Goal: Task Accomplishment & Management: Complete application form

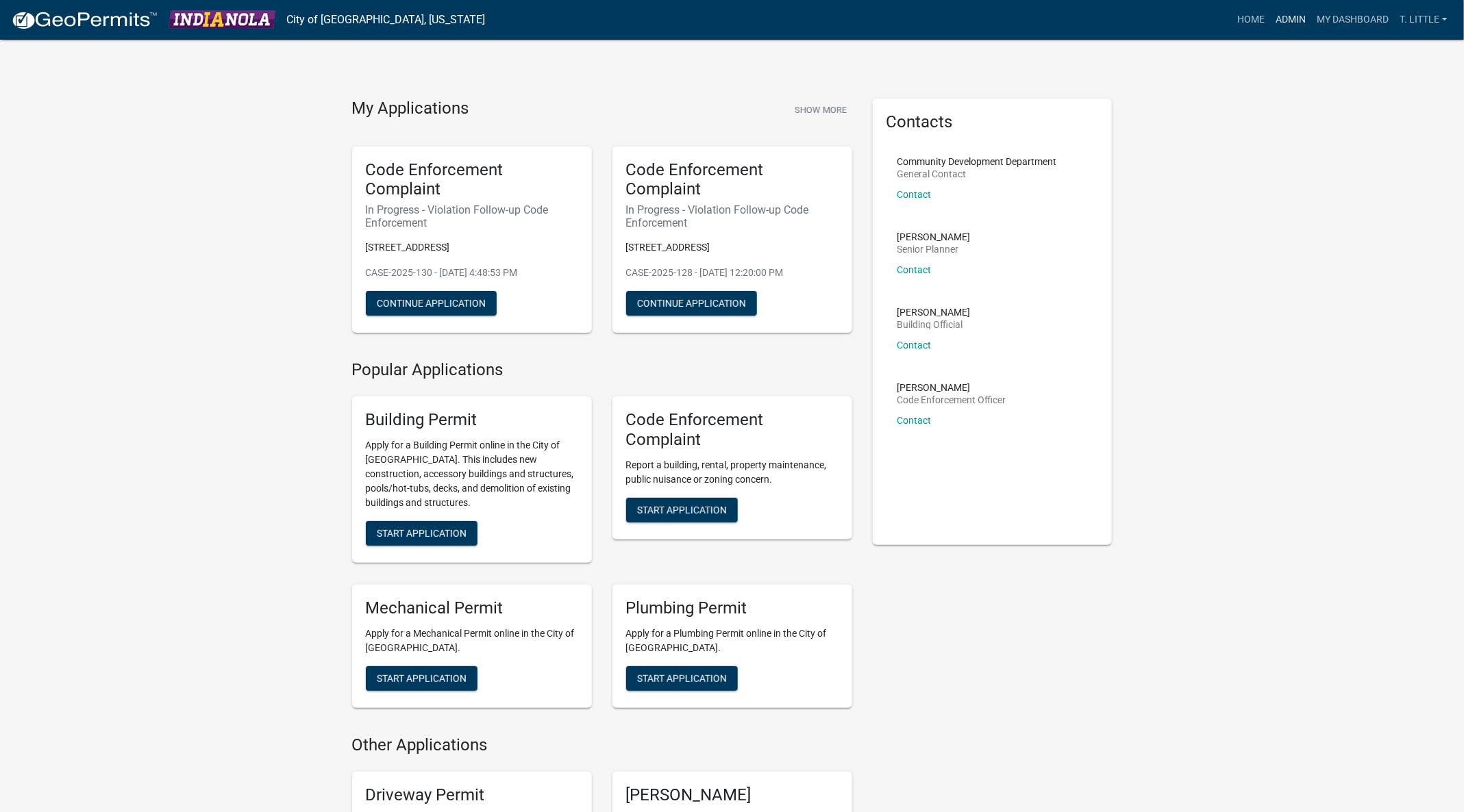
click at [1283, 10] on link "Admin" at bounding box center [1290, 19] width 41 height 26
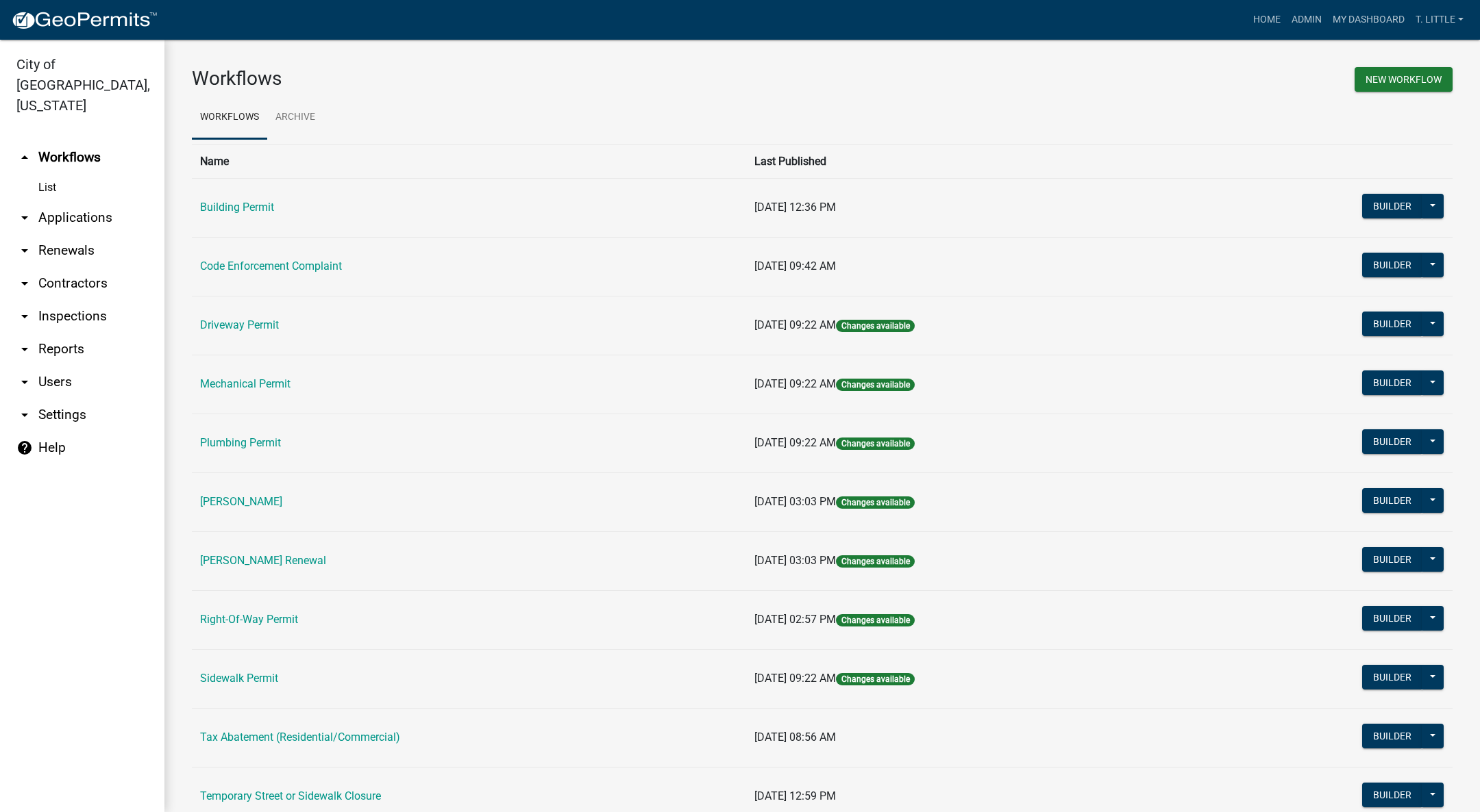
click at [244, 195] on td "Building Permit" at bounding box center [468, 207] width 554 height 59
click at [241, 199] on td "Building Permit" at bounding box center [468, 207] width 554 height 59
click at [233, 208] on link "Building Permit" at bounding box center [237, 207] width 74 height 13
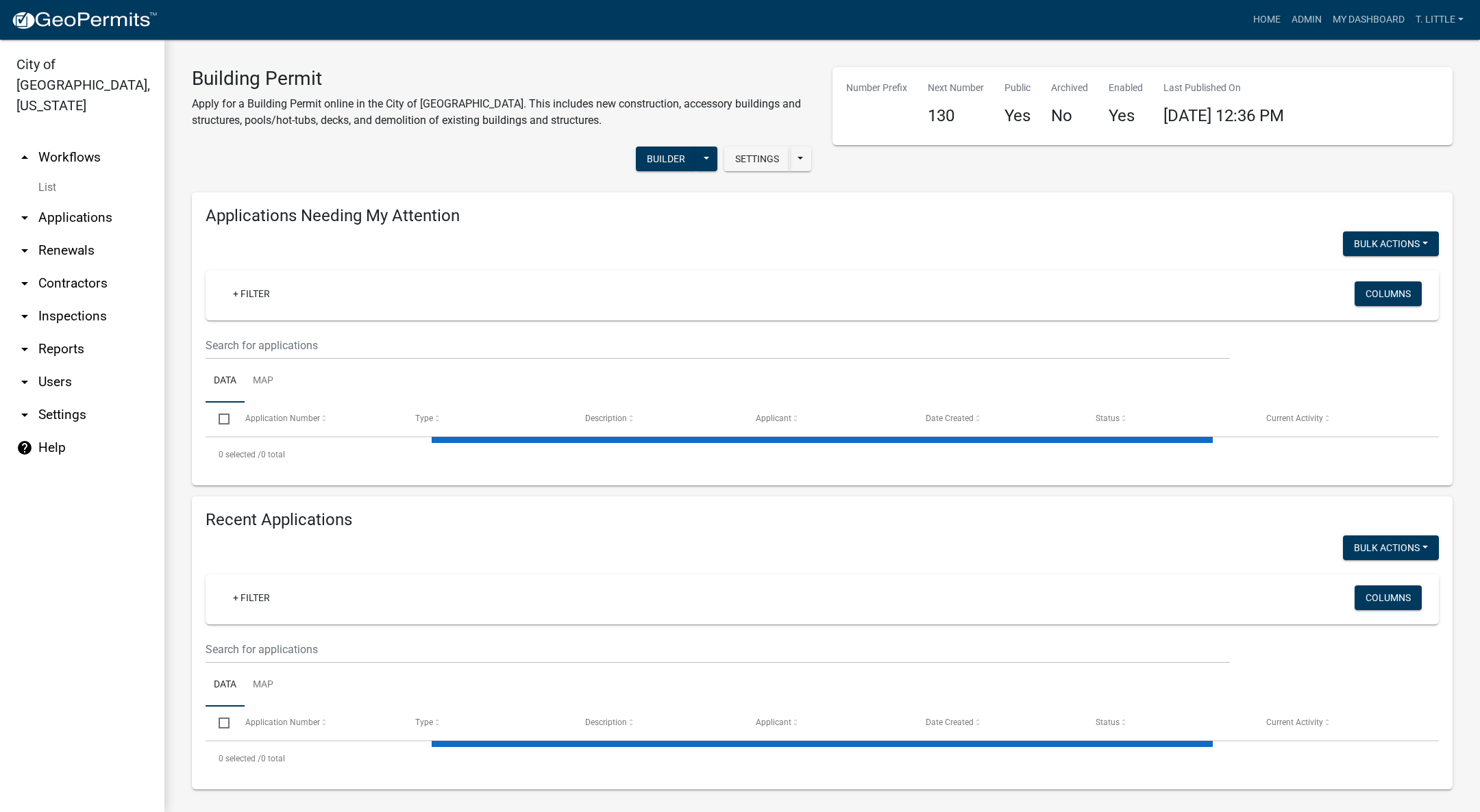
select select "3: 100"
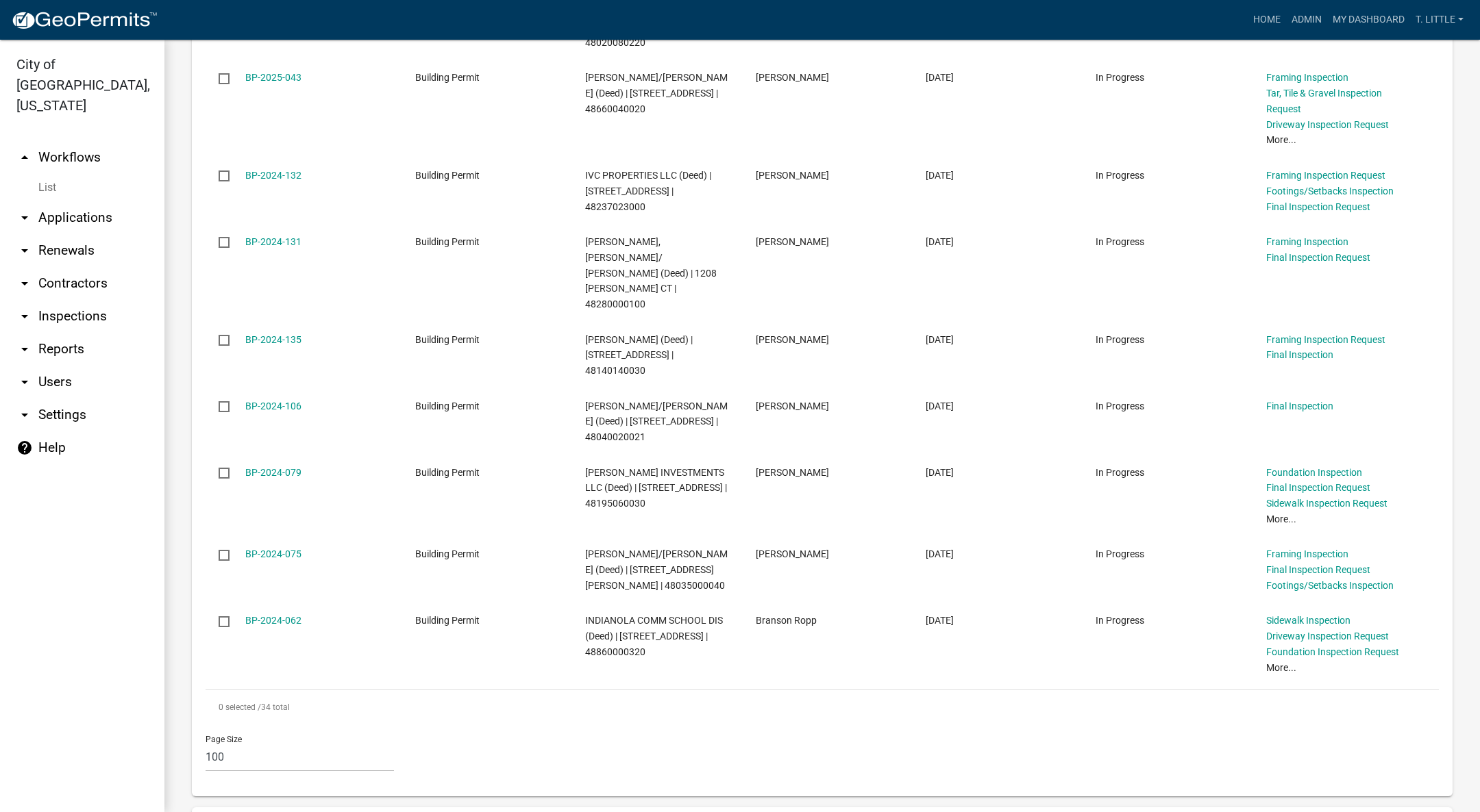
scroll to position [2568, 0]
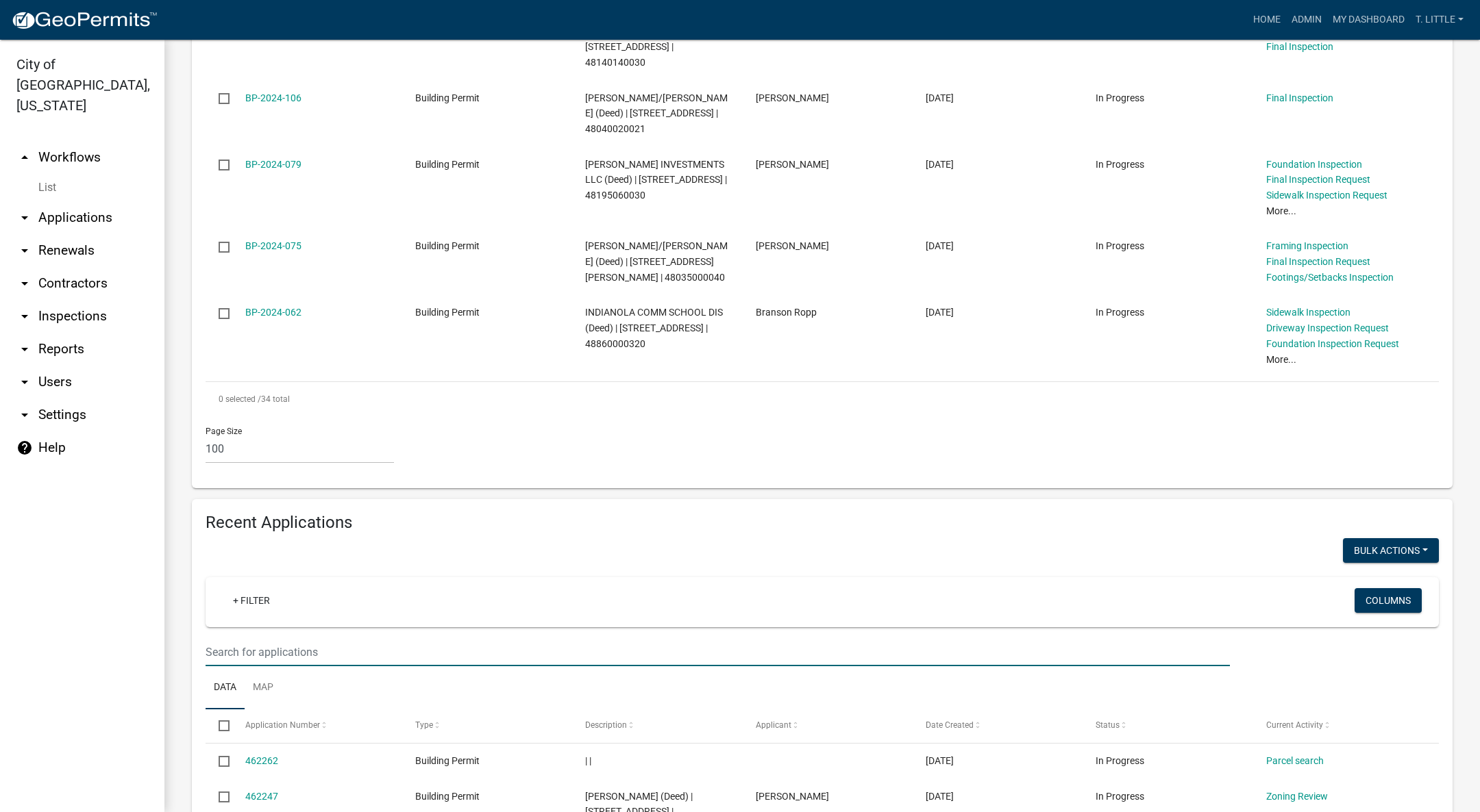
click at [399, 638] on input "text" at bounding box center [718, 652] width 1024 height 28
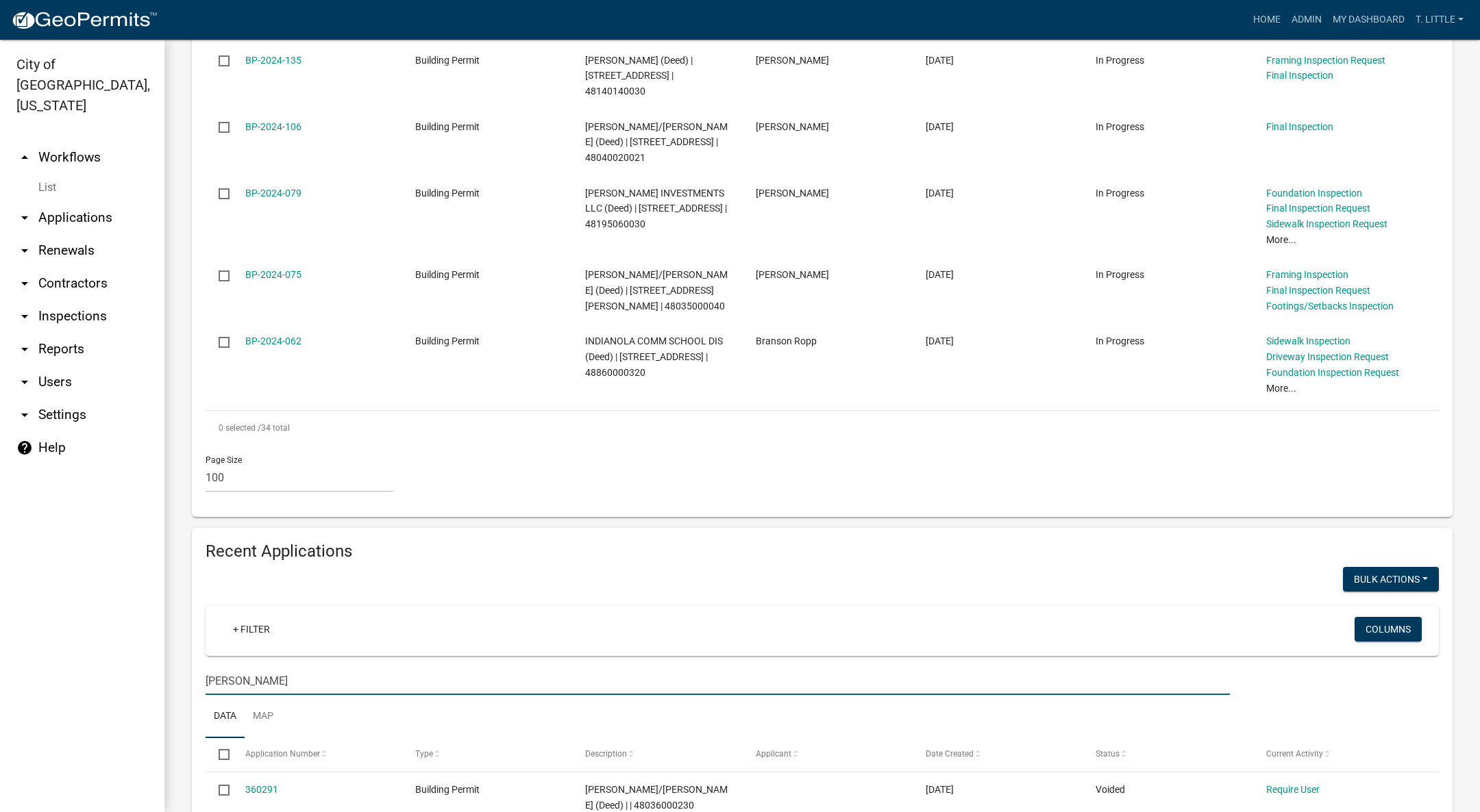
type input "[PERSON_NAME]"
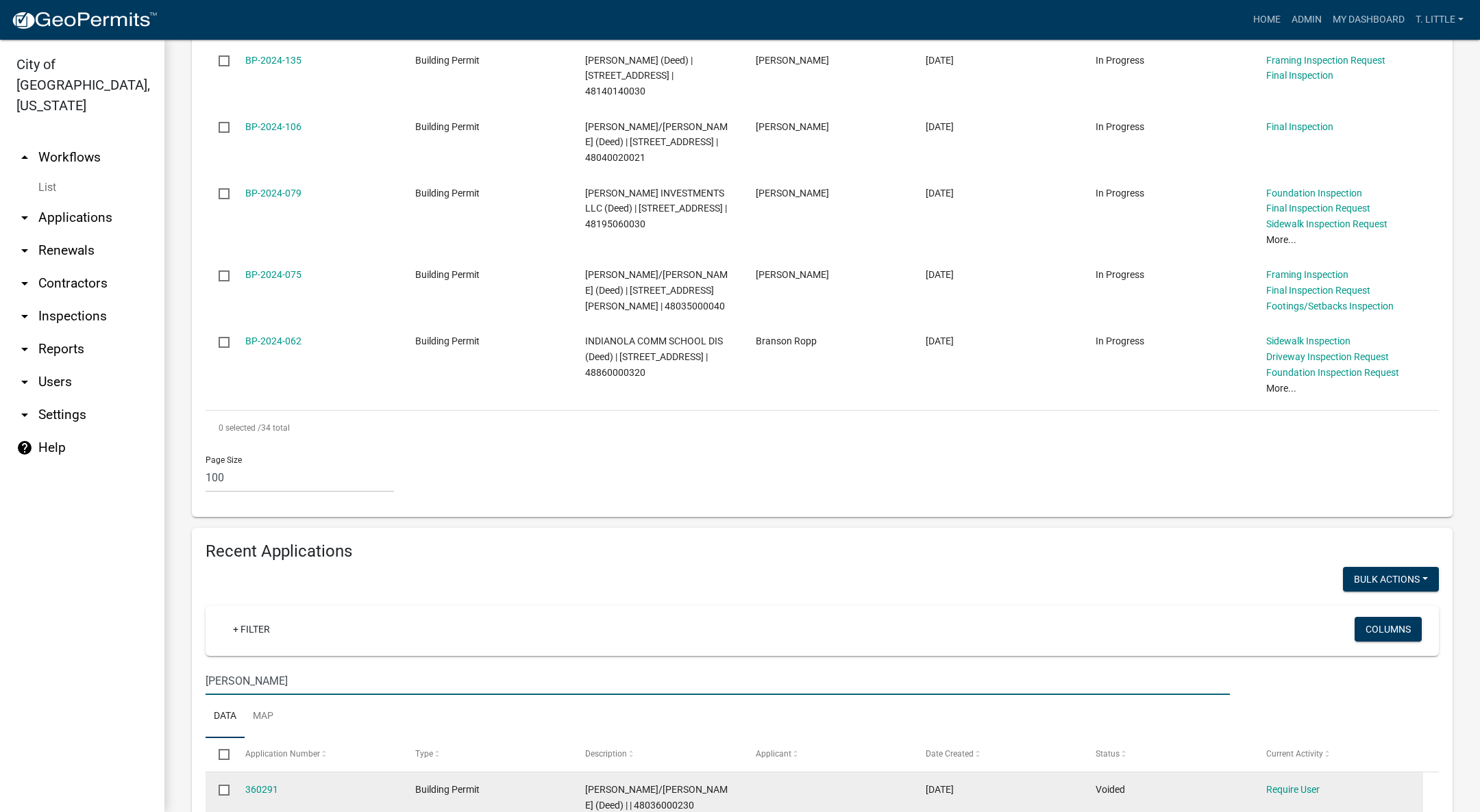
scroll to position [2488, 0]
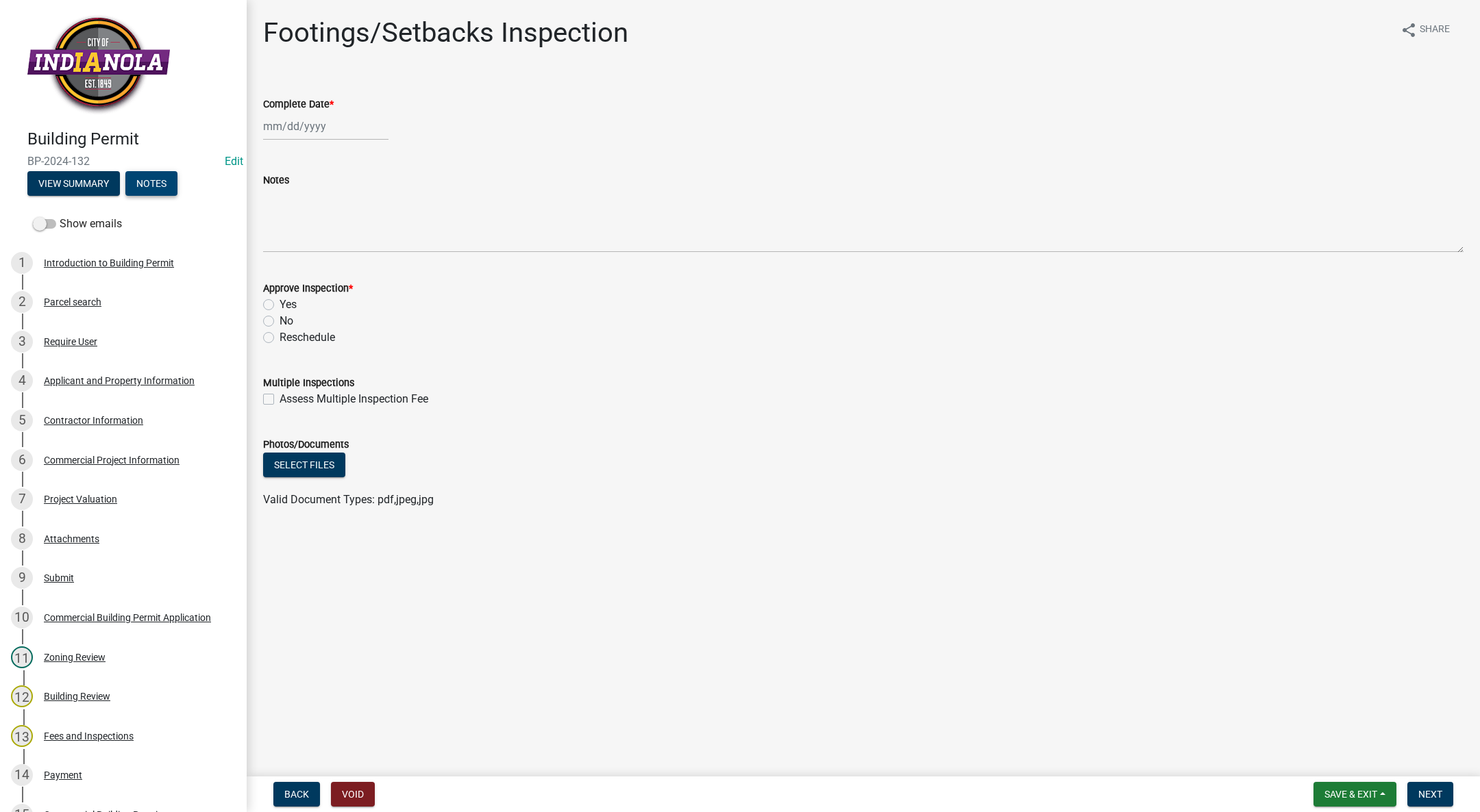
click at [168, 183] on button "Notes" at bounding box center [151, 184] width 52 height 25
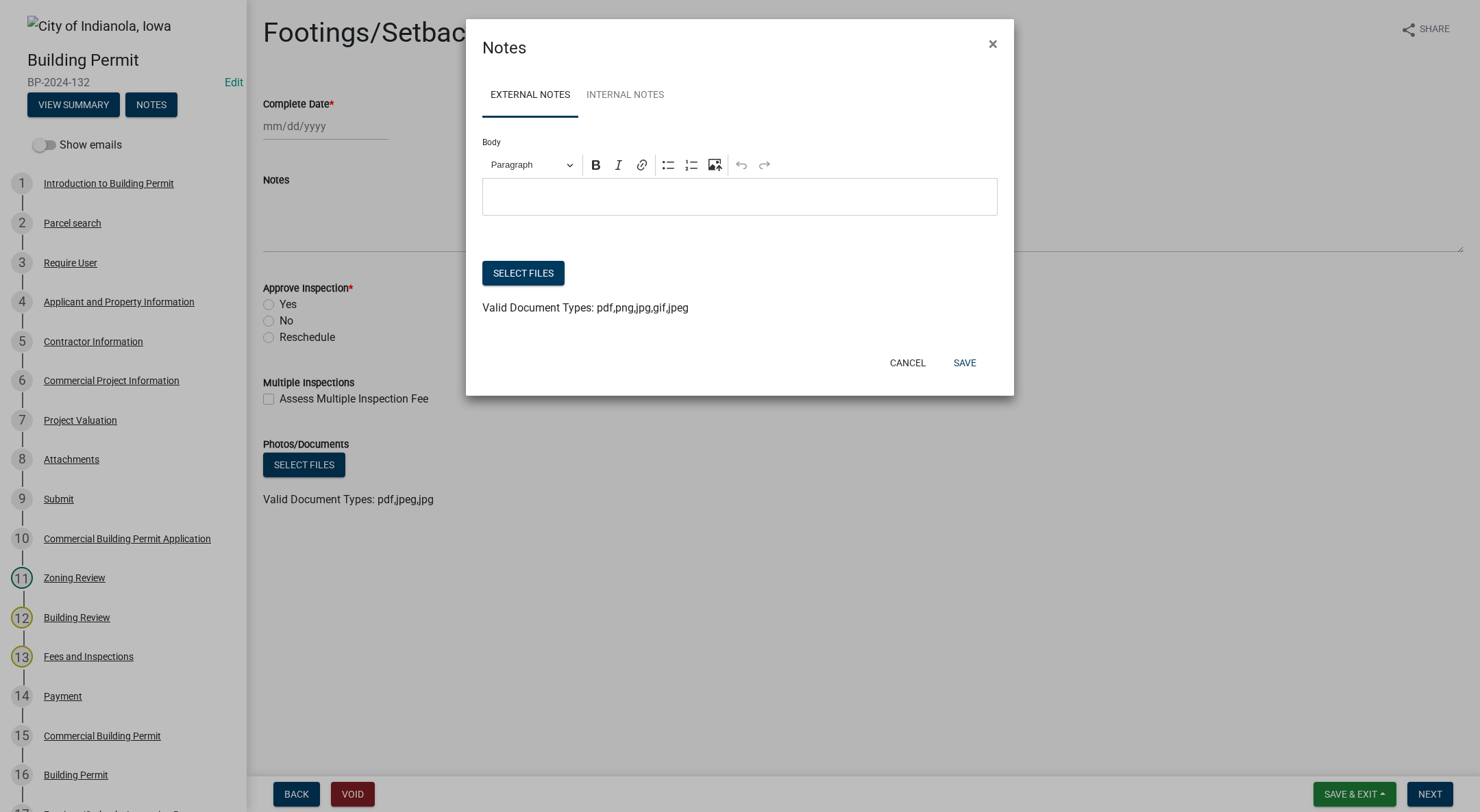
click at [201, 247] on ngb-modal-window "Notes × External Notes Internal Notes Body Rich Text Editor Paragraph Bold Ital…" at bounding box center [740, 406] width 1480 height 812
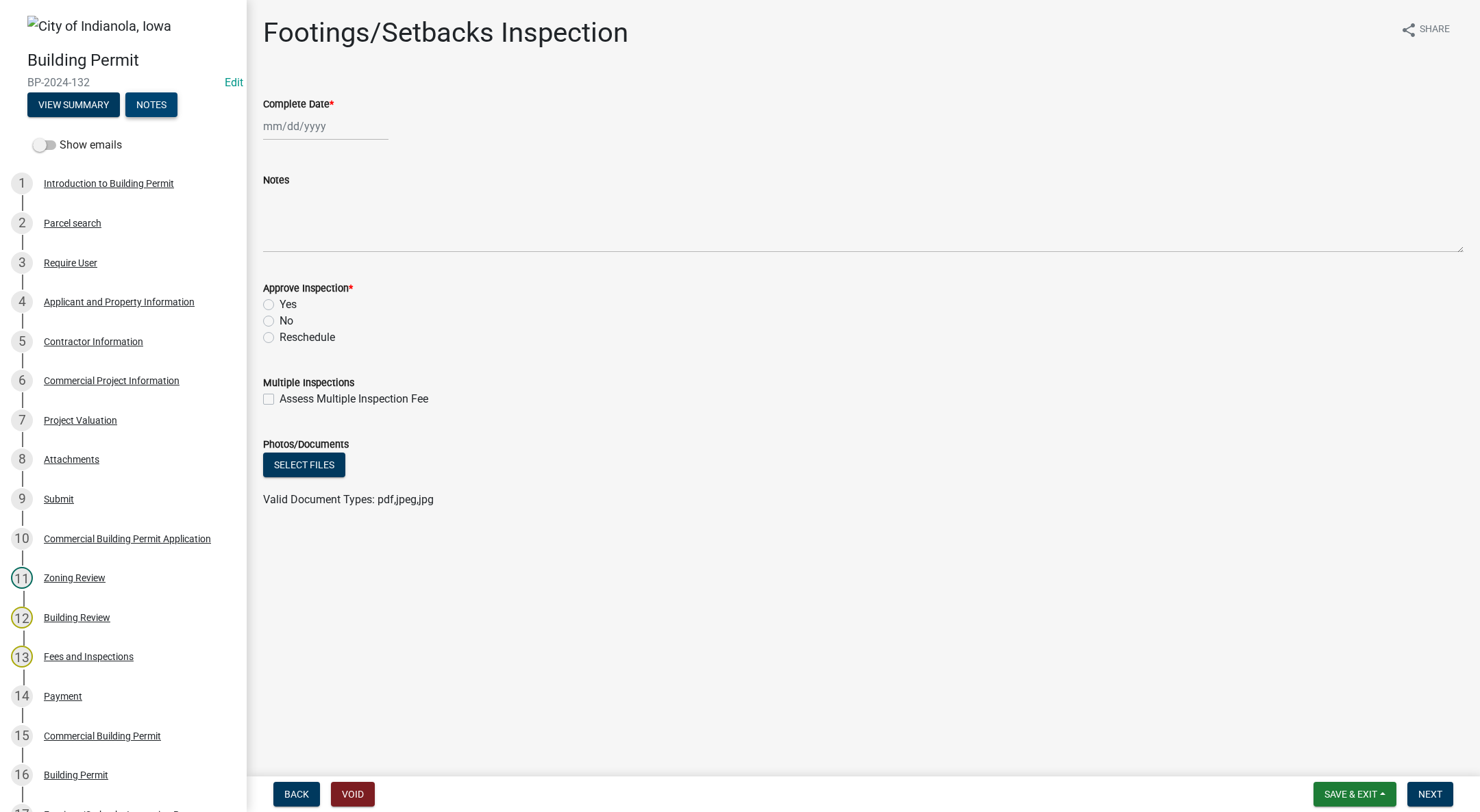
click at [161, 101] on button "Notes" at bounding box center [151, 105] width 52 height 25
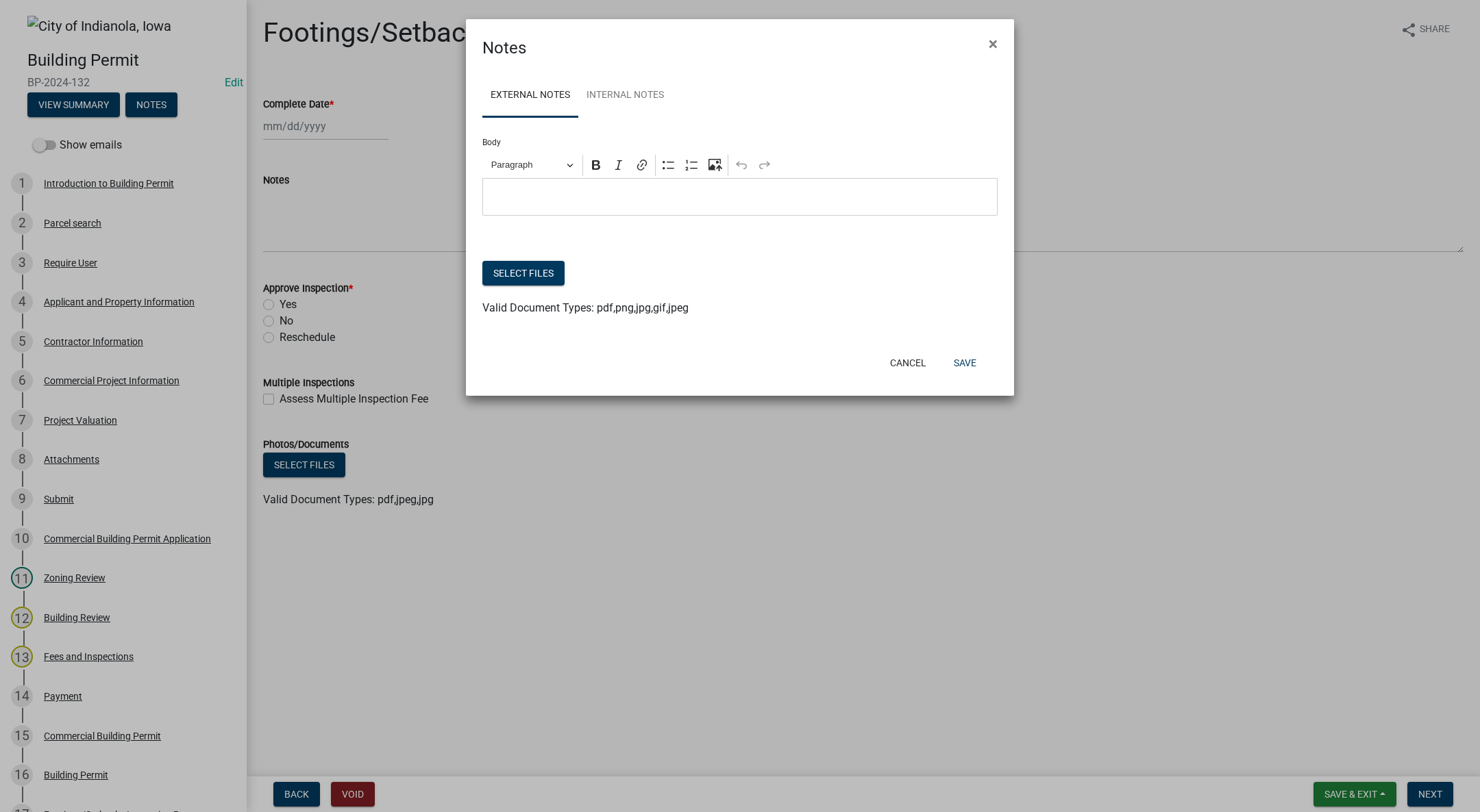
click at [581, 197] on p "Editor editing area: main. Press Alt+0 for help." at bounding box center [740, 197] width 501 height 17
click at [627, 201] on p "A request for" at bounding box center [740, 197] width 501 height 17
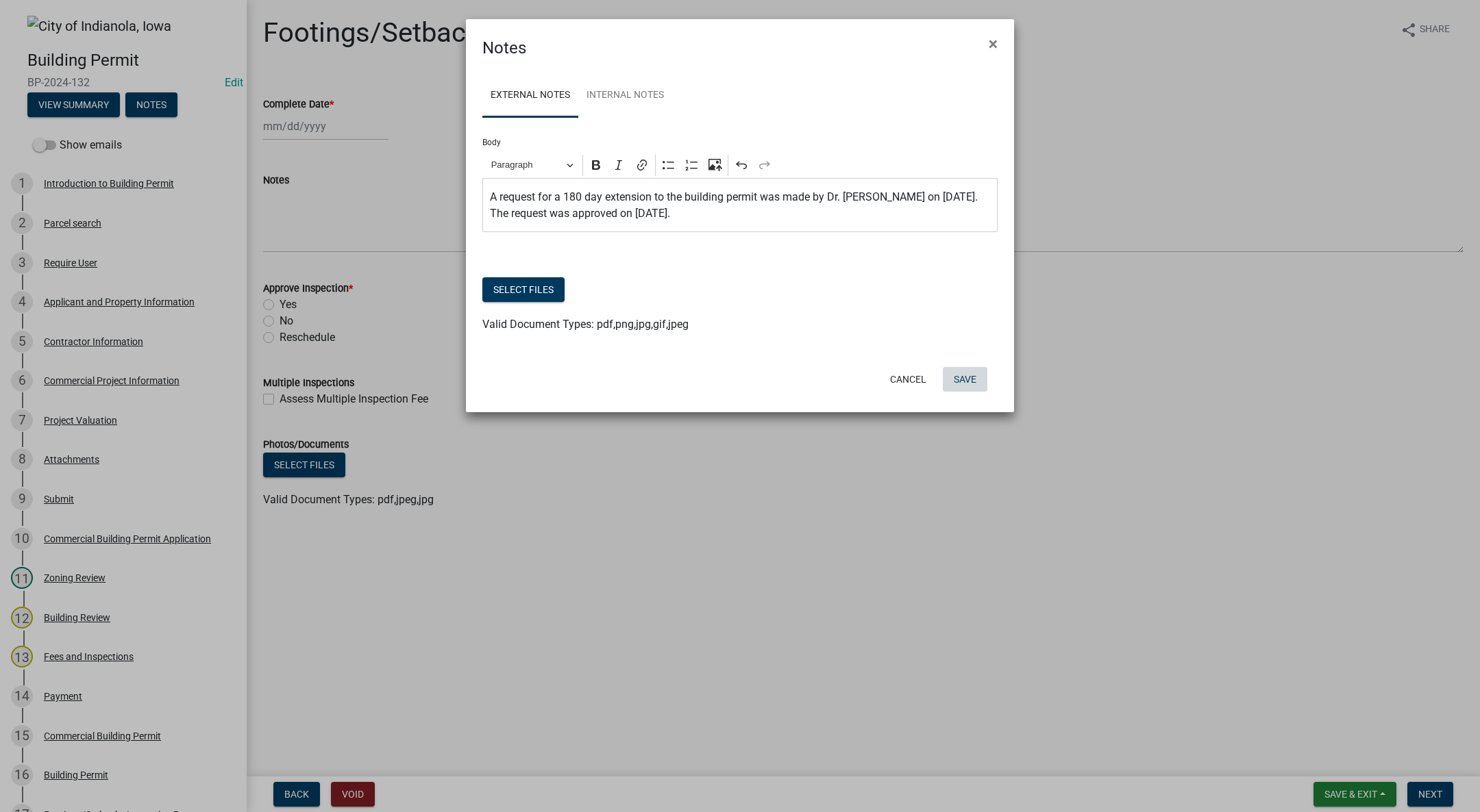
click at [970, 380] on button "Save" at bounding box center [964, 380] width 44 height 25
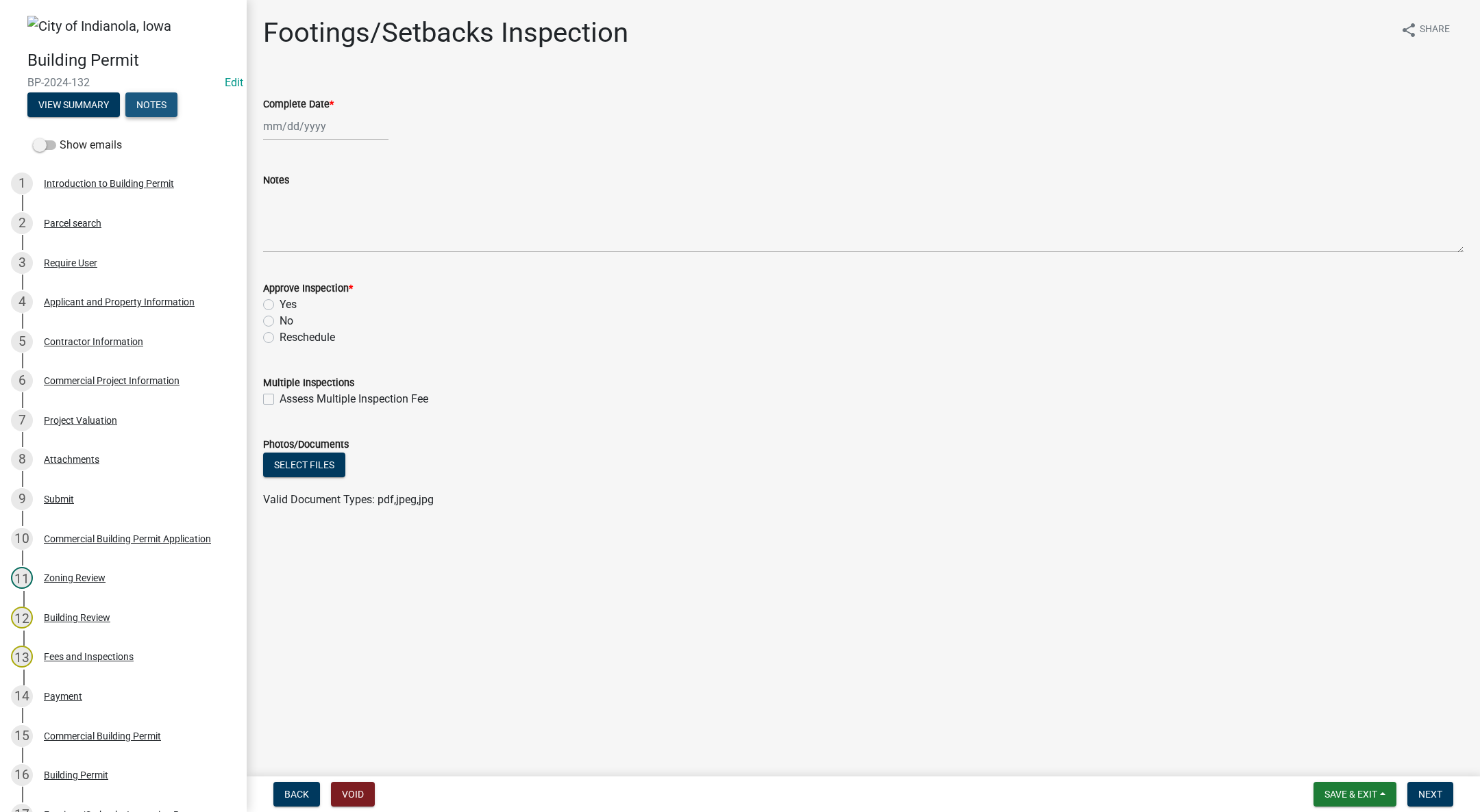
click at [133, 108] on button "Notes" at bounding box center [151, 105] width 52 height 25
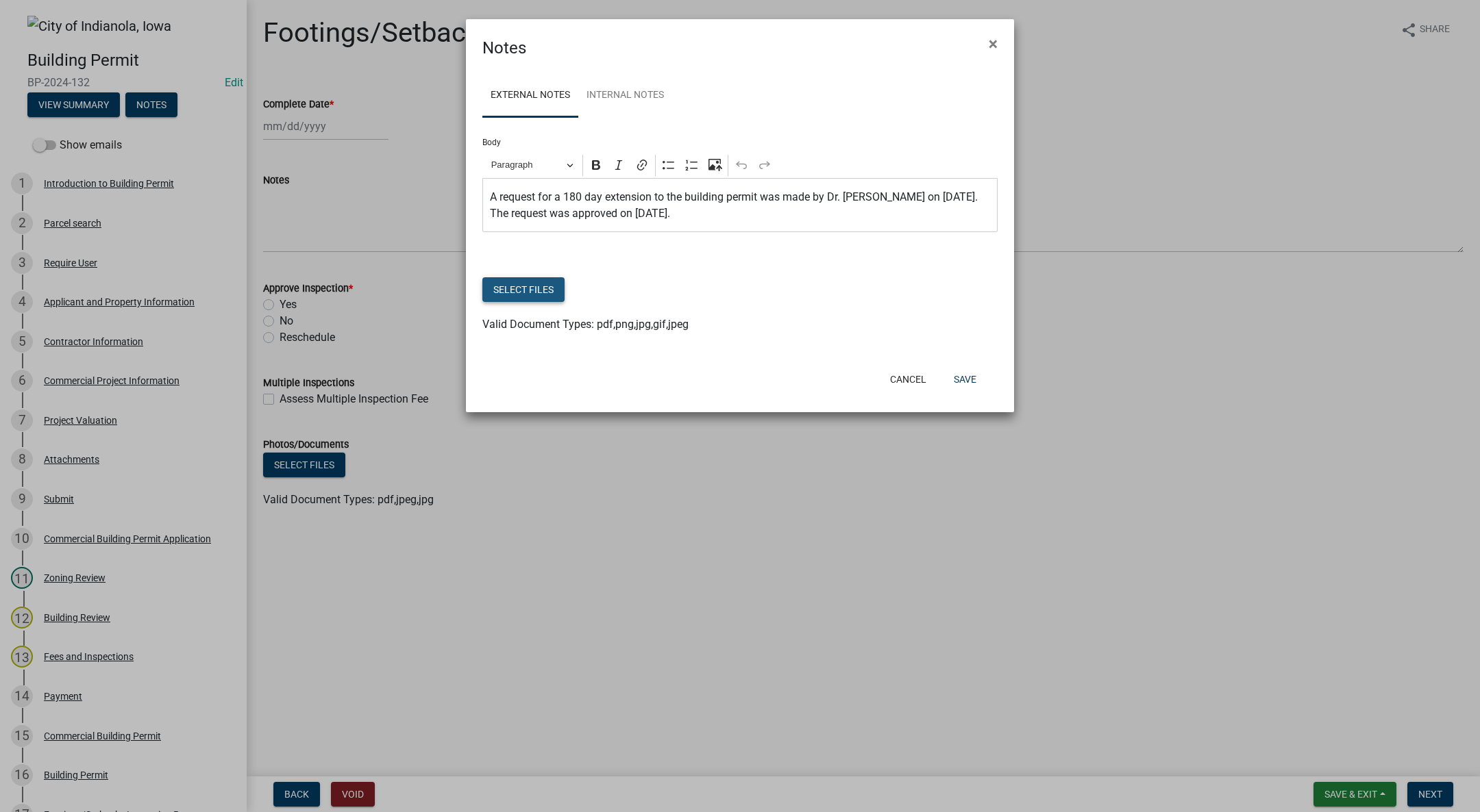
click at [539, 291] on button "Select files" at bounding box center [523, 290] width 82 height 25
click at [524, 291] on button "Select files" at bounding box center [523, 290] width 82 height 25
click at [990, 39] on span "×" at bounding box center [992, 43] width 9 height 19
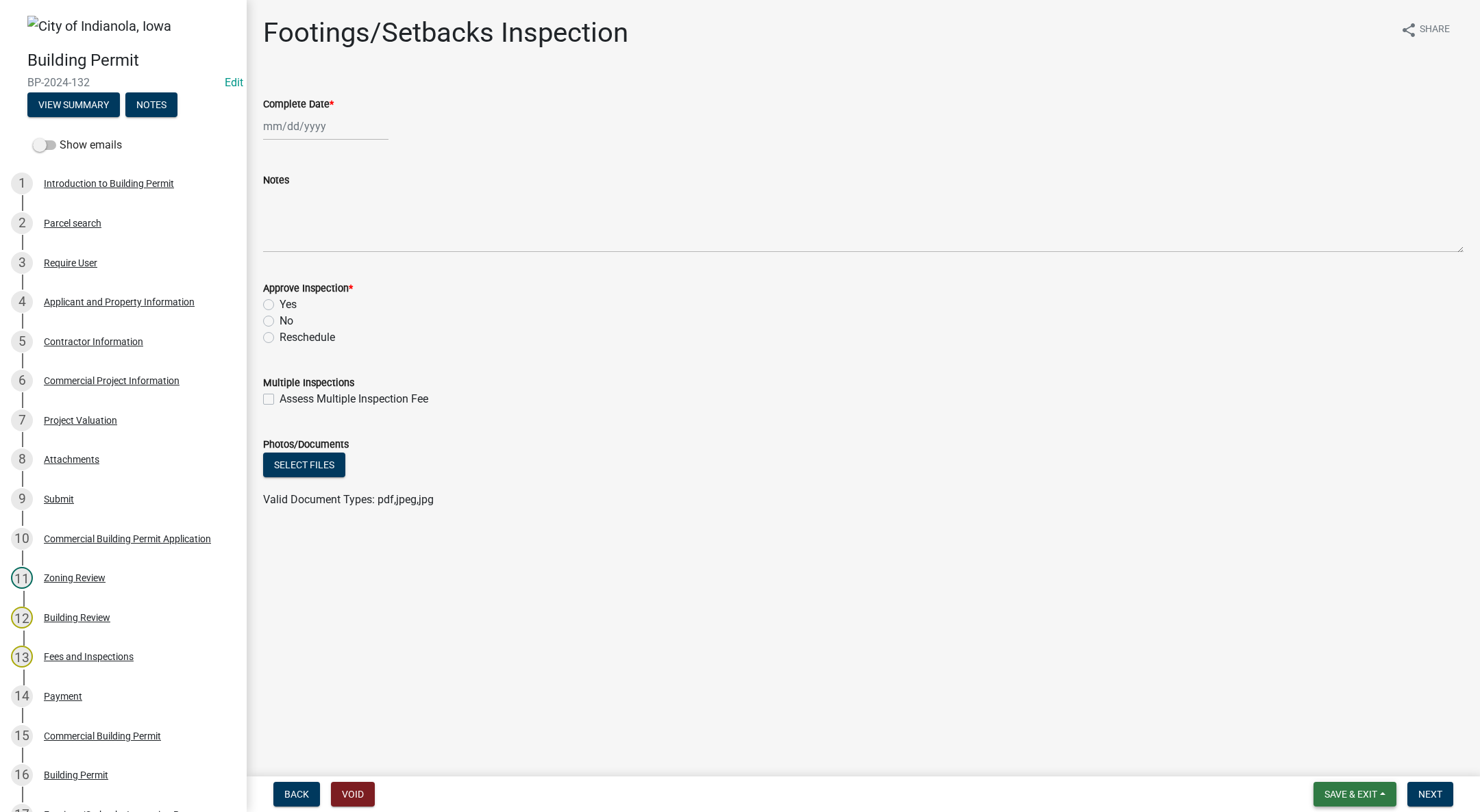
click at [1342, 793] on span "Save & Exit" at bounding box center [1350, 794] width 52 height 11
click at [1335, 760] on button "Save & Exit" at bounding box center [1342, 758] width 110 height 32
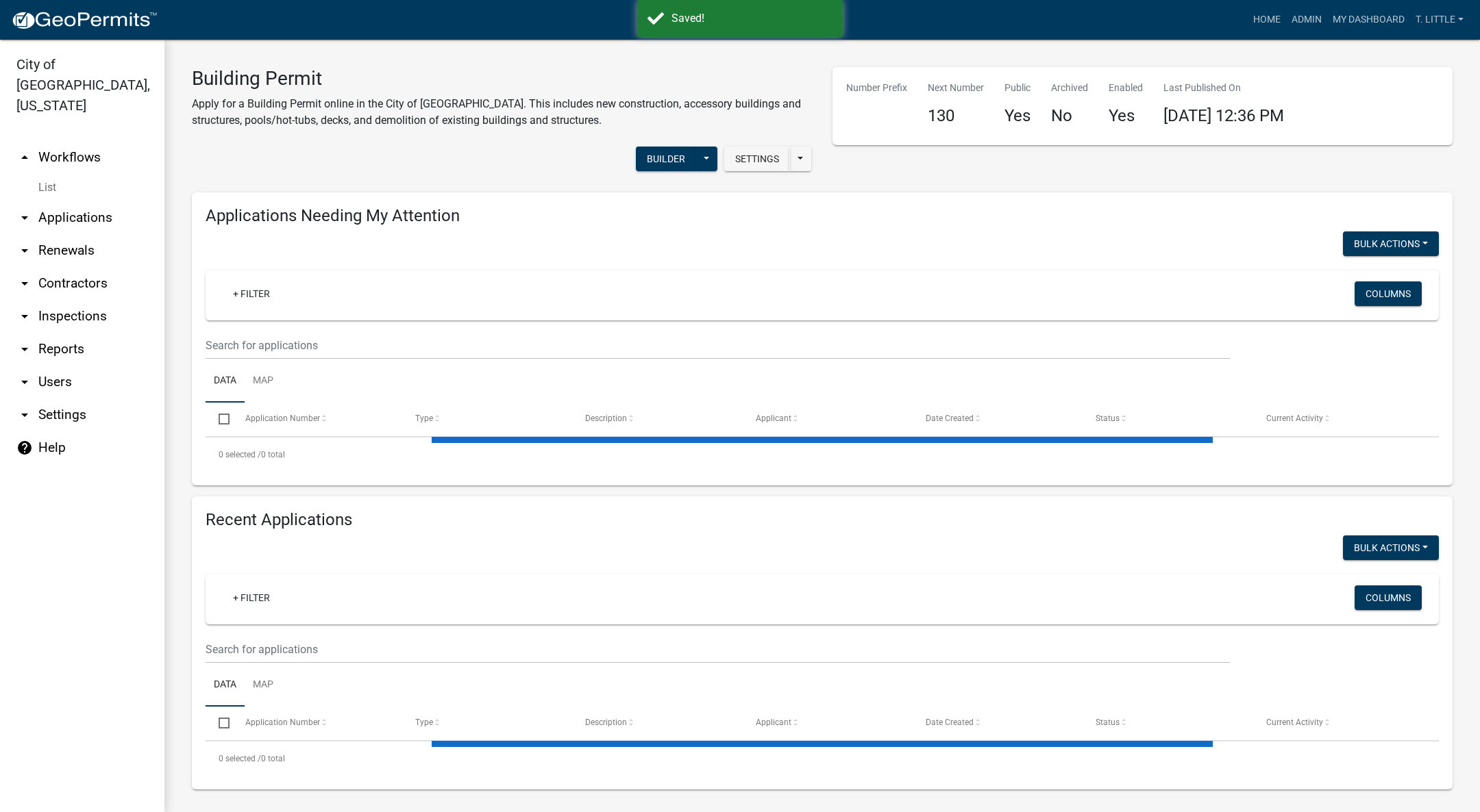
select select "3: 100"
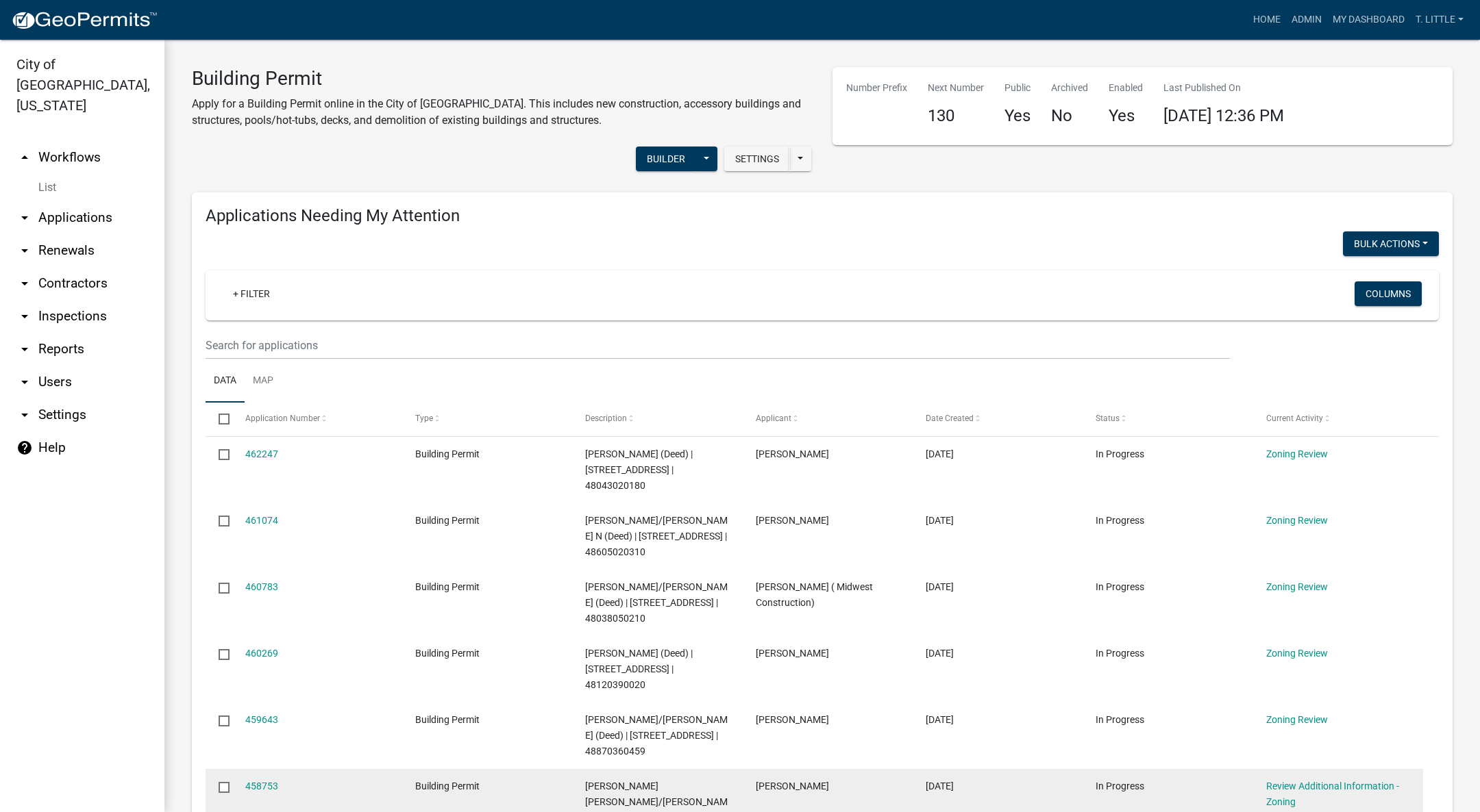
scroll to position [102, 0]
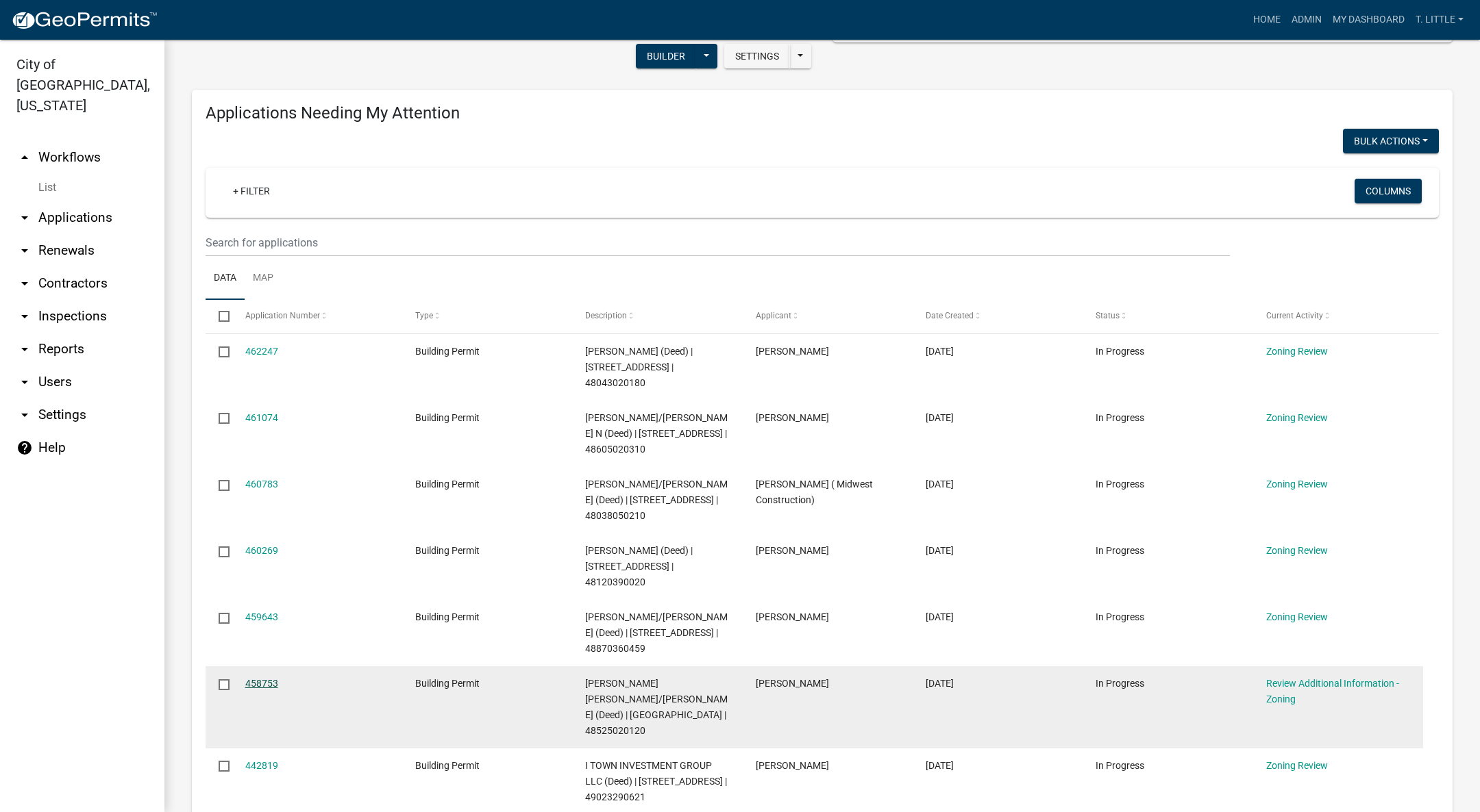
click at [255, 678] on link "458753" at bounding box center [261, 683] width 32 height 11
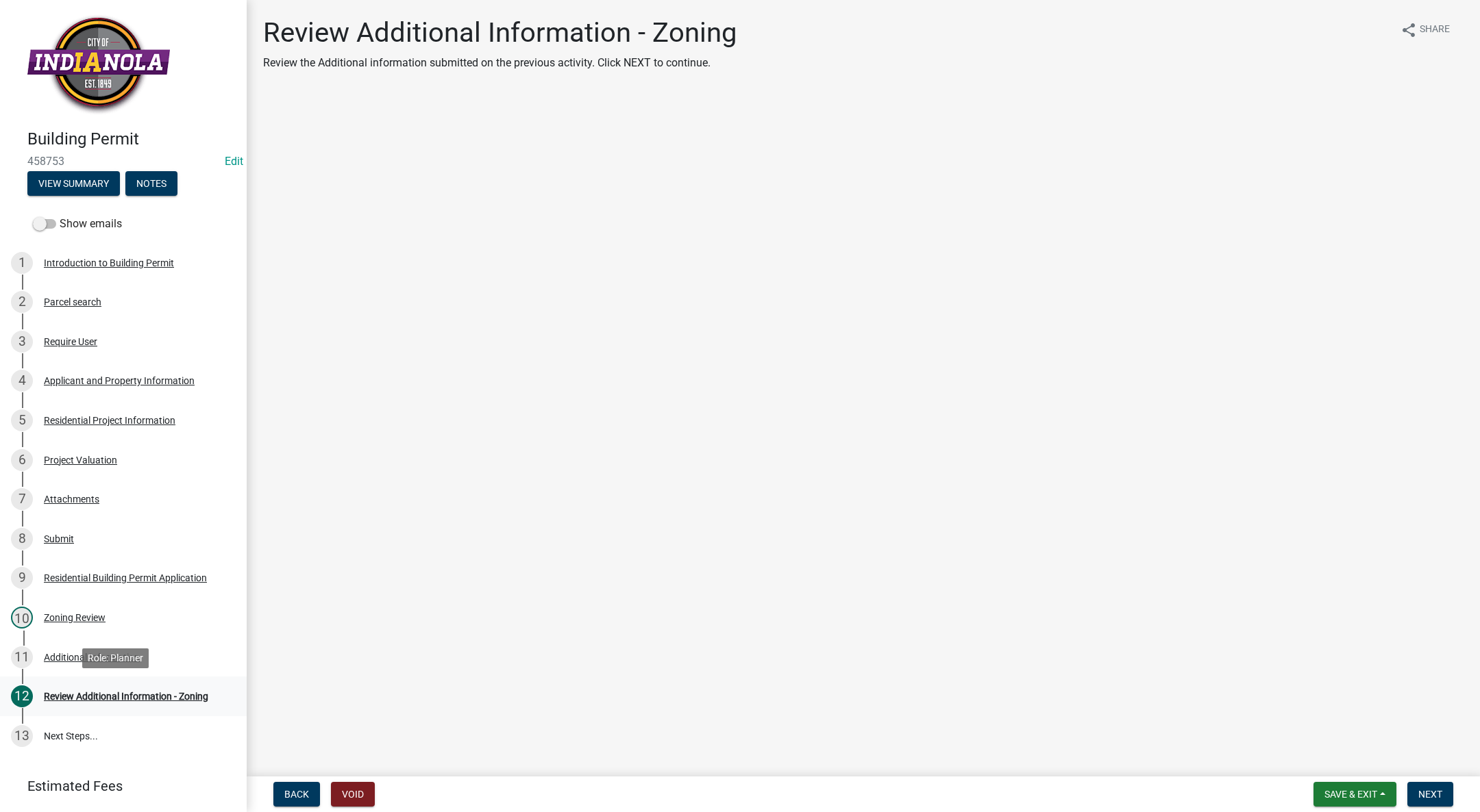
click at [129, 707] on div "12 Review Additional Information - Zoning" at bounding box center [118, 696] width 214 height 22
click at [112, 657] on div "Additional Information" at bounding box center [92, 658] width 96 height 10
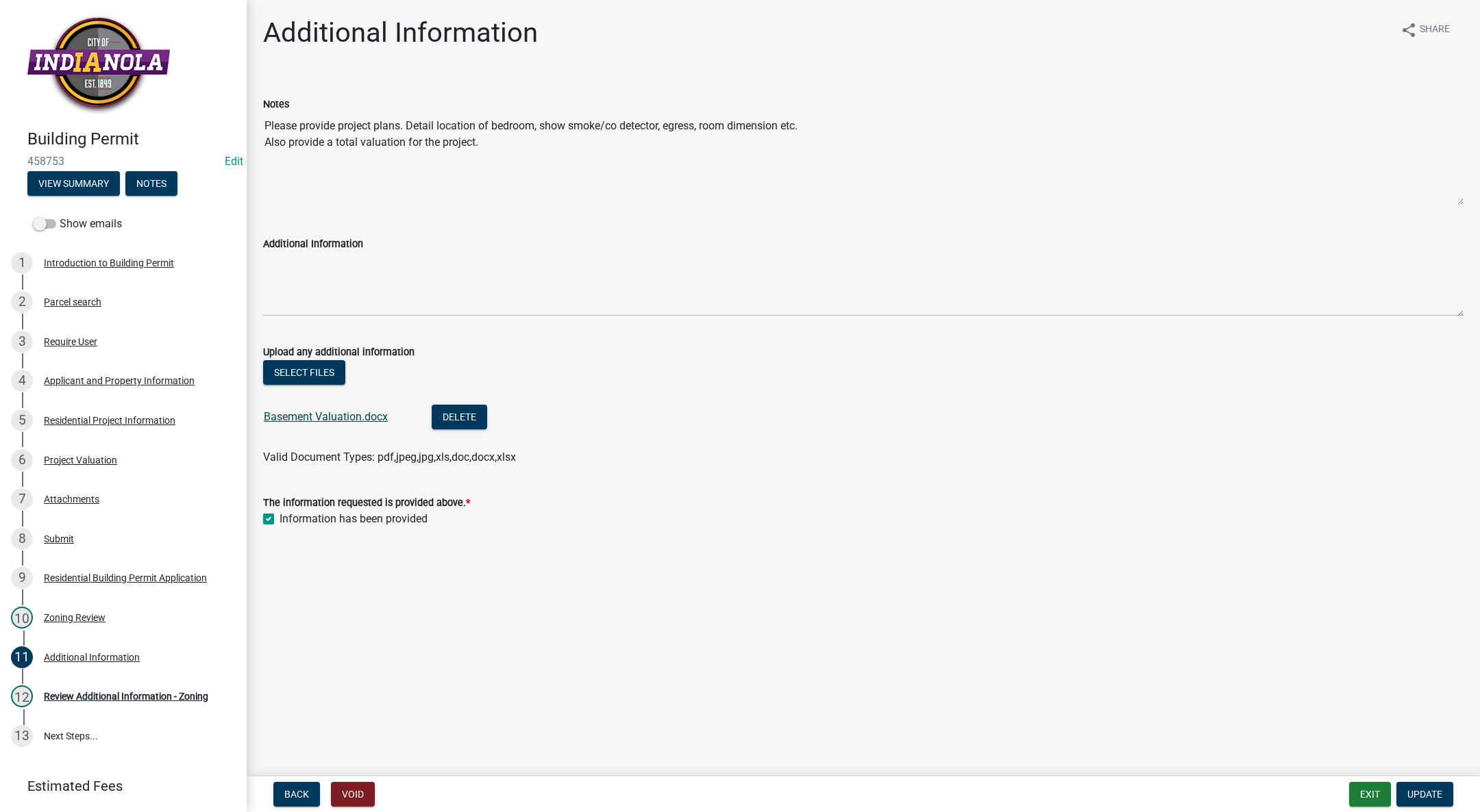
click at [338, 412] on link "Basement Valuation.docx" at bounding box center [326, 416] width 124 height 13
click at [78, 446] on link "6 Project Valuation" at bounding box center [123, 461] width 247 height 40
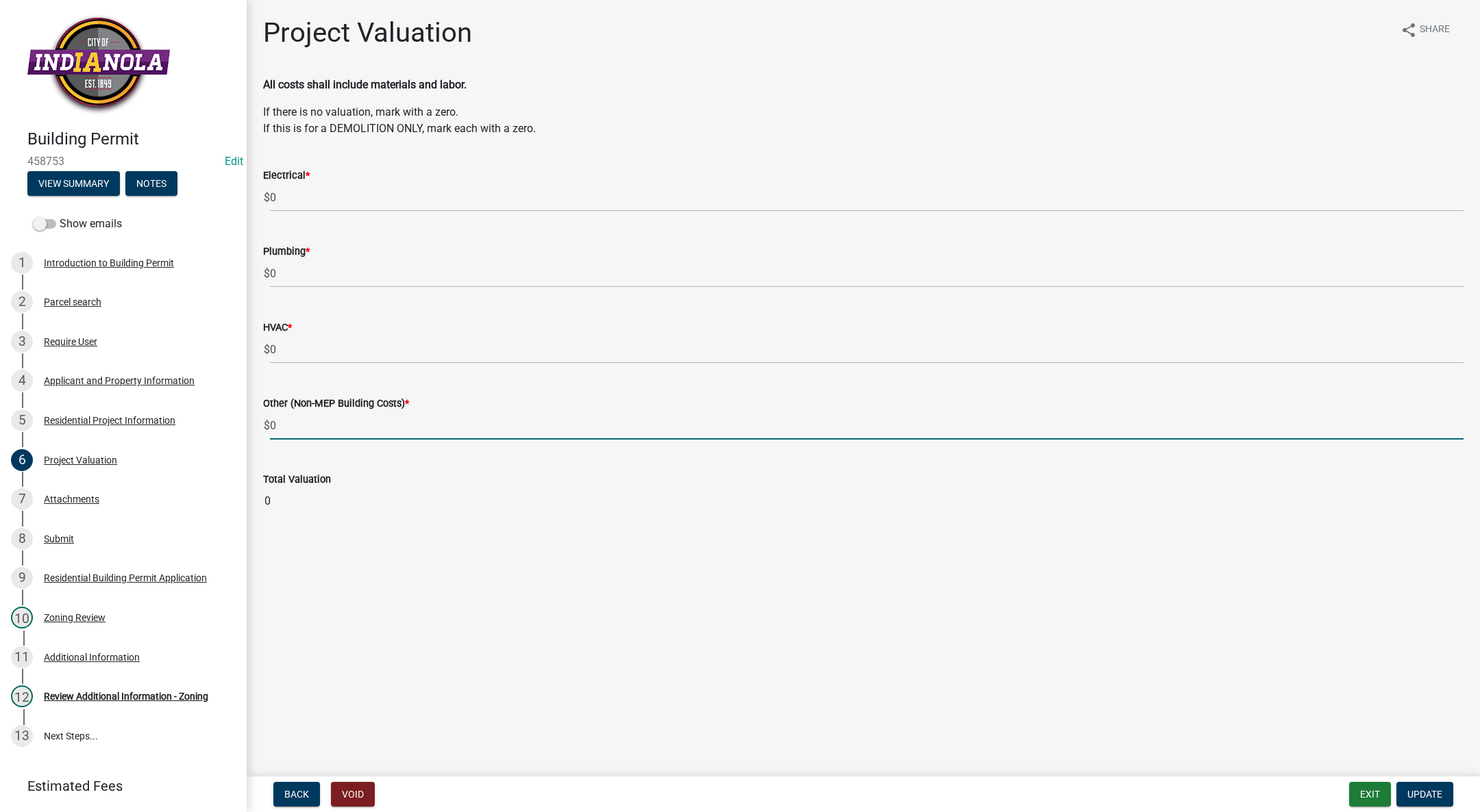
click at [372, 424] on input "0" at bounding box center [867, 426] width 1193 height 28
type input "0"
type input "5078.31"
click at [1430, 792] on span "Update" at bounding box center [1425, 794] width 35 height 11
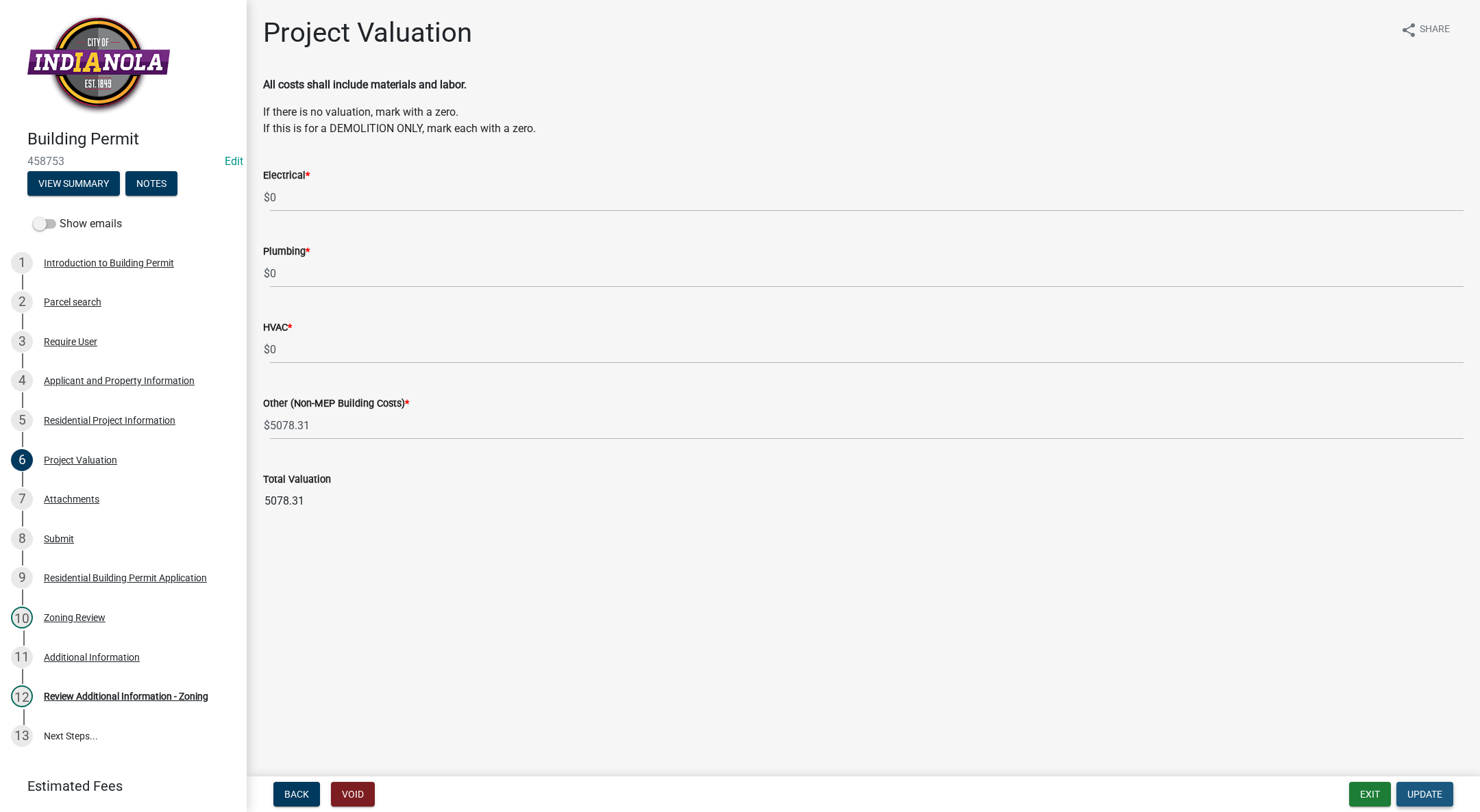
click at [1429, 792] on span "Update" at bounding box center [1425, 794] width 35 height 11
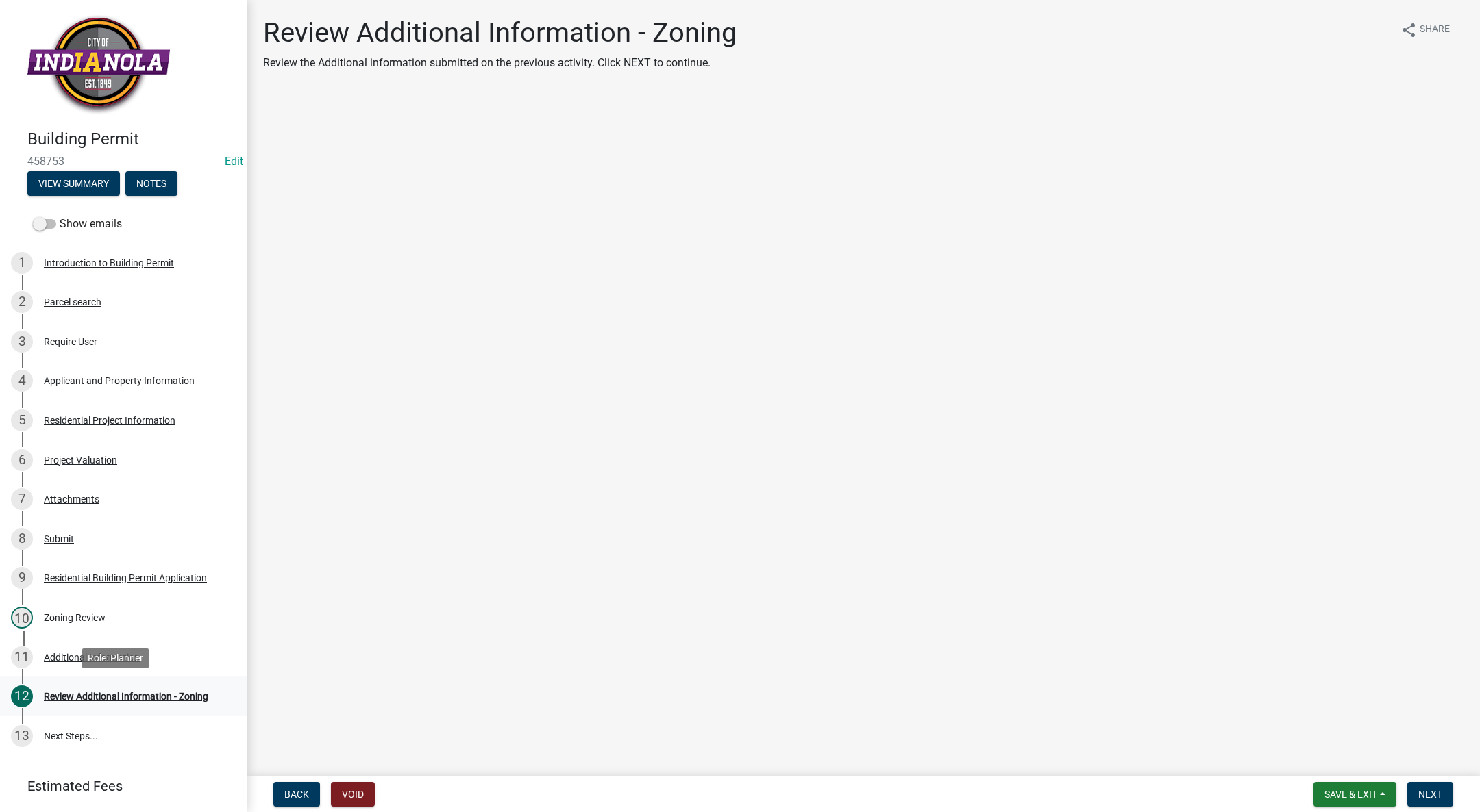
click at [101, 694] on div "Review Additional Information - Zoning" at bounding box center [126, 696] width 164 height 10
click at [118, 655] on div "Additional Information" at bounding box center [92, 658] width 96 height 10
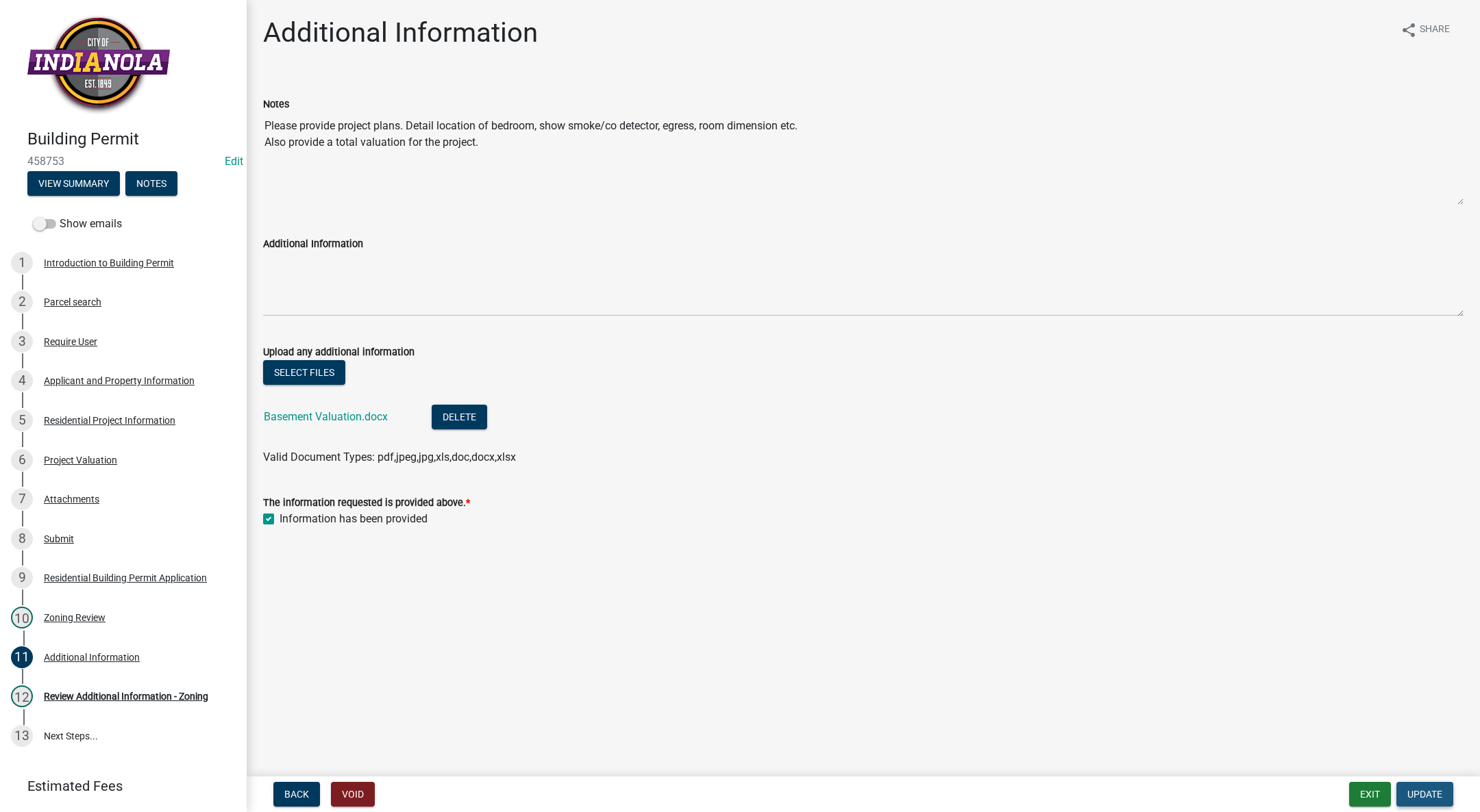
click at [1417, 794] on span "Update" at bounding box center [1425, 794] width 35 height 11
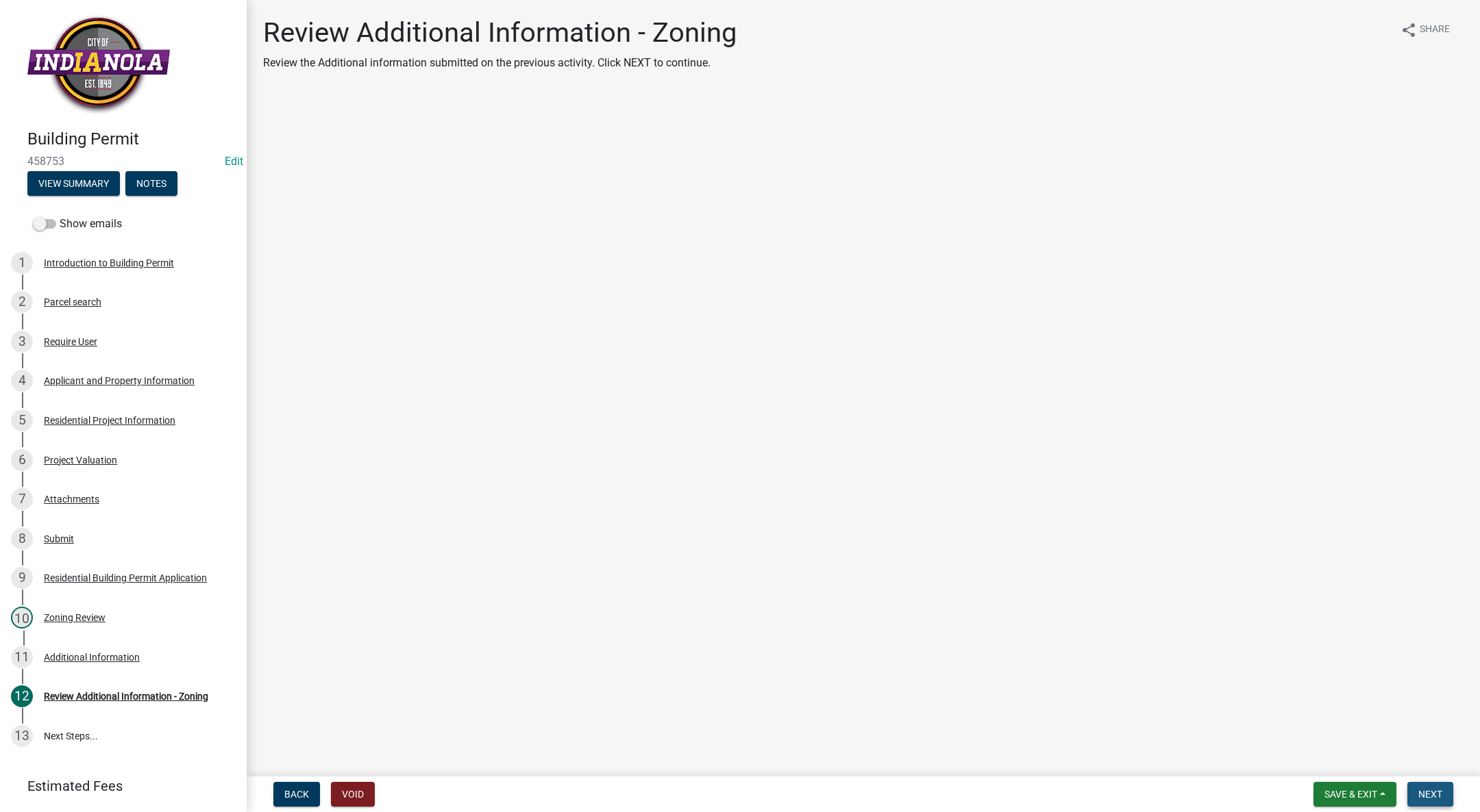
click at [1451, 795] on button "Next" at bounding box center [1430, 795] width 46 height 25
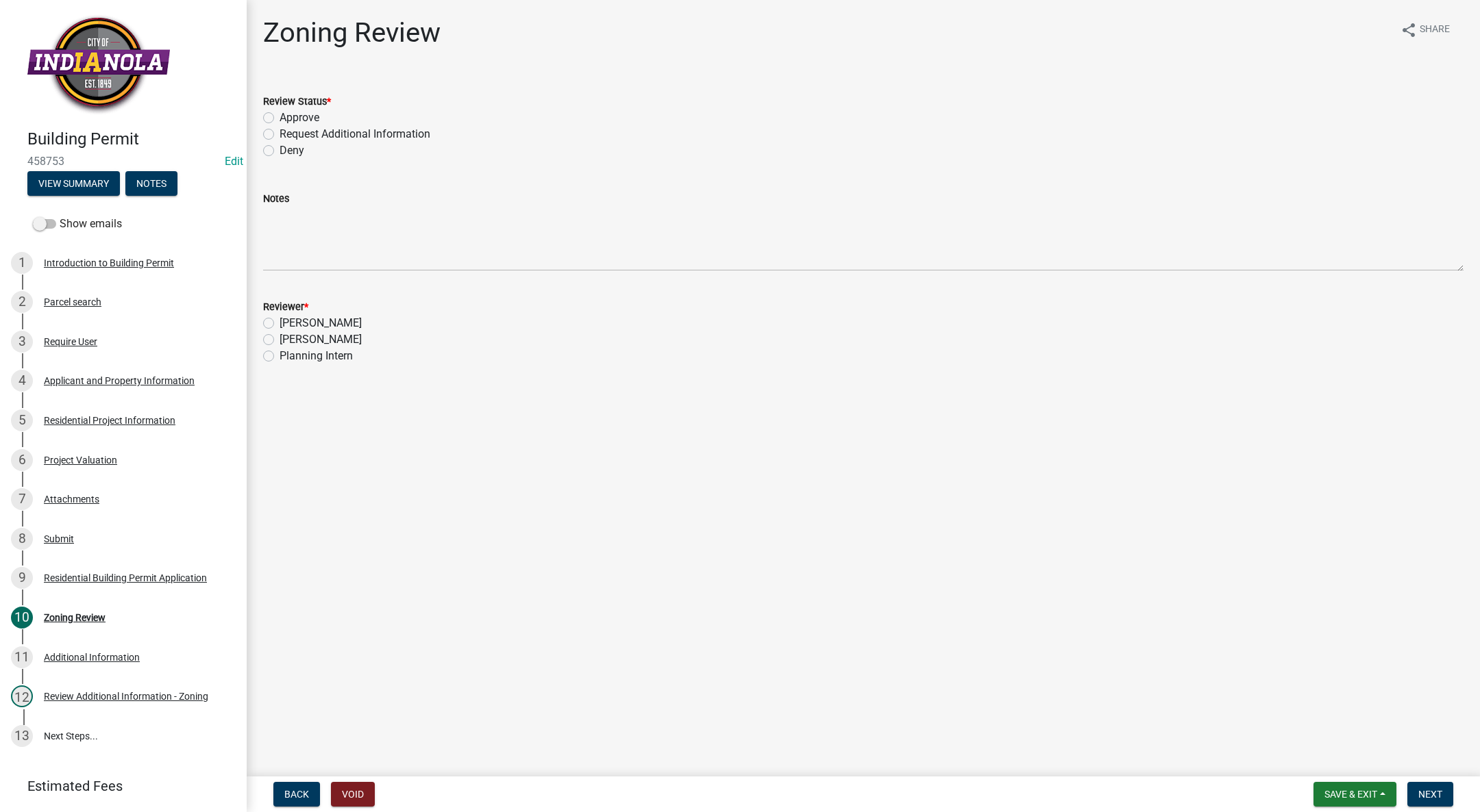
click at [279, 115] on label "Approve" at bounding box center [299, 118] width 40 height 17
click at [279, 115] on input "Approve" at bounding box center [283, 114] width 9 height 9
radio input "true"
click at [279, 343] on label "[PERSON_NAME]" at bounding box center [320, 340] width 82 height 17
click at [279, 341] on input "[PERSON_NAME]" at bounding box center [283, 336] width 9 height 9
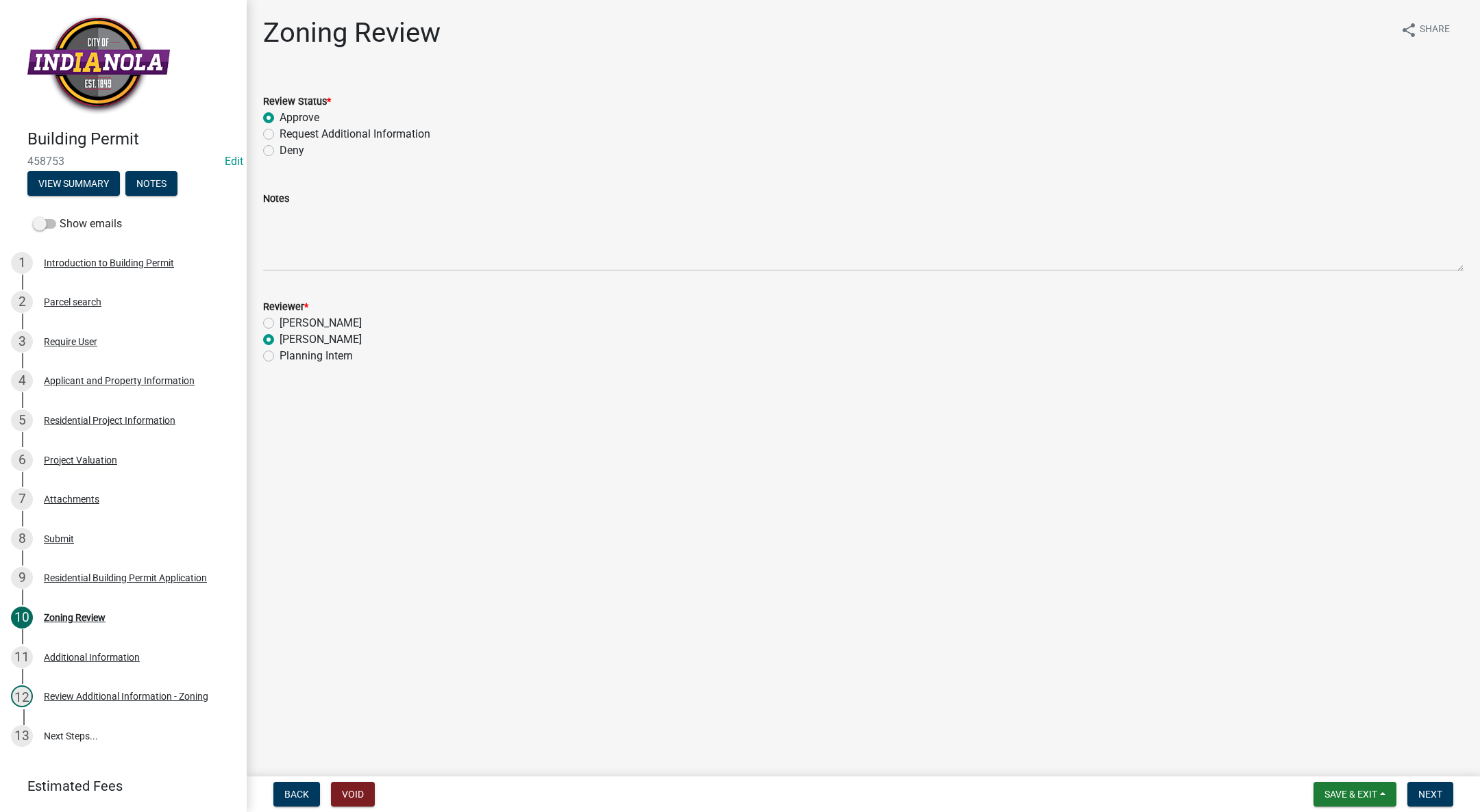
radio input "true"
drag, startPoint x: 1424, startPoint y: 790, endPoint x: 1341, endPoint y: 741, distance: 96.4
click at [1424, 790] on span "Next" at bounding box center [1430, 794] width 24 height 11
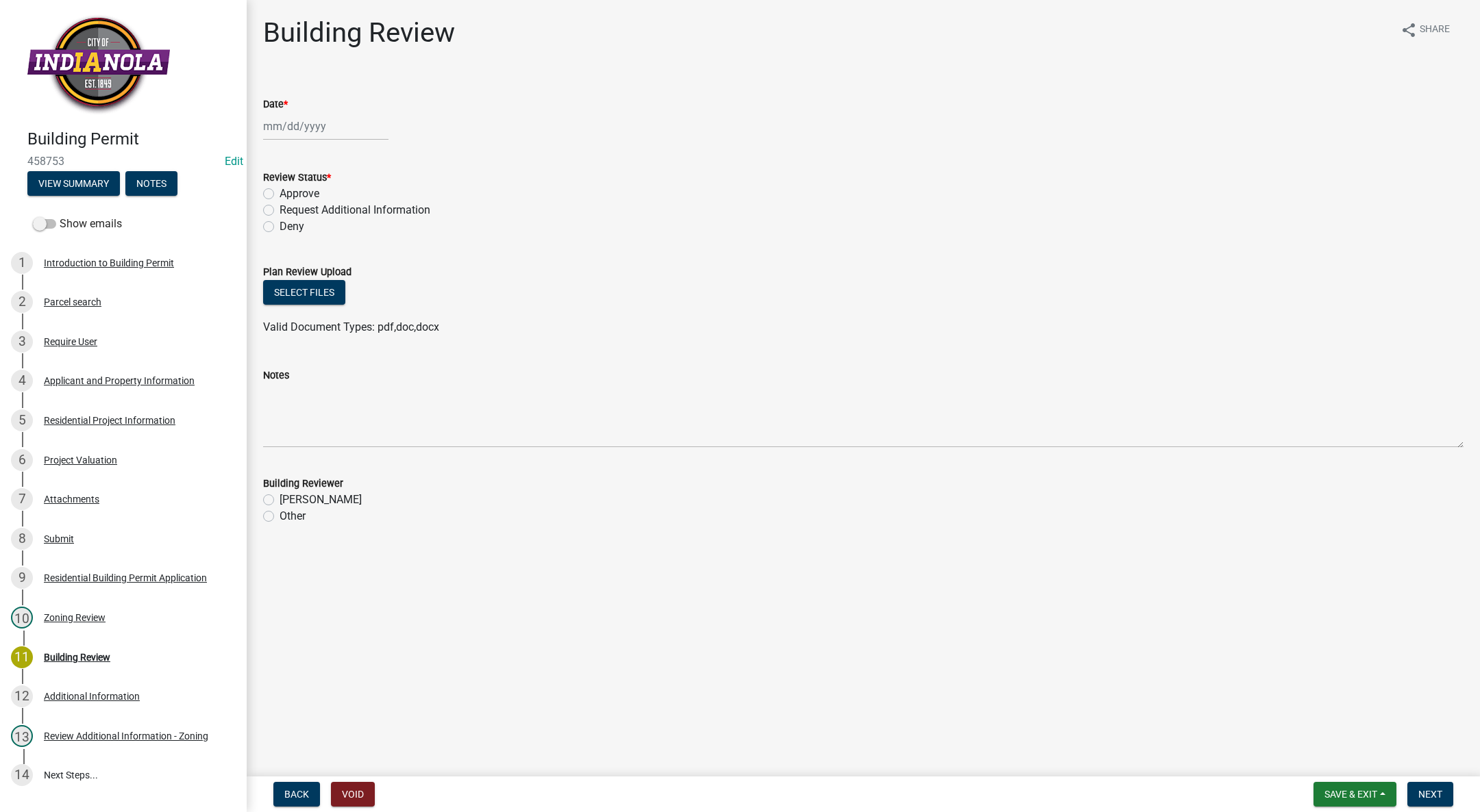
click at [271, 111] on div "Date *" at bounding box center [863, 104] width 1200 height 17
select select "8"
select select "2025"
click at [272, 129] on div "Jan Feb Mar Apr May Jun Jul Aug Sep Oct Nov Dec 1525 1526 1527 1528 1529 1530 1…" at bounding box center [326, 127] width 125 height 28
click at [273, 237] on div "11" at bounding box center [277, 243] width 22 height 22
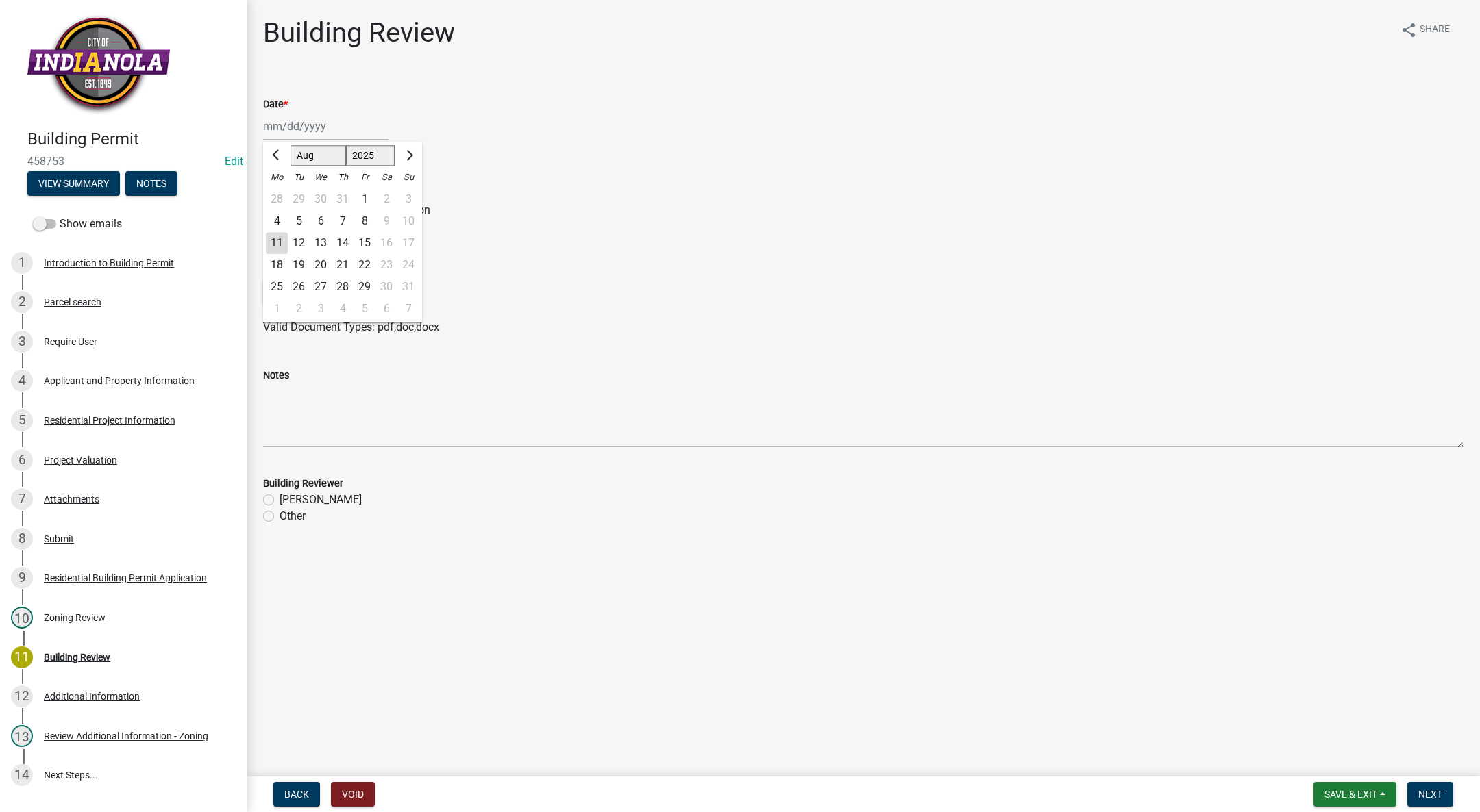
type input "[DATE]"
click at [279, 193] on label "Approve" at bounding box center [299, 194] width 40 height 17
click at [279, 193] on input "Approve" at bounding box center [283, 190] width 9 height 9
radio input "true"
click at [266, 491] on div "[PERSON_NAME]" at bounding box center [863, 500] width 1200 height 17
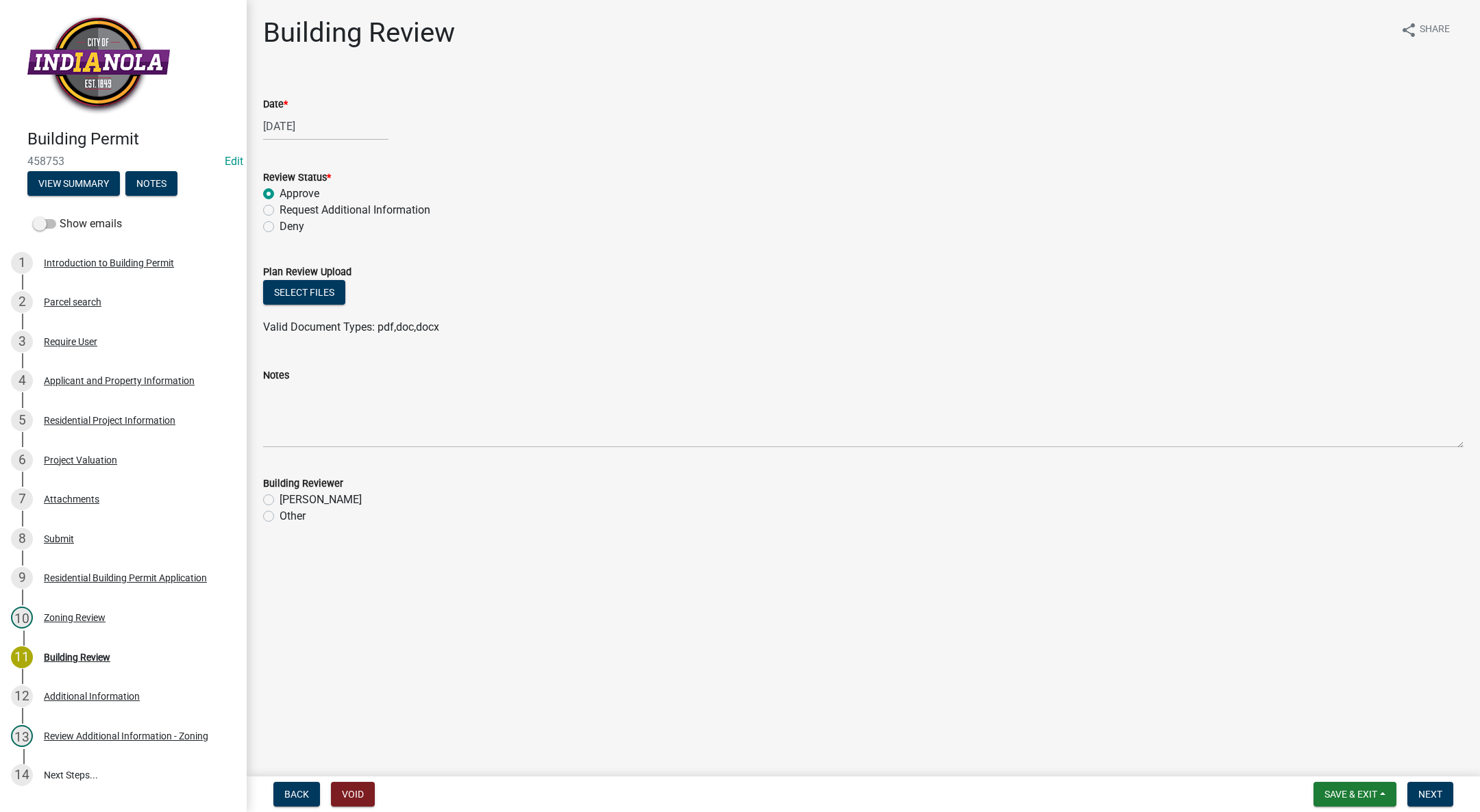
click at [279, 497] on label "[PERSON_NAME]" at bounding box center [320, 500] width 82 height 17
click at [279, 497] on input "[PERSON_NAME]" at bounding box center [283, 496] width 9 height 9
radio input "true"
click at [1437, 787] on button "Next" at bounding box center [1430, 795] width 46 height 25
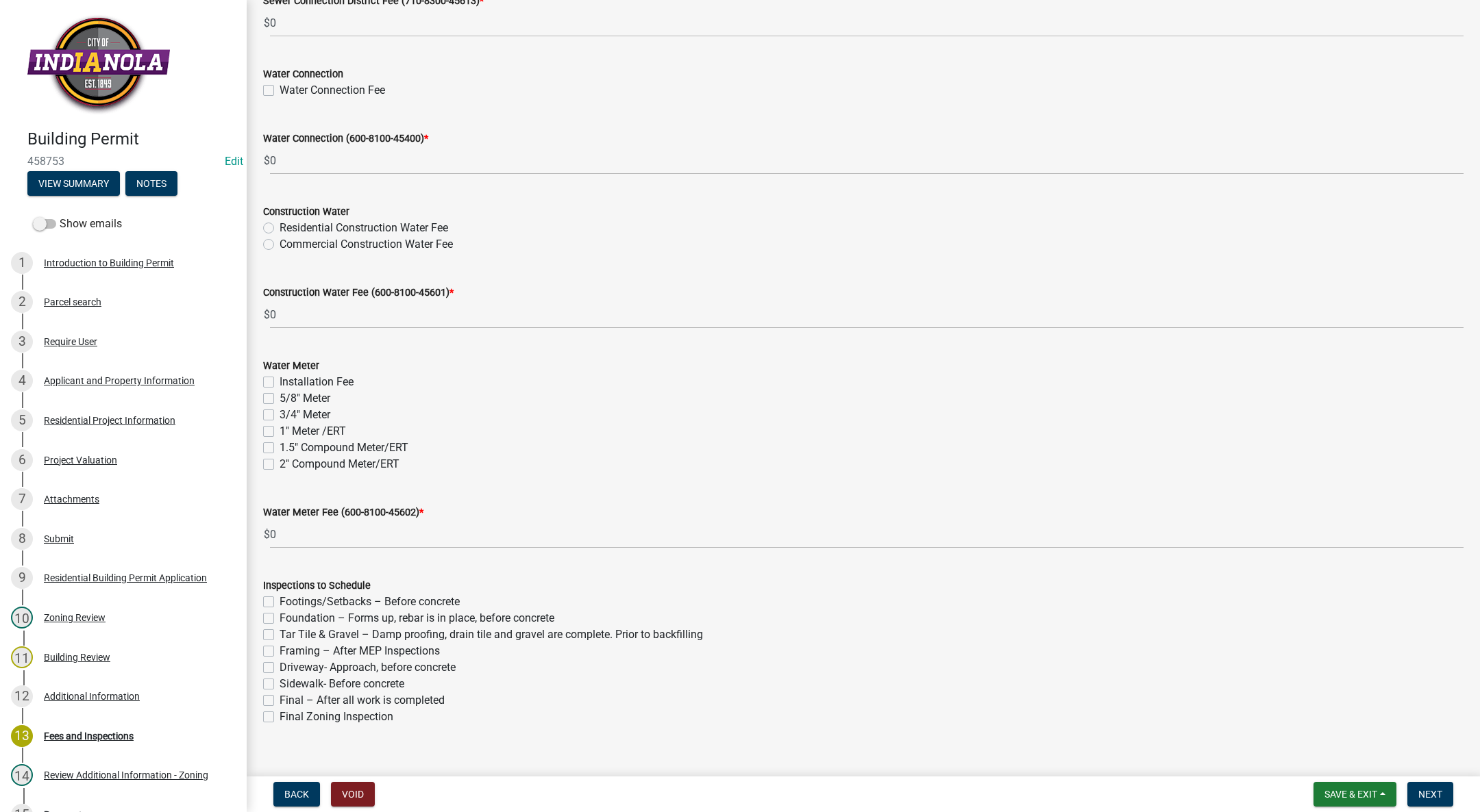
scroll to position [1148, 0]
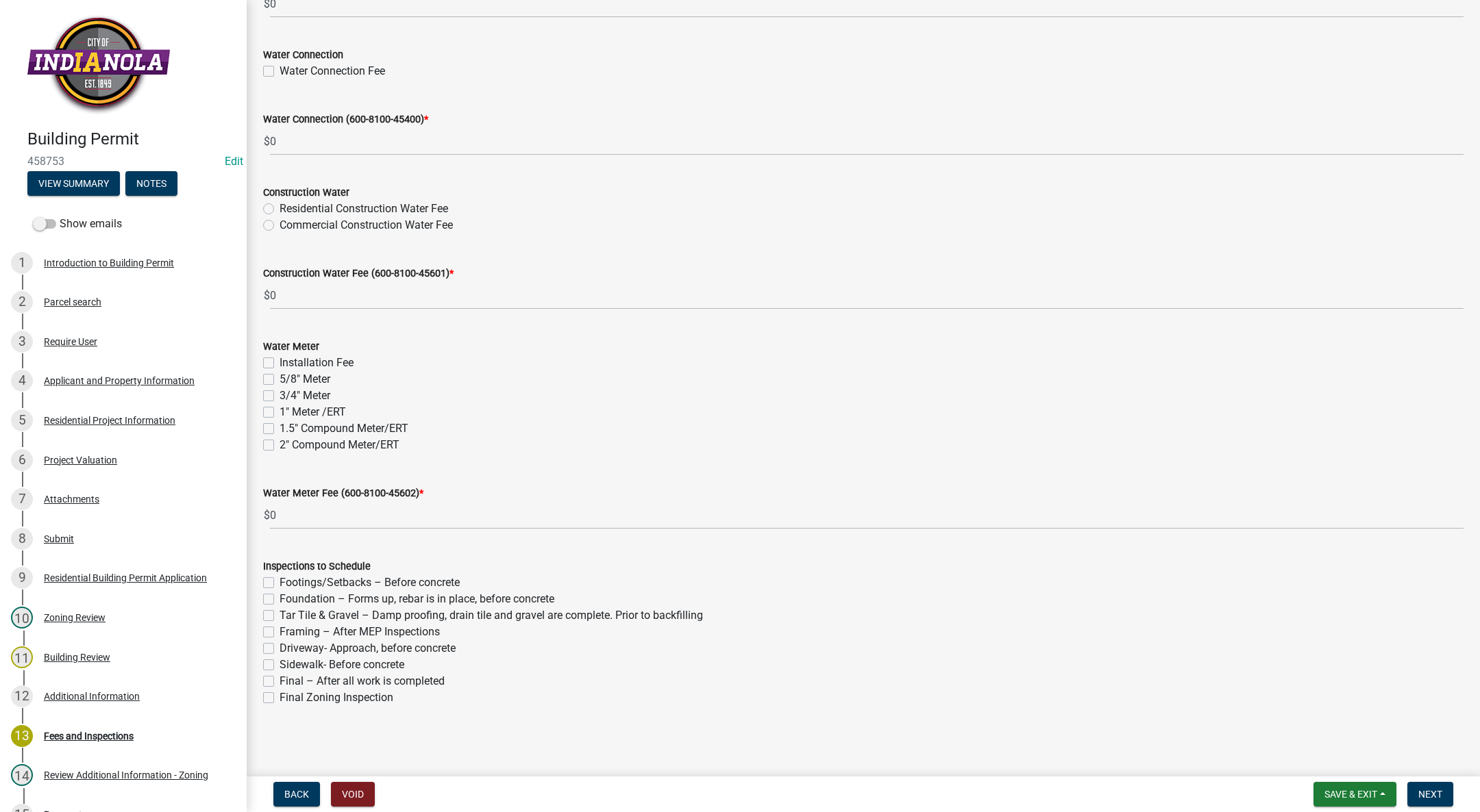
click at [279, 631] on label "Framing – After MEP Inspections" at bounding box center [359, 632] width 160 height 17
click at [279, 631] on input "Framing – After MEP Inspections" at bounding box center [283, 628] width 9 height 9
checkbox input "true"
checkbox input "false"
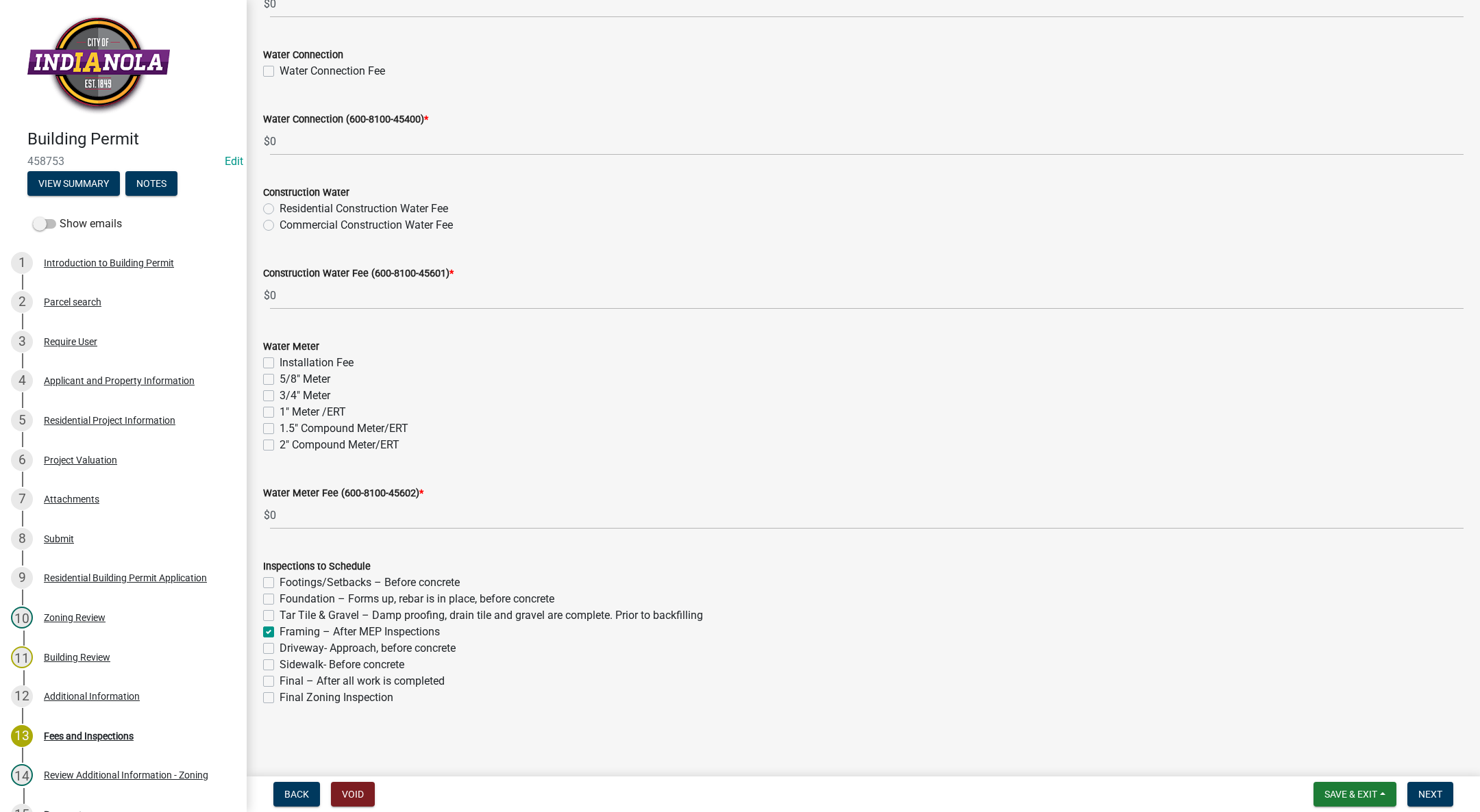
checkbox input "false"
checkbox input "true"
checkbox input "false"
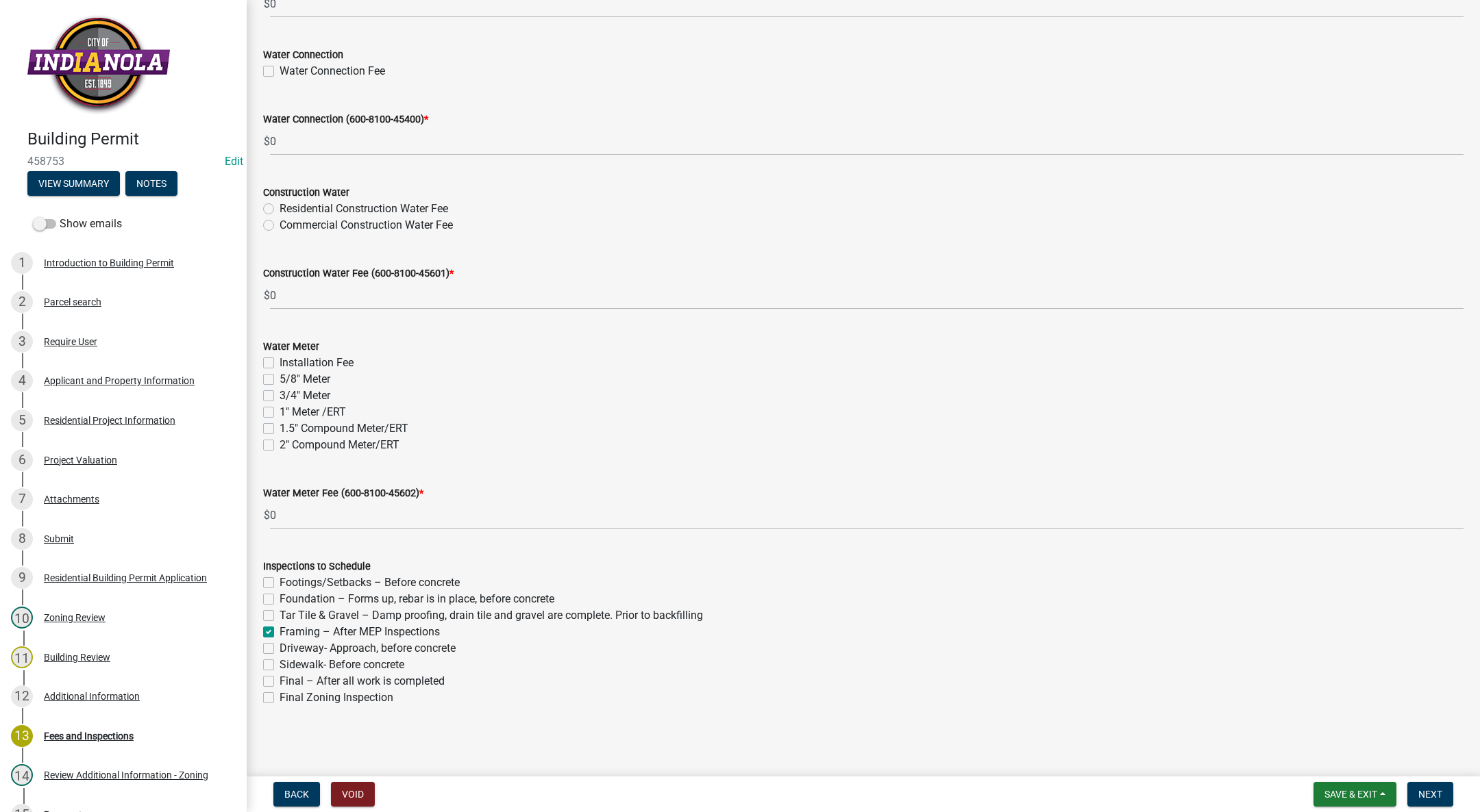
checkbox input "false"
click at [279, 680] on label "Final – After all work is completed" at bounding box center [362, 681] width 165 height 17
click at [279, 680] on input "Final – After all work is completed" at bounding box center [283, 677] width 9 height 9
checkbox input "true"
checkbox input "false"
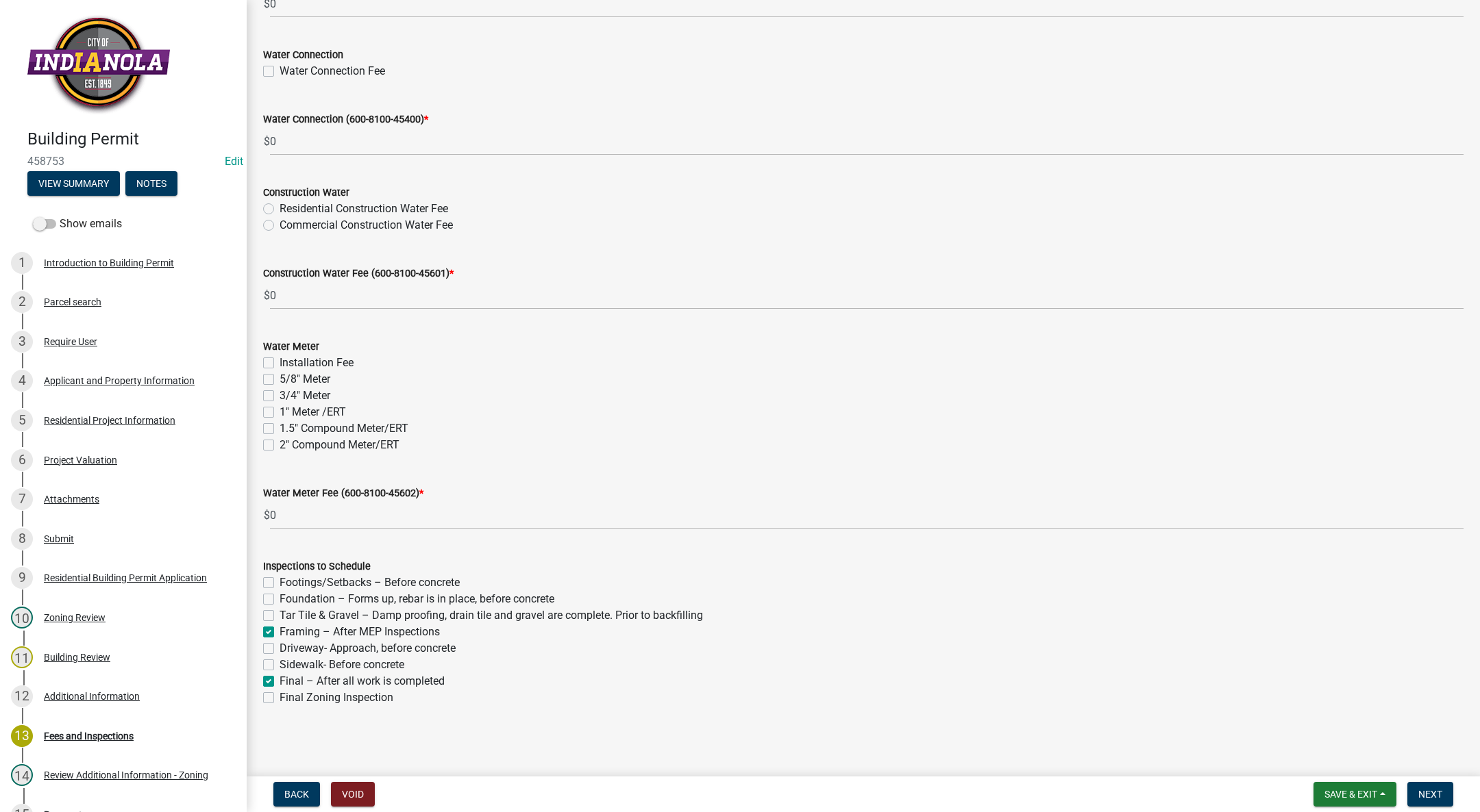
checkbox input "false"
checkbox input "true"
checkbox input "false"
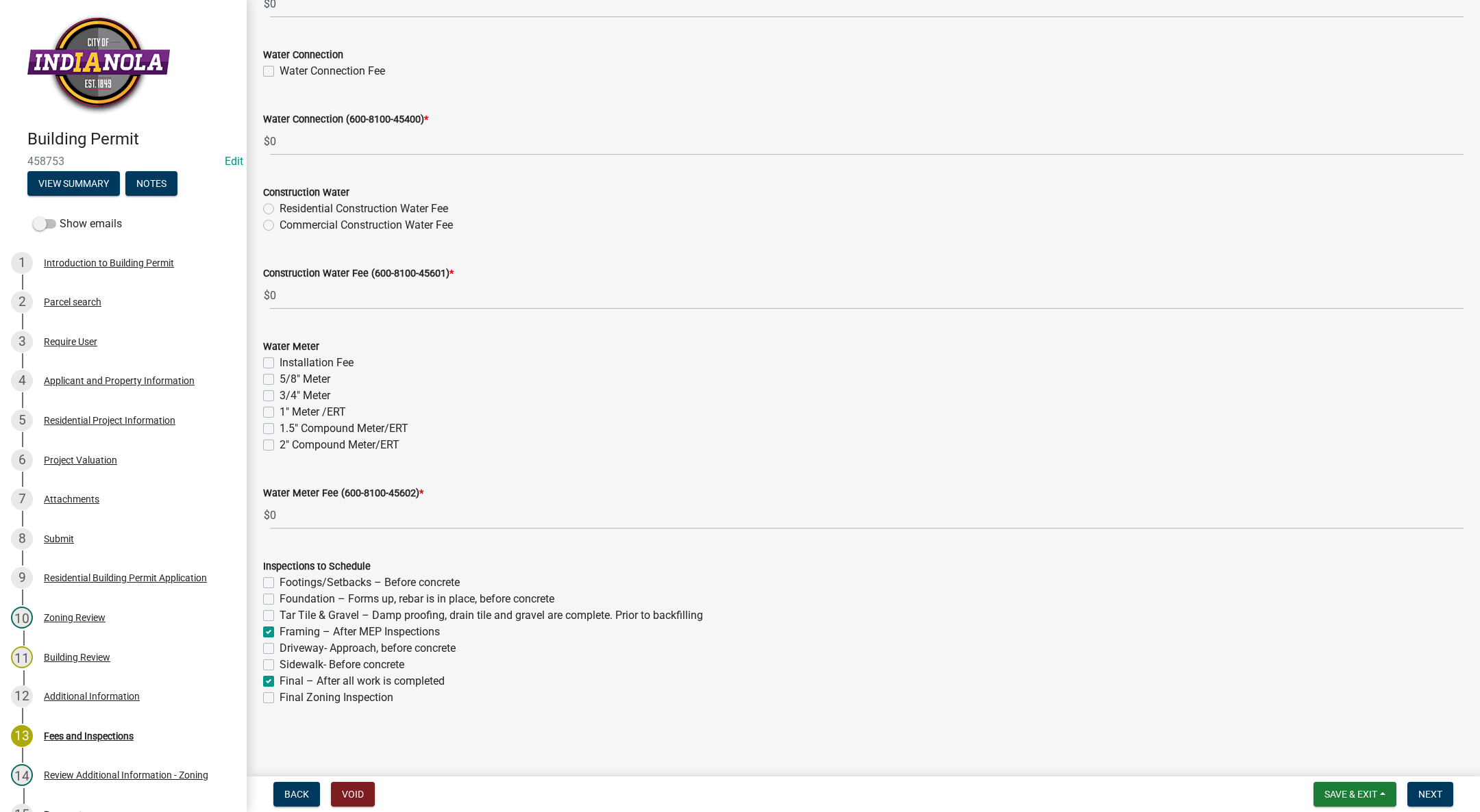
checkbox input "true"
checkbox input "false"
click at [1425, 786] on button "Next" at bounding box center [1430, 795] width 46 height 25
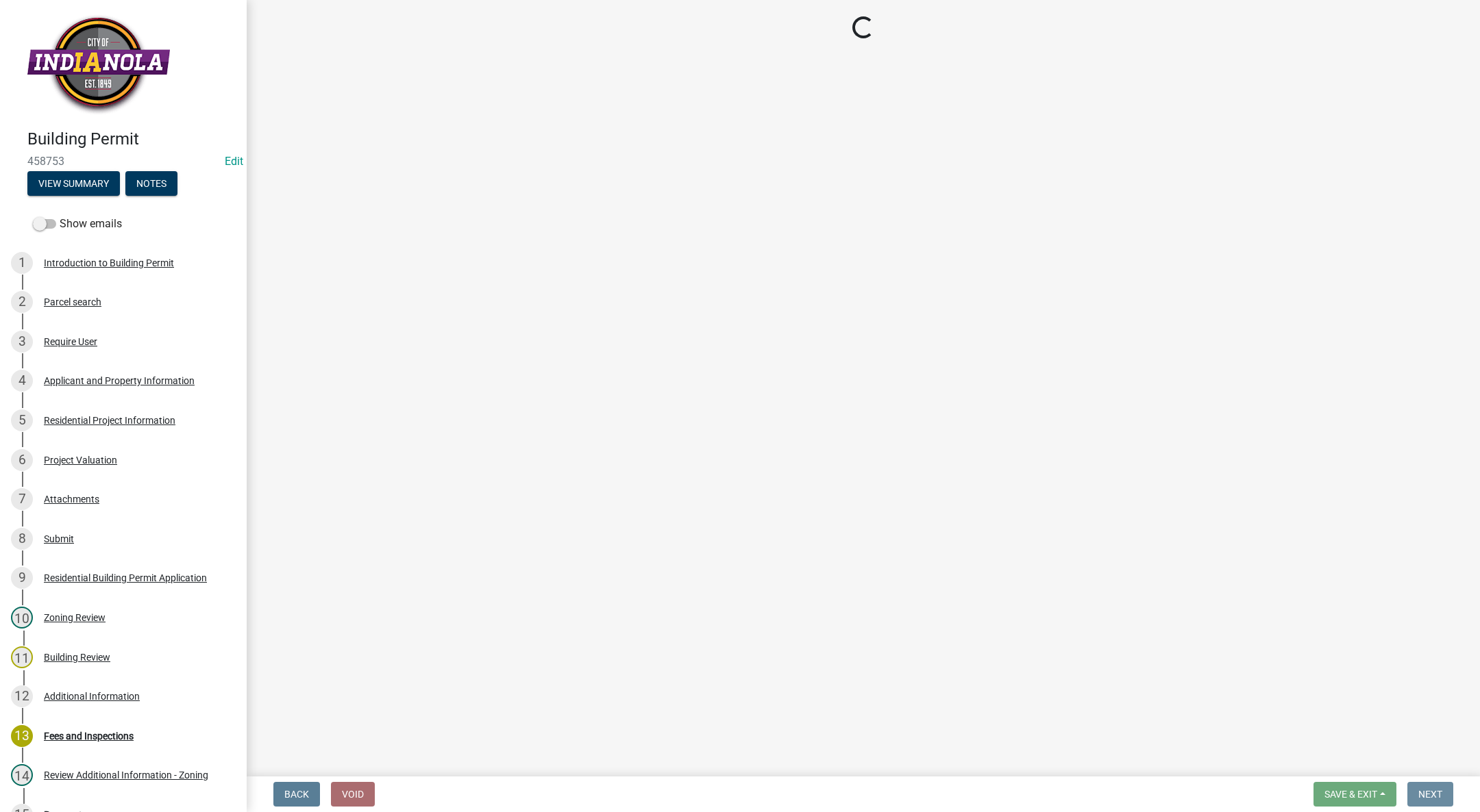
scroll to position [0, 0]
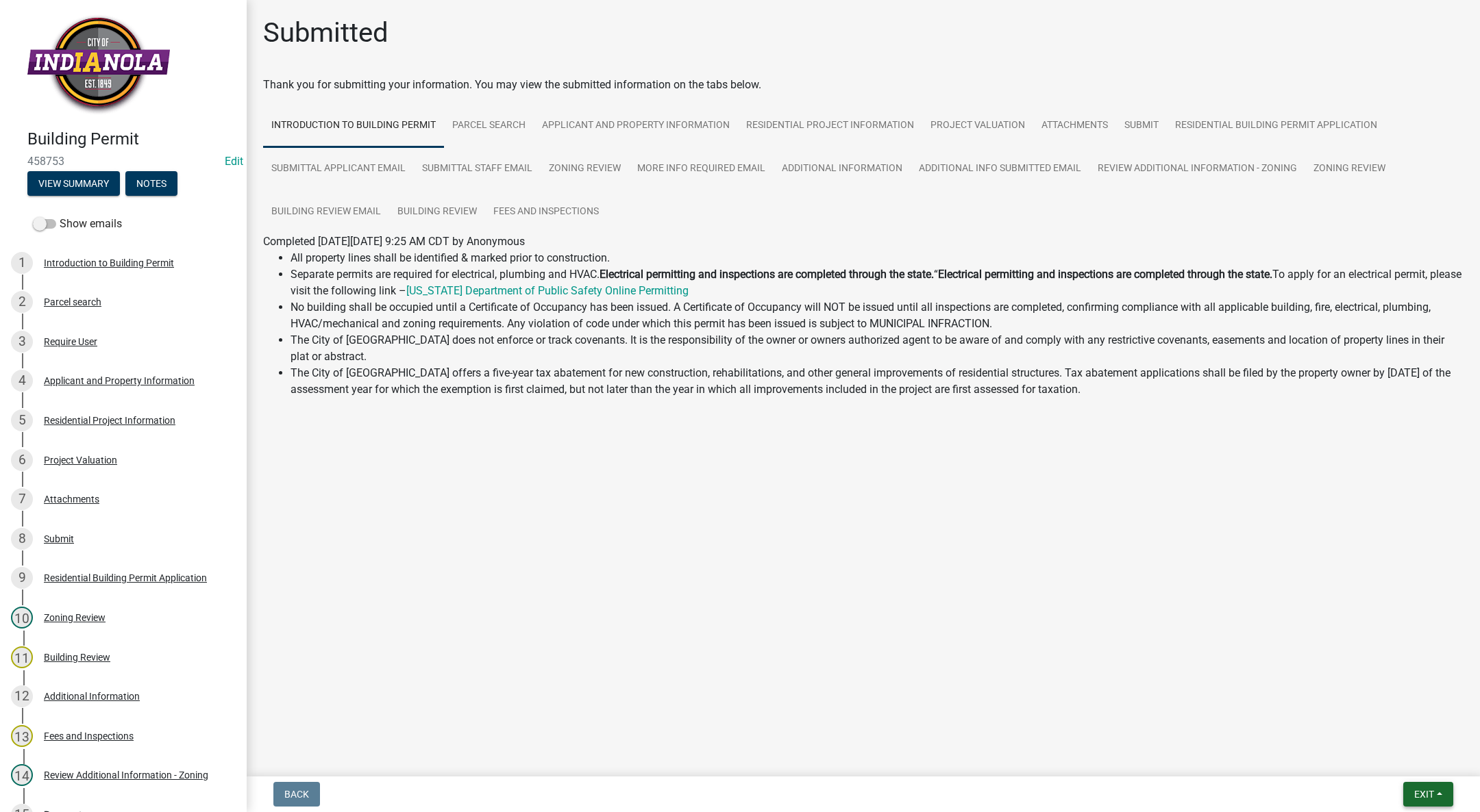
click at [1431, 795] on span "Exit" at bounding box center [1424, 794] width 20 height 11
click at [1417, 766] on button "Save & Exit" at bounding box center [1398, 758] width 110 height 32
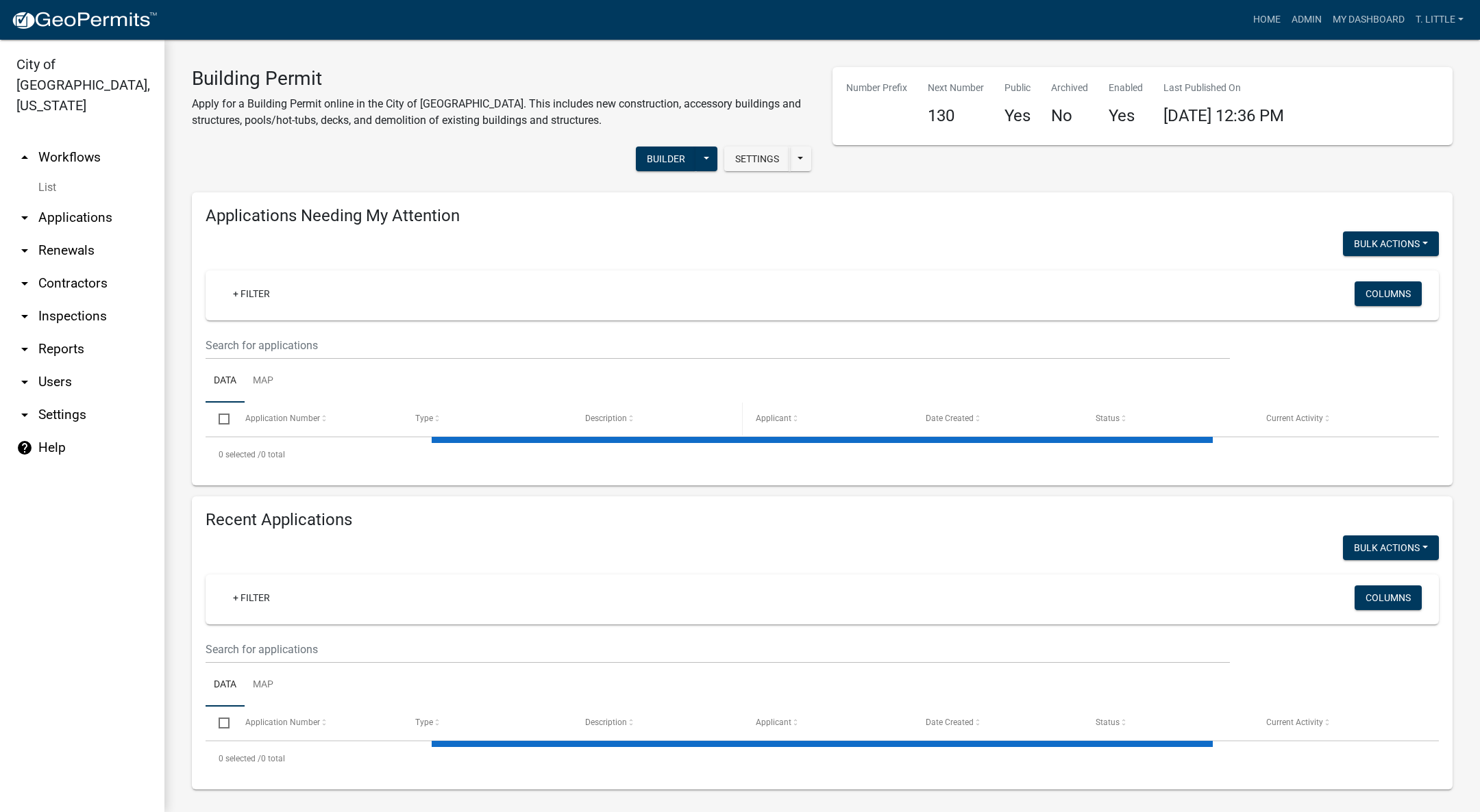
select select "3: 100"
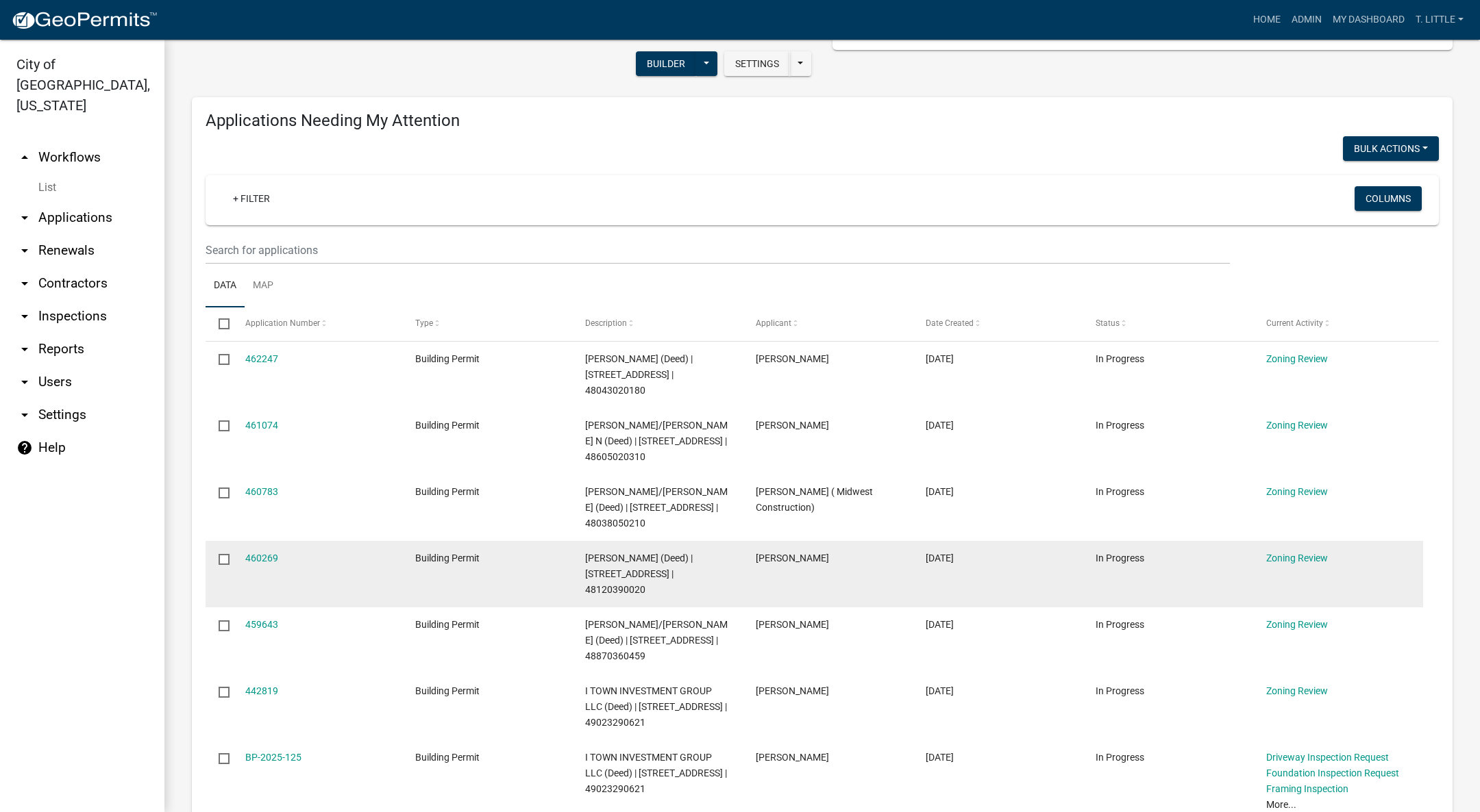
scroll to position [206, 0]
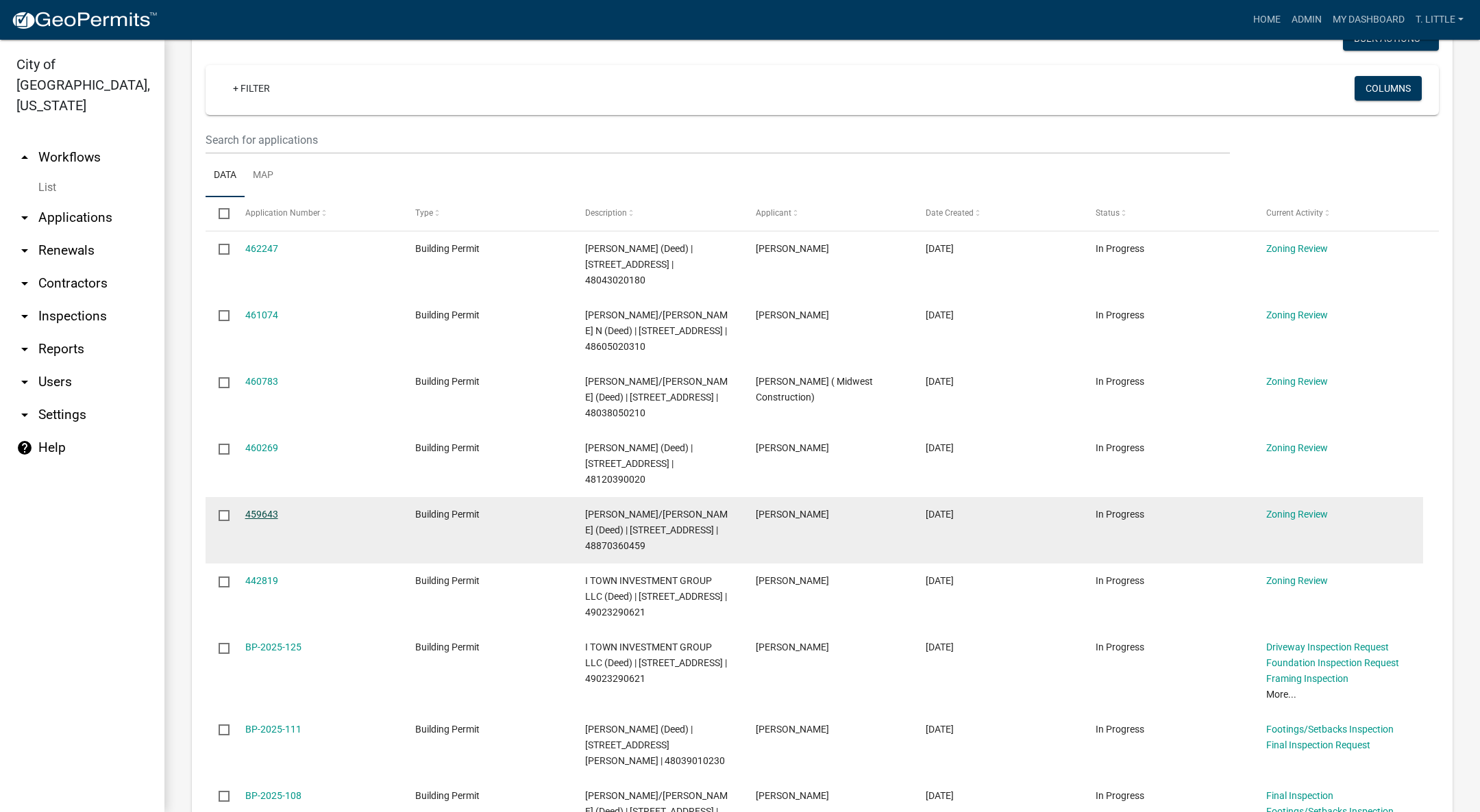
click at [257, 509] on link "459643" at bounding box center [261, 514] width 32 height 11
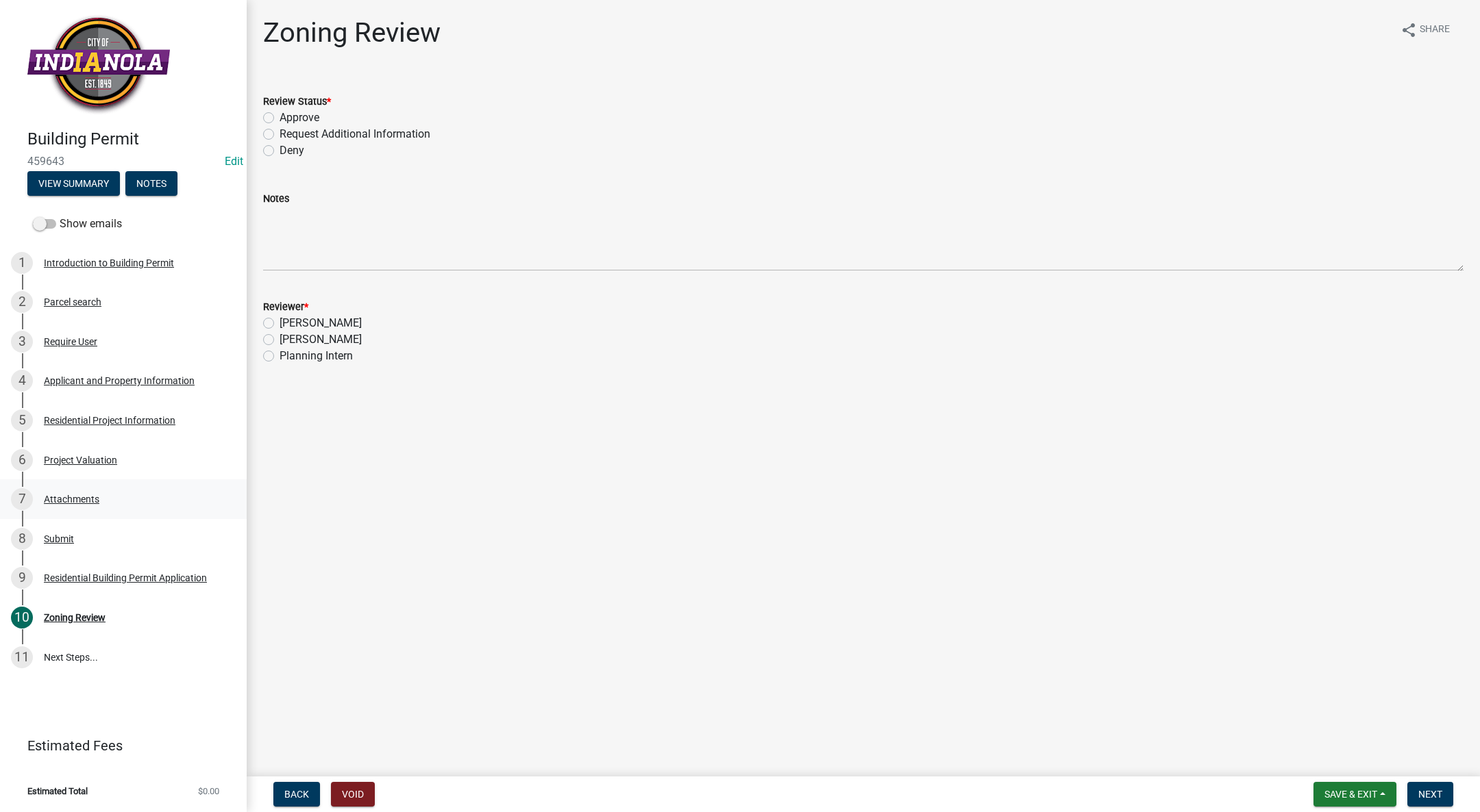
click at [94, 495] on div "Attachments" at bounding box center [72, 500] width 56 height 10
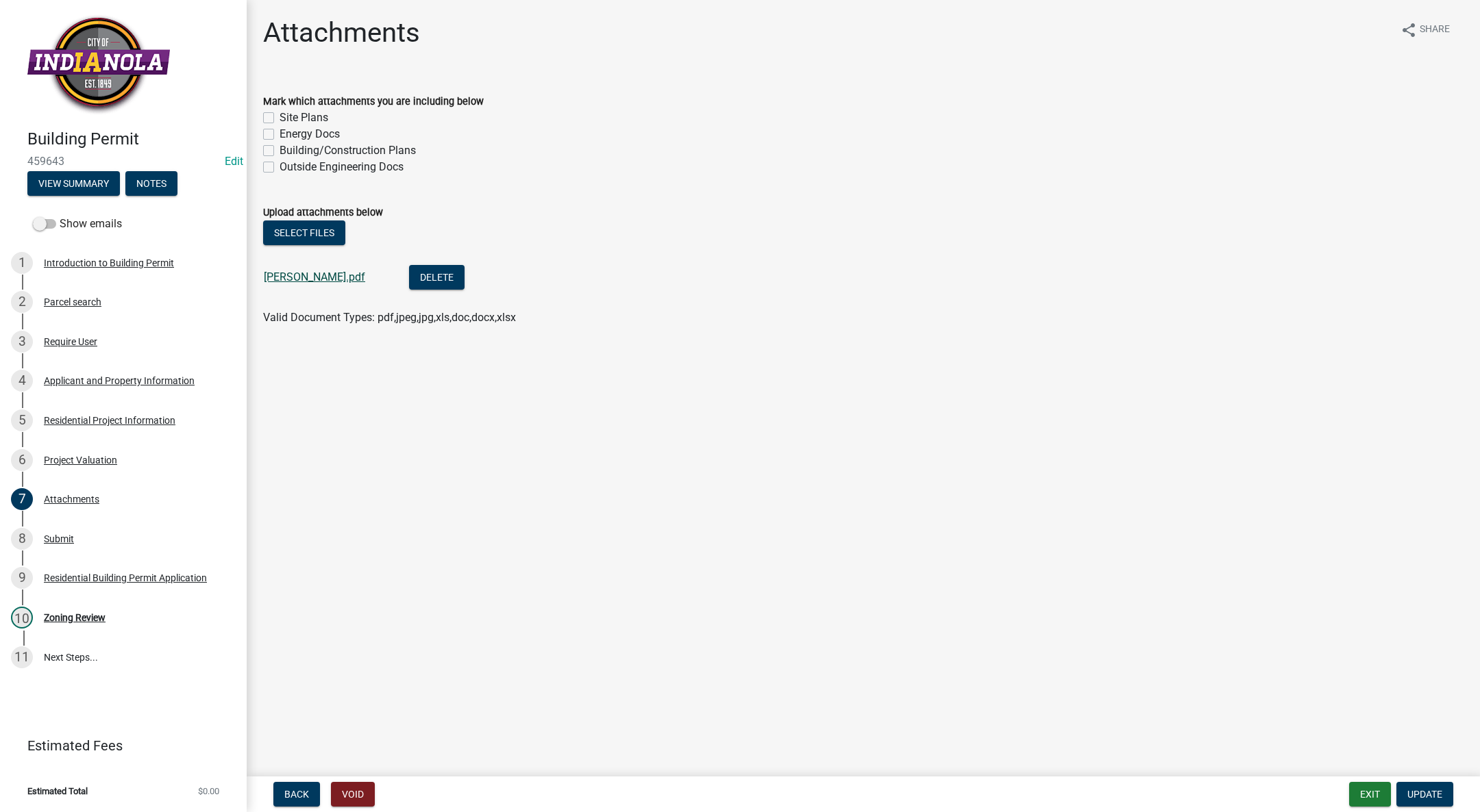
click at [318, 276] on link "Ripperger Lester Pole Barn.pdf" at bounding box center [315, 277] width 102 height 13
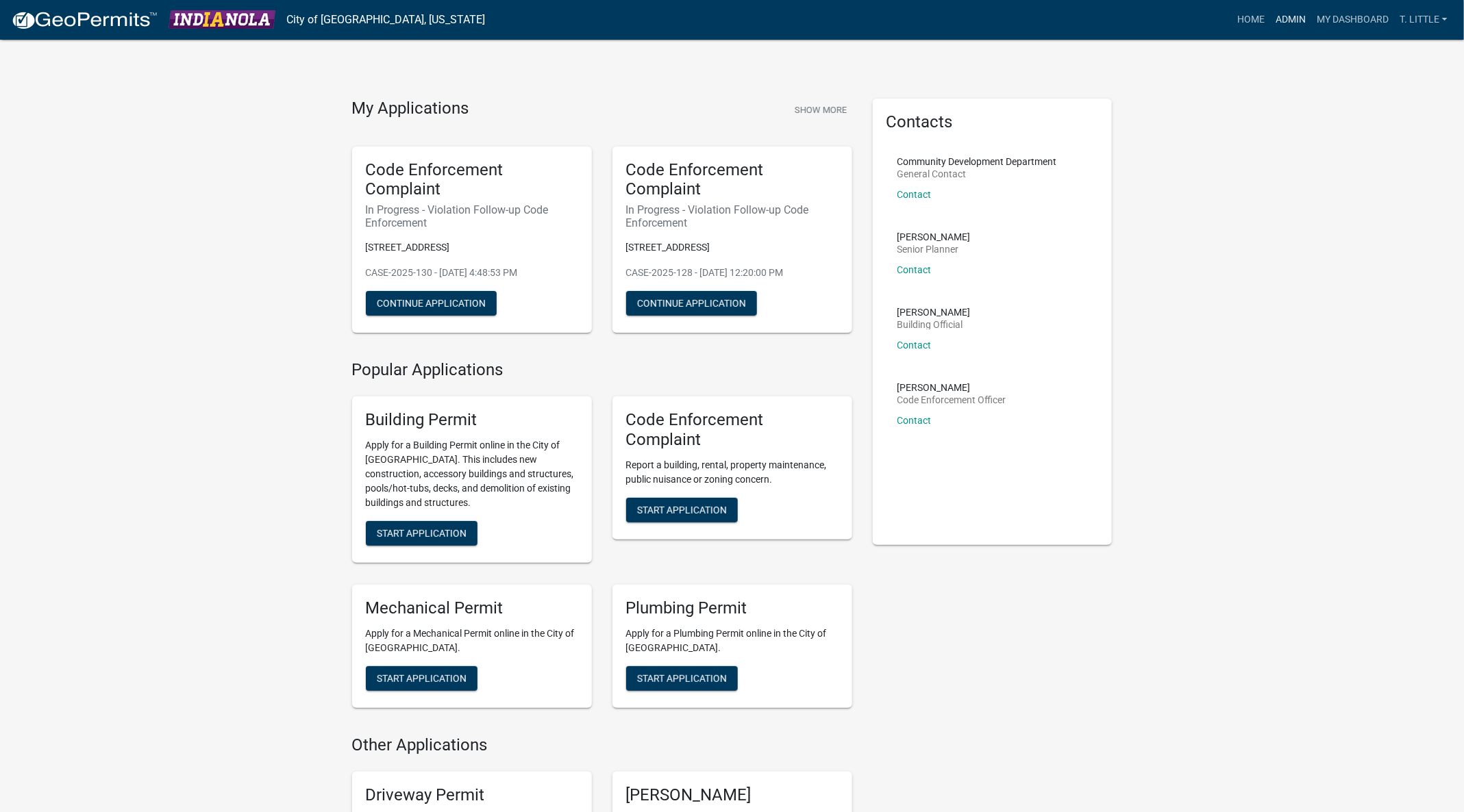
click at [1284, 15] on link "Admin" at bounding box center [1290, 19] width 41 height 26
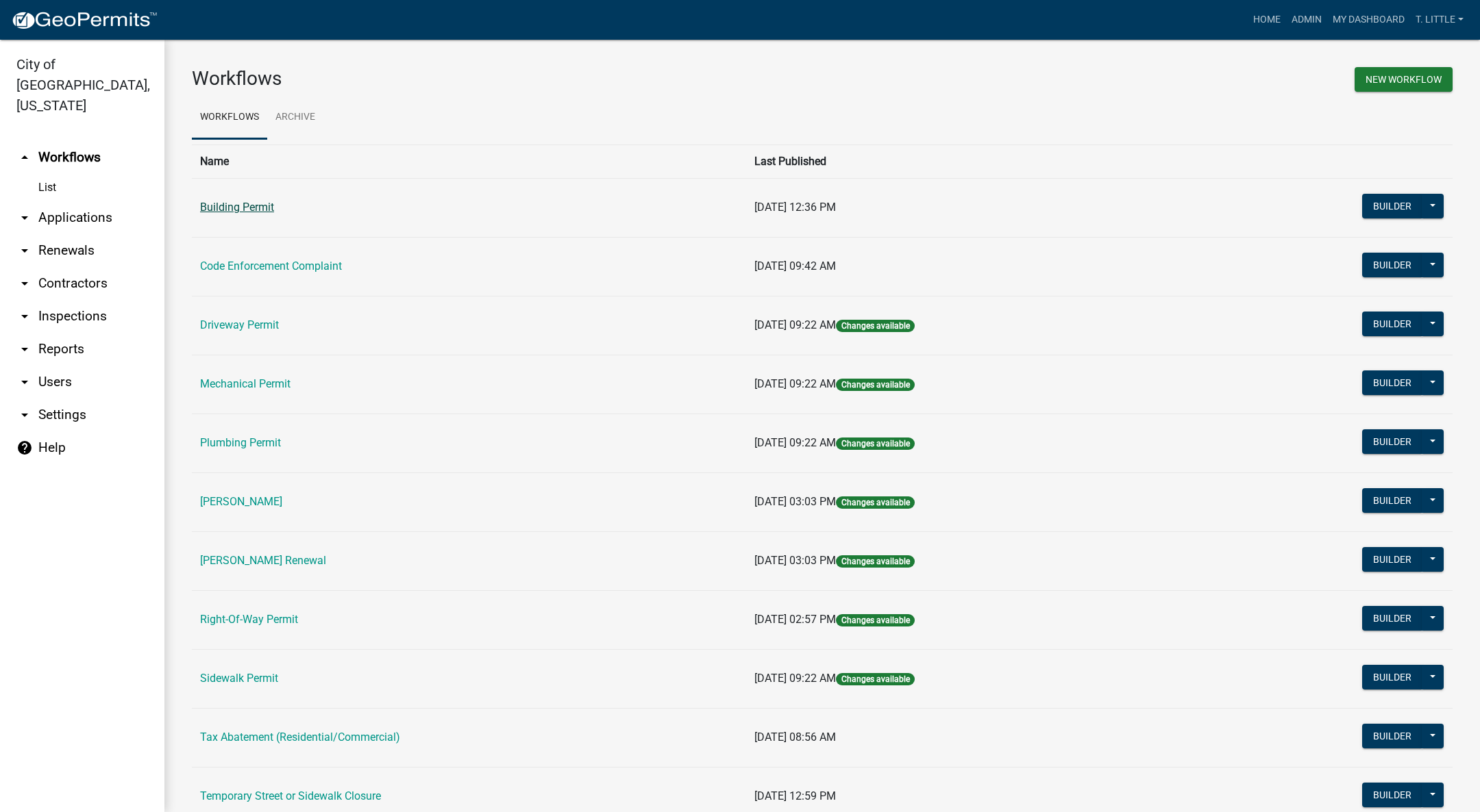
click at [263, 211] on link "Building Permit" at bounding box center [237, 207] width 74 height 13
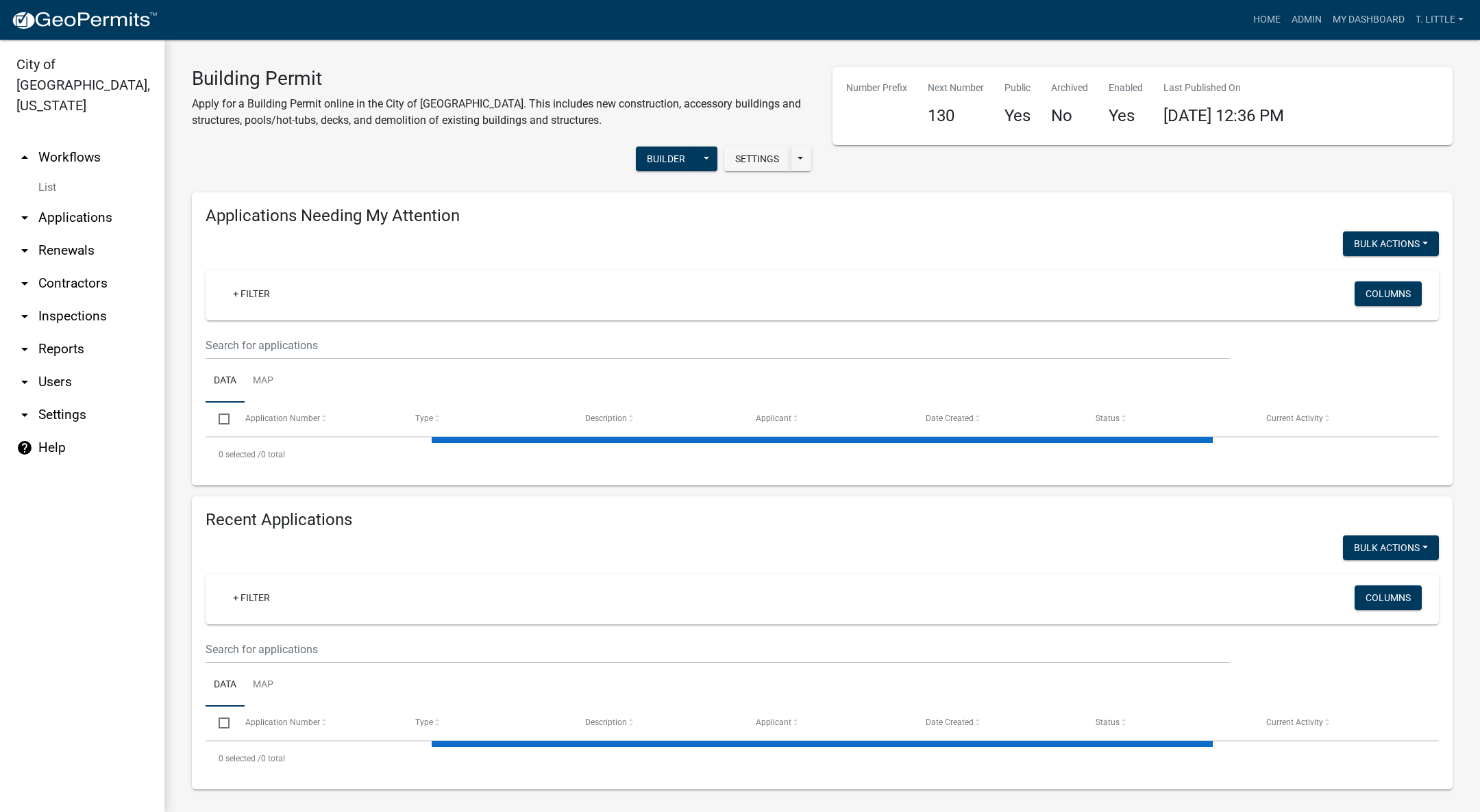
select select "3: 100"
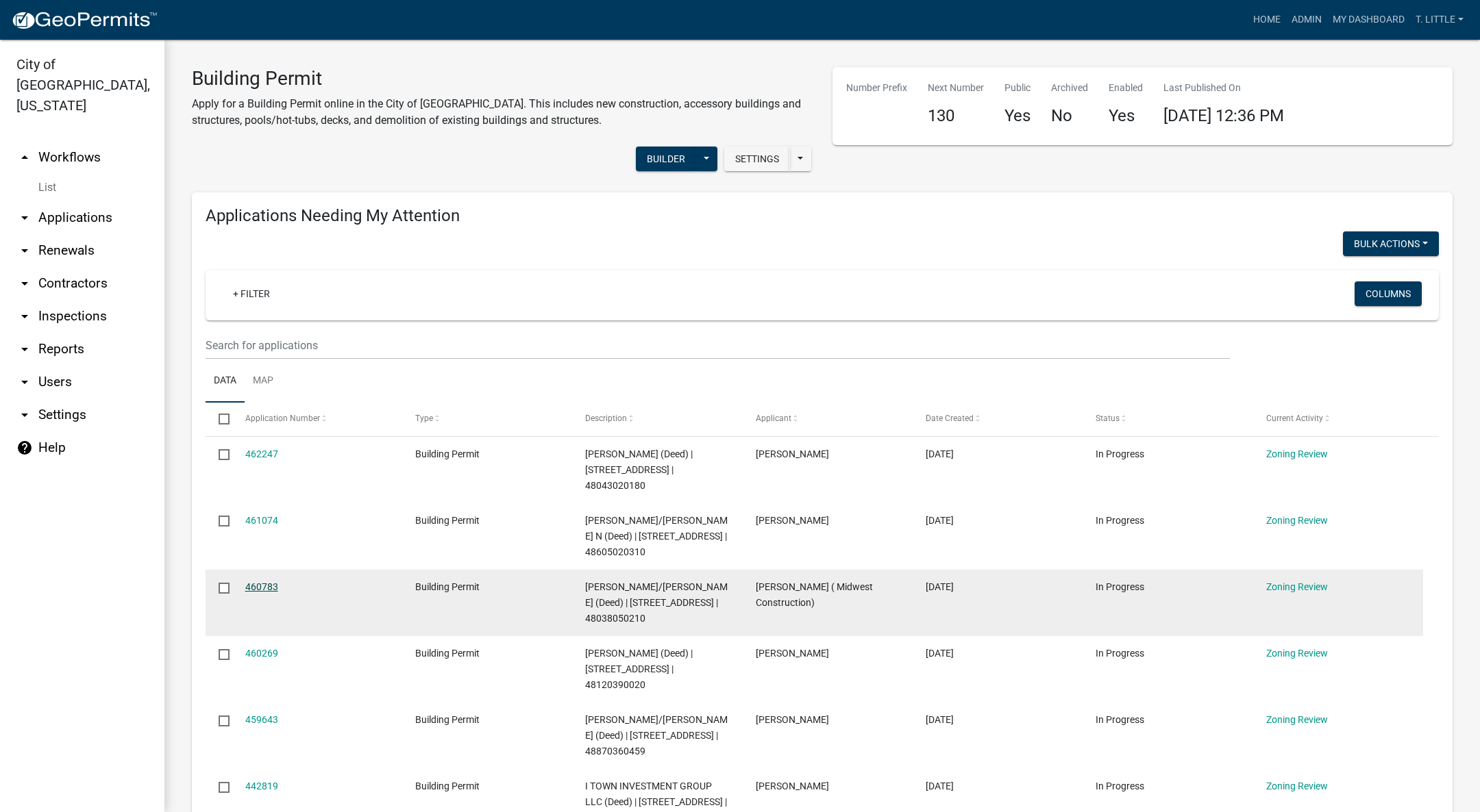
click at [268, 589] on link "460783" at bounding box center [261, 586] width 32 height 11
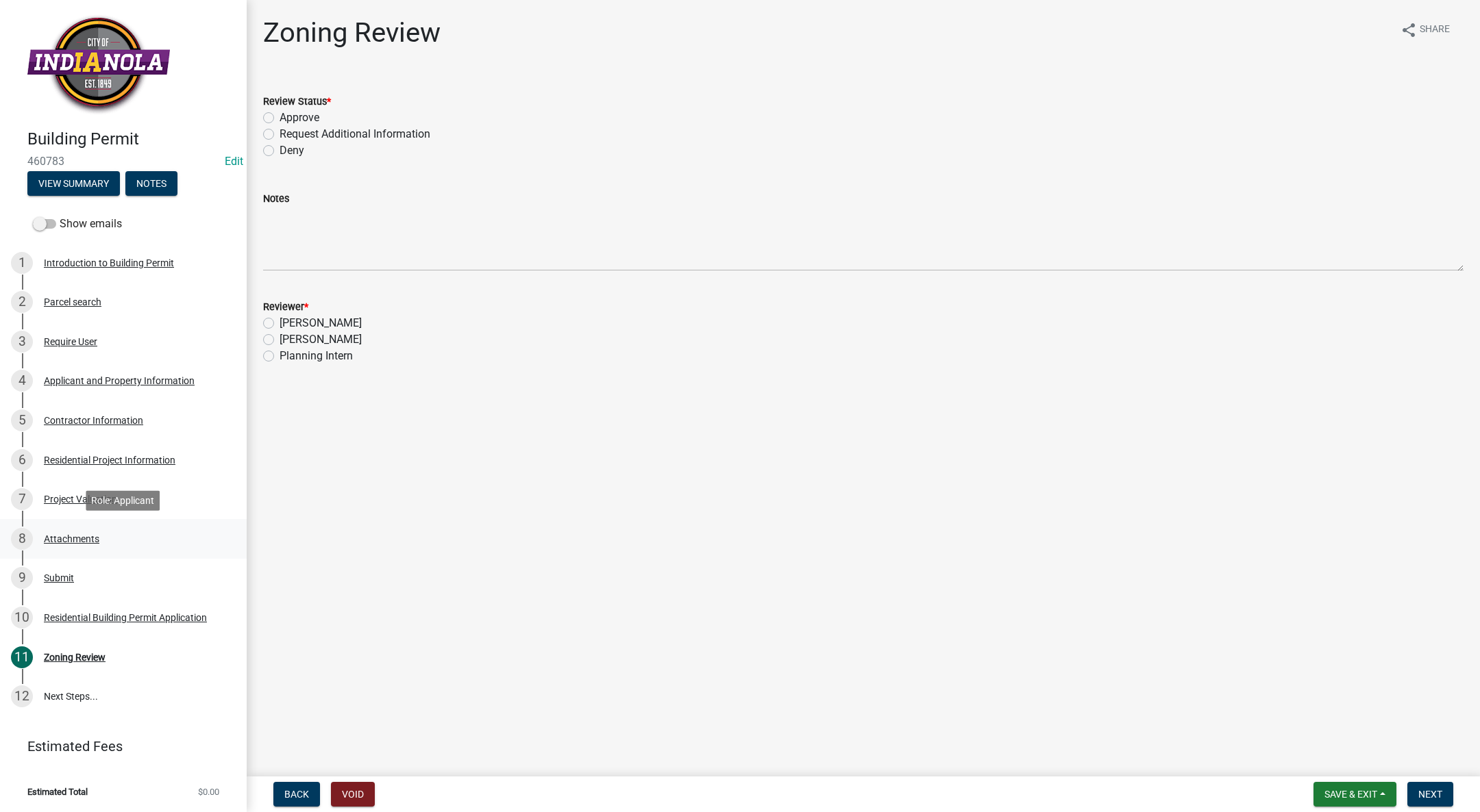
click at [72, 524] on link "8 Attachments" at bounding box center [123, 539] width 247 height 40
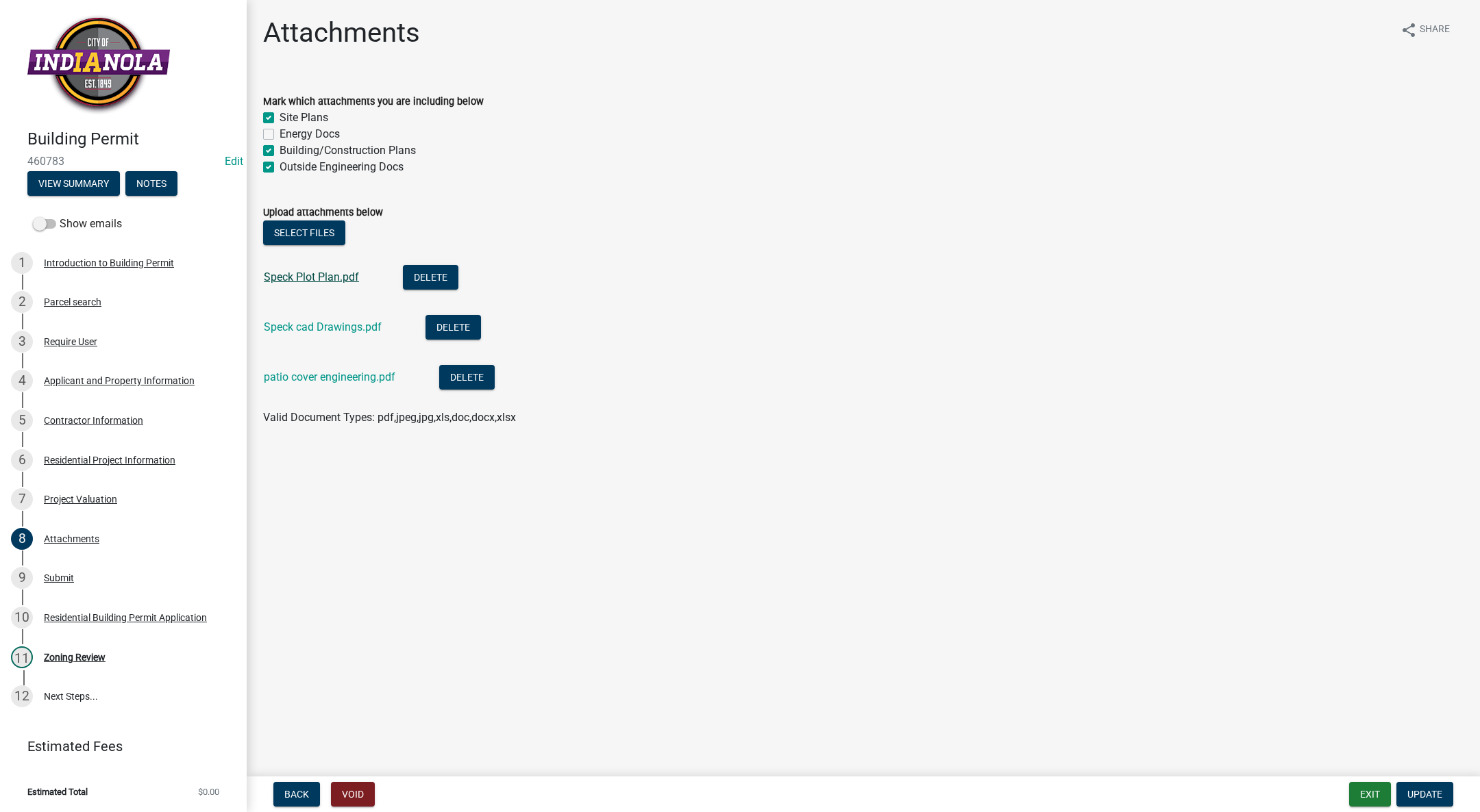
click at [304, 271] on link "Speck Plot Plan.pdf" at bounding box center [312, 277] width 95 height 13
click at [272, 329] on link "Speck cad Drawings.pdf" at bounding box center [322, 327] width 118 height 13
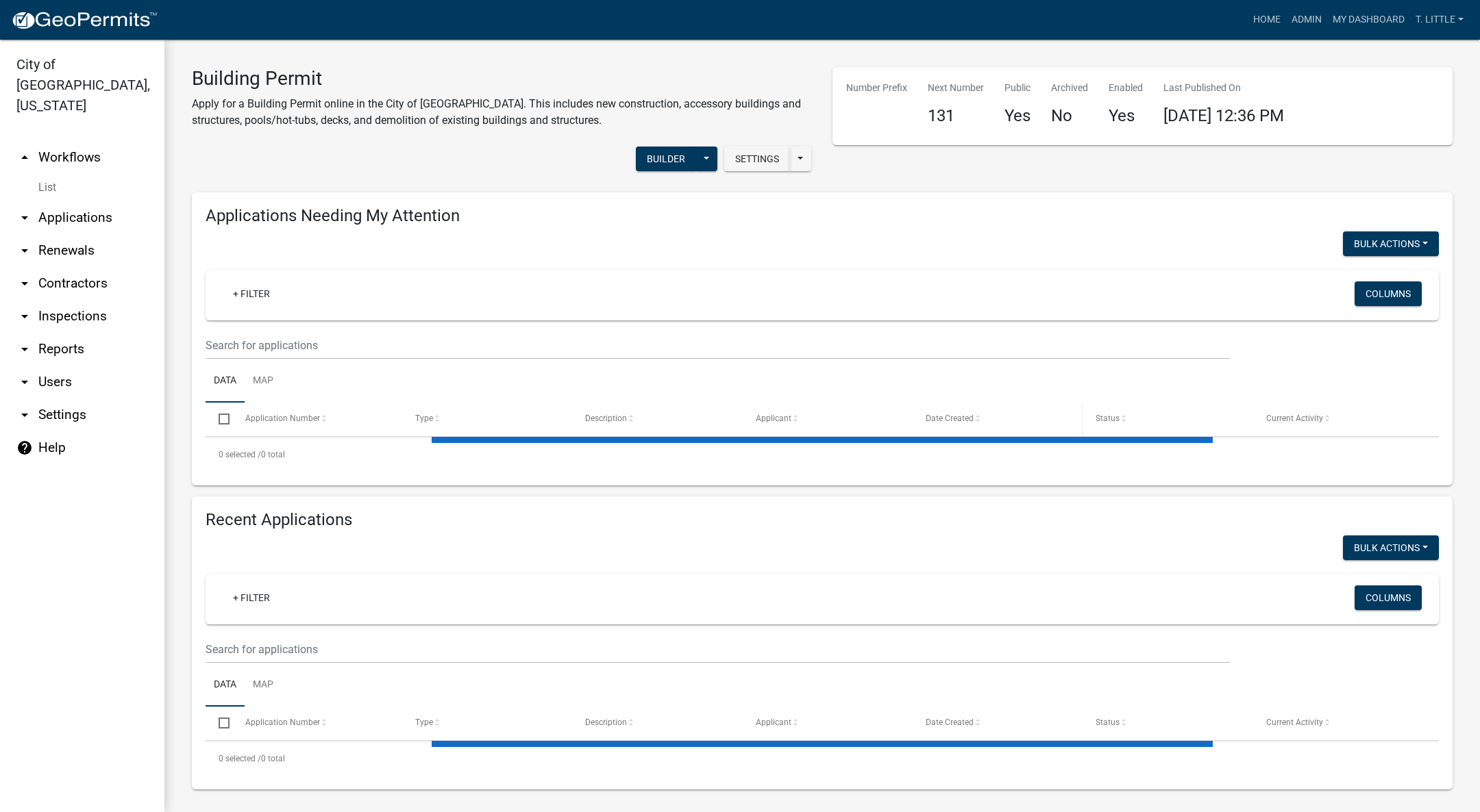
select select "3: 100"
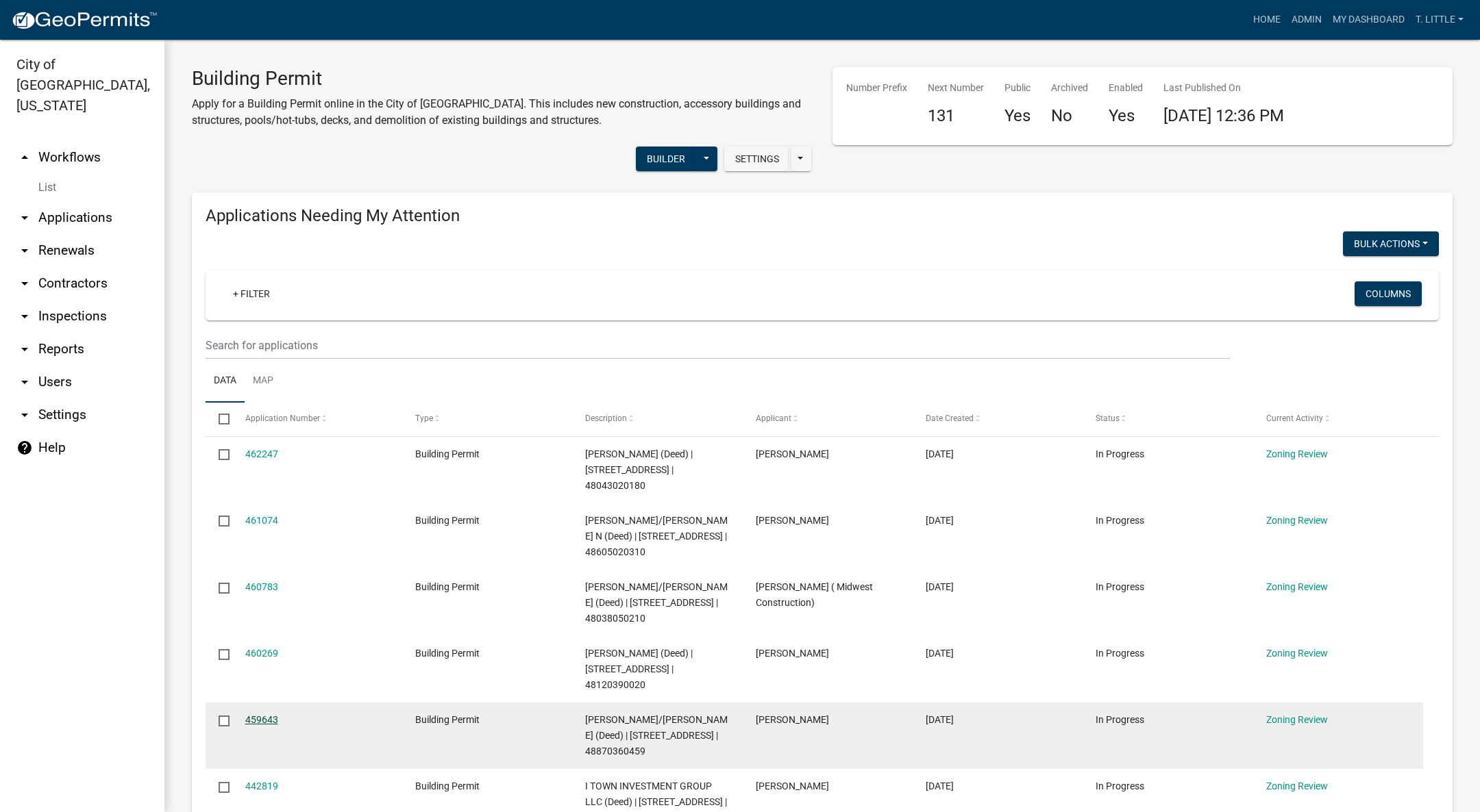
click at [264, 715] on link "459643" at bounding box center [261, 720] width 32 height 11
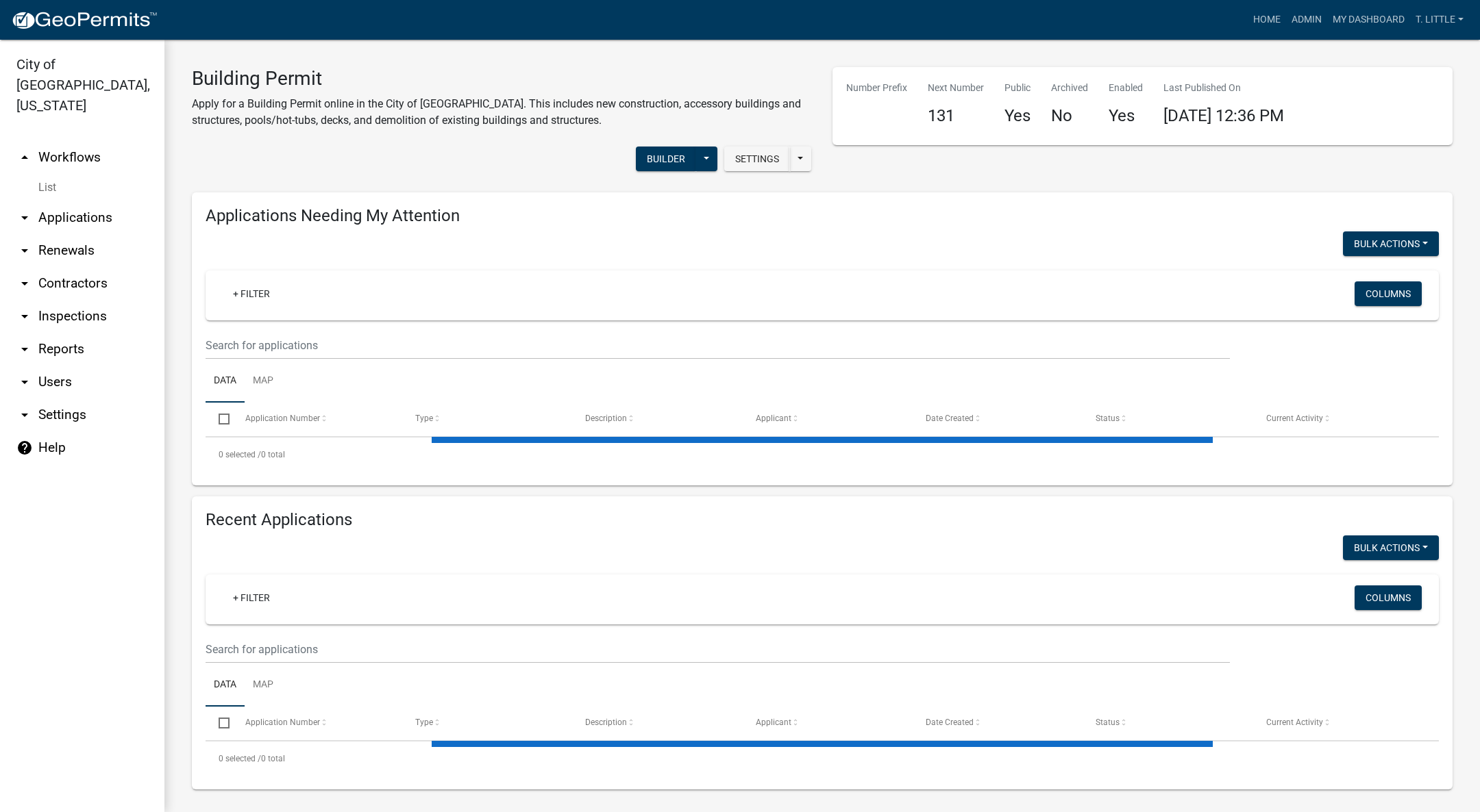
select select "3: 100"
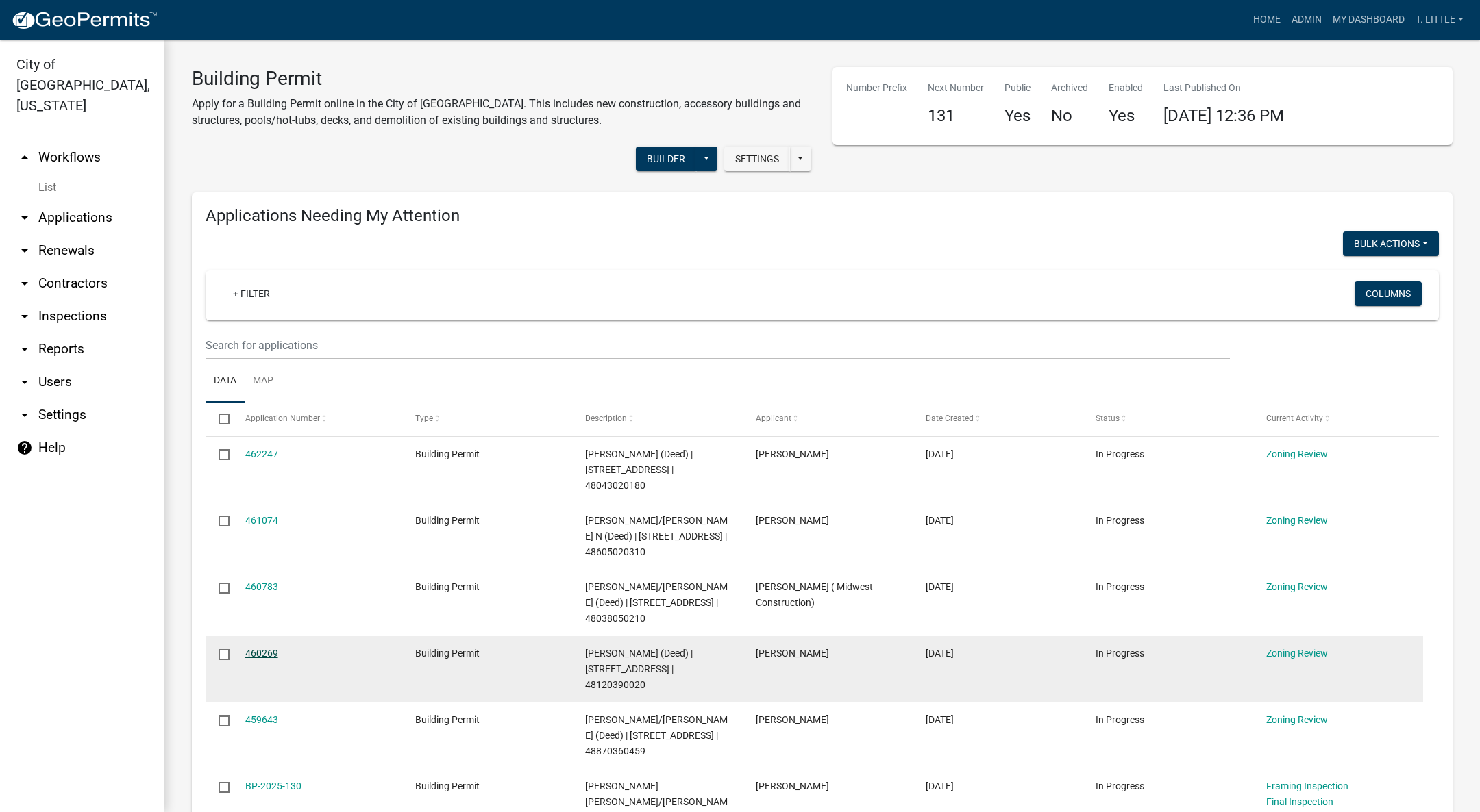
click at [268, 649] on link "460269" at bounding box center [261, 653] width 32 height 11
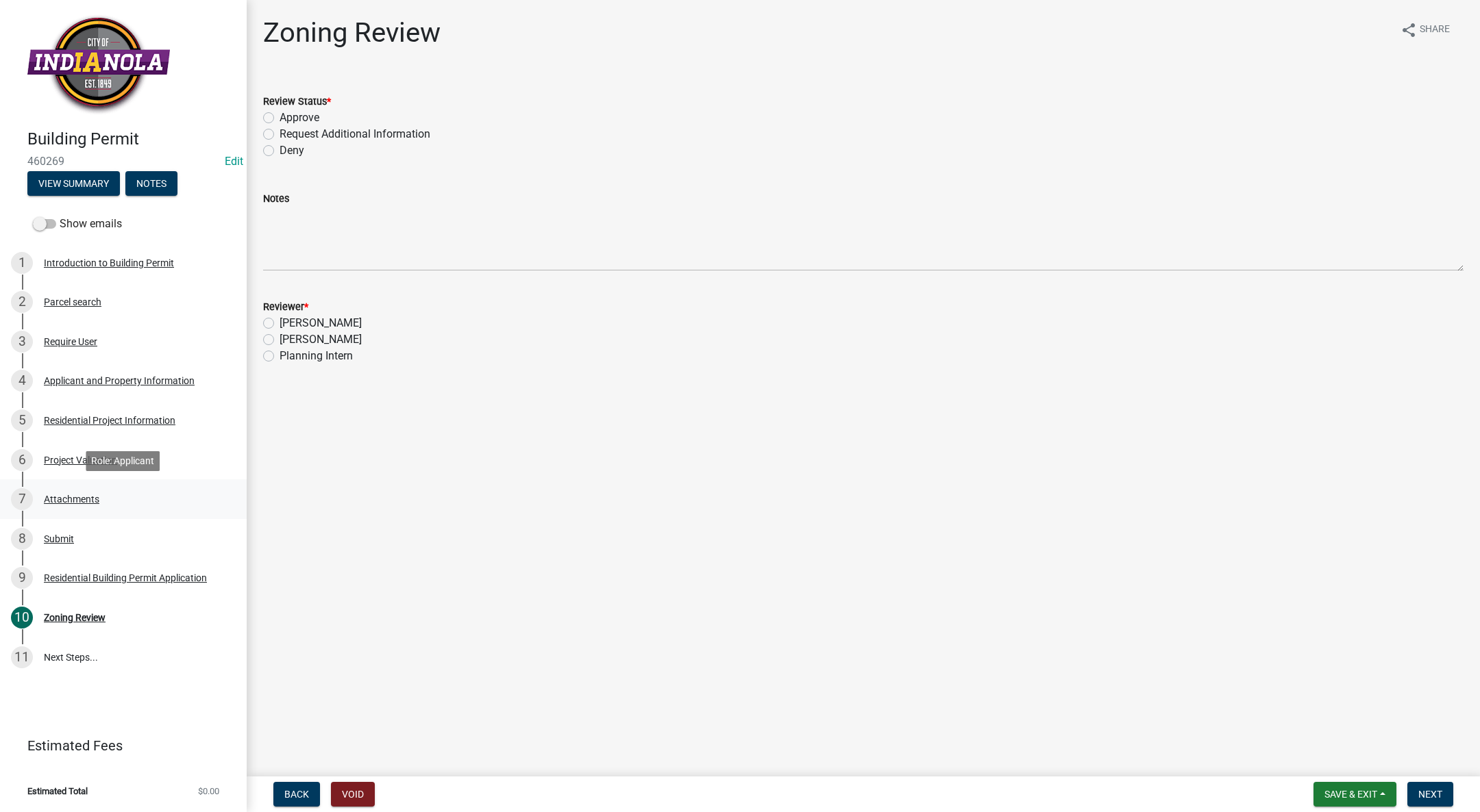
click at [131, 501] on div "7 Attachments" at bounding box center [118, 499] width 214 height 22
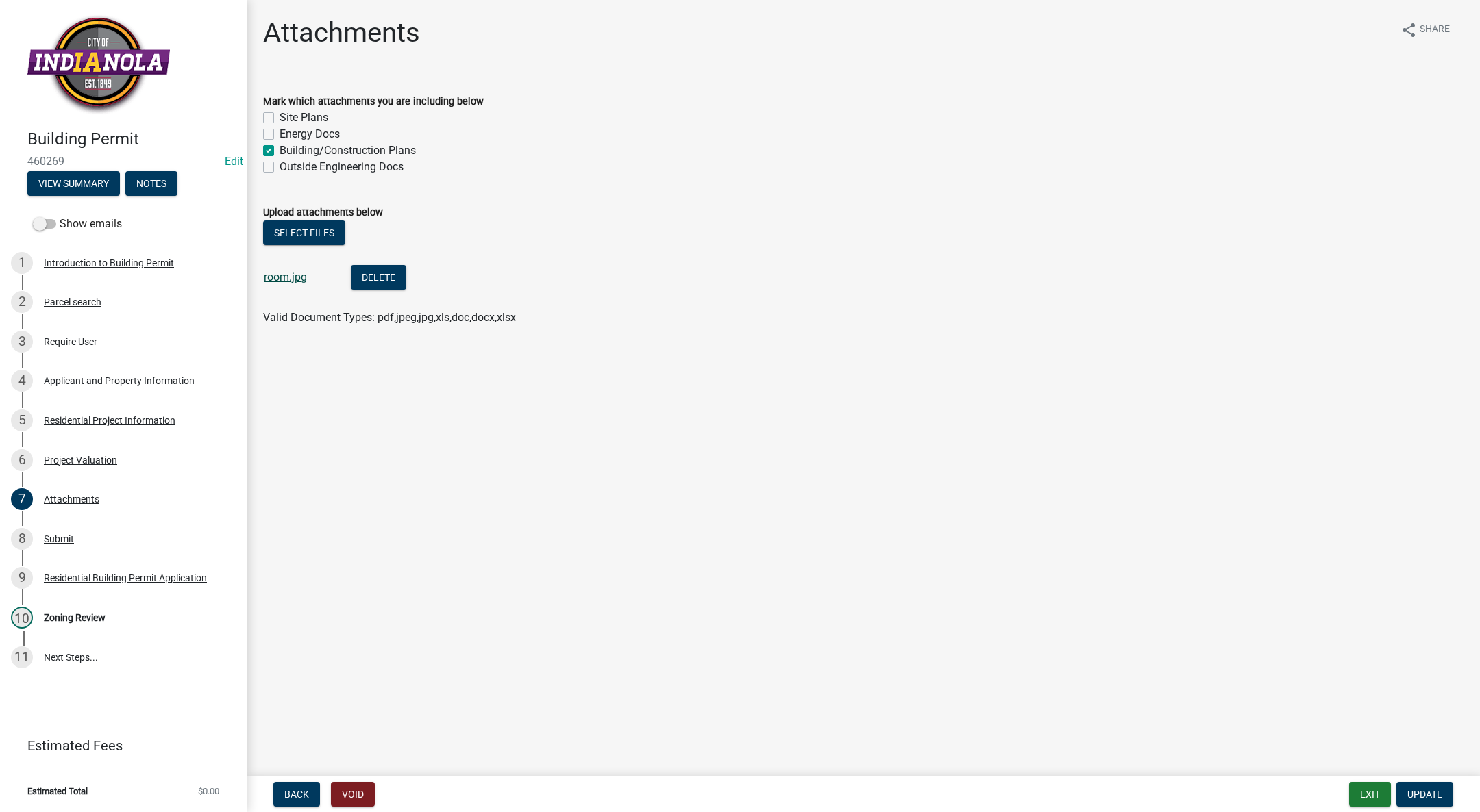
click at [285, 276] on link "room.jpg" at bounding box center [286, 277] width 43 height 13
click at [118, 409] on link "5 Residential Project Information" at bounding box center [123, 421] width 247 height 40
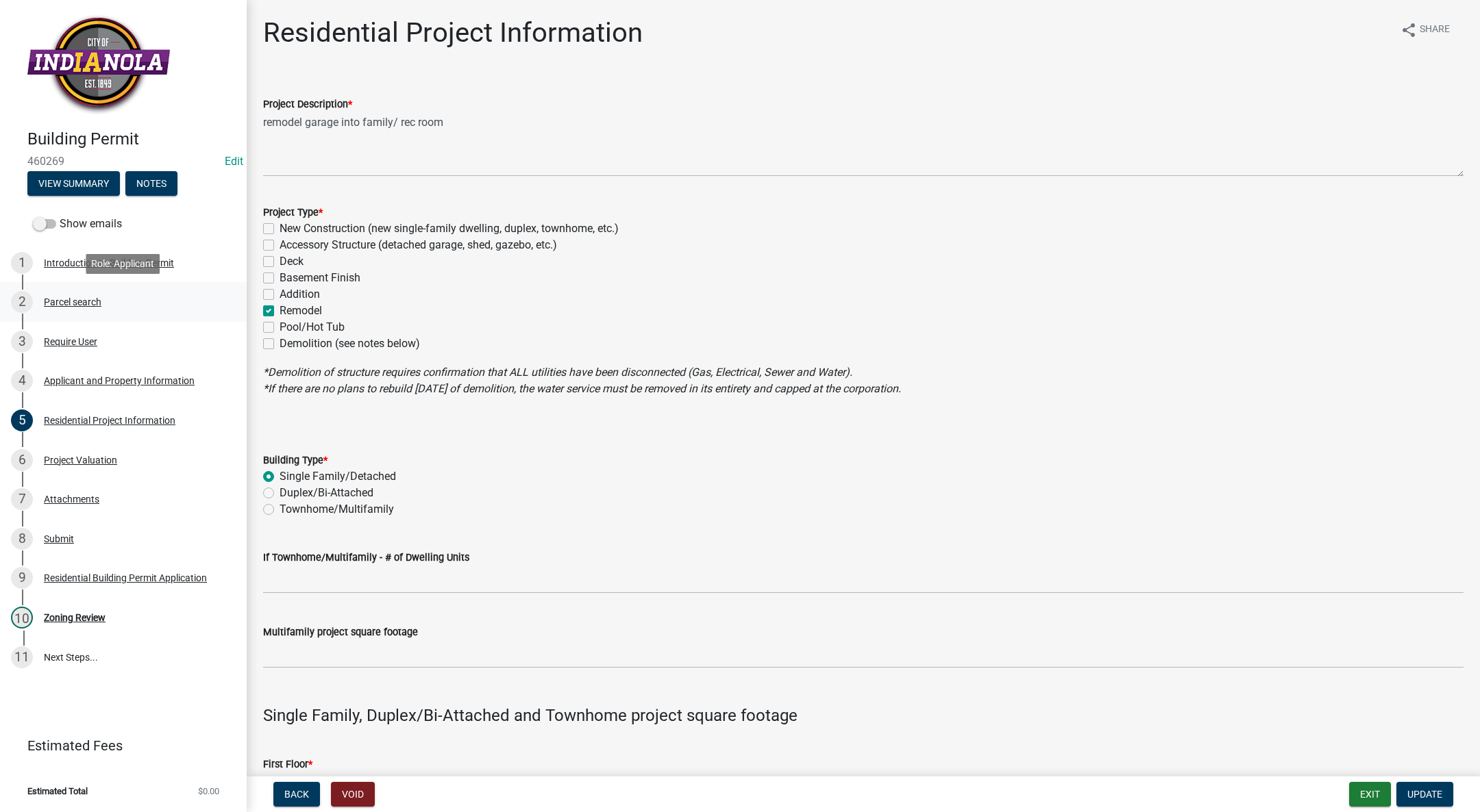
click at [106, 294] on div "2 Parcel search" at bounding box center [118, 301] width 214 height 22
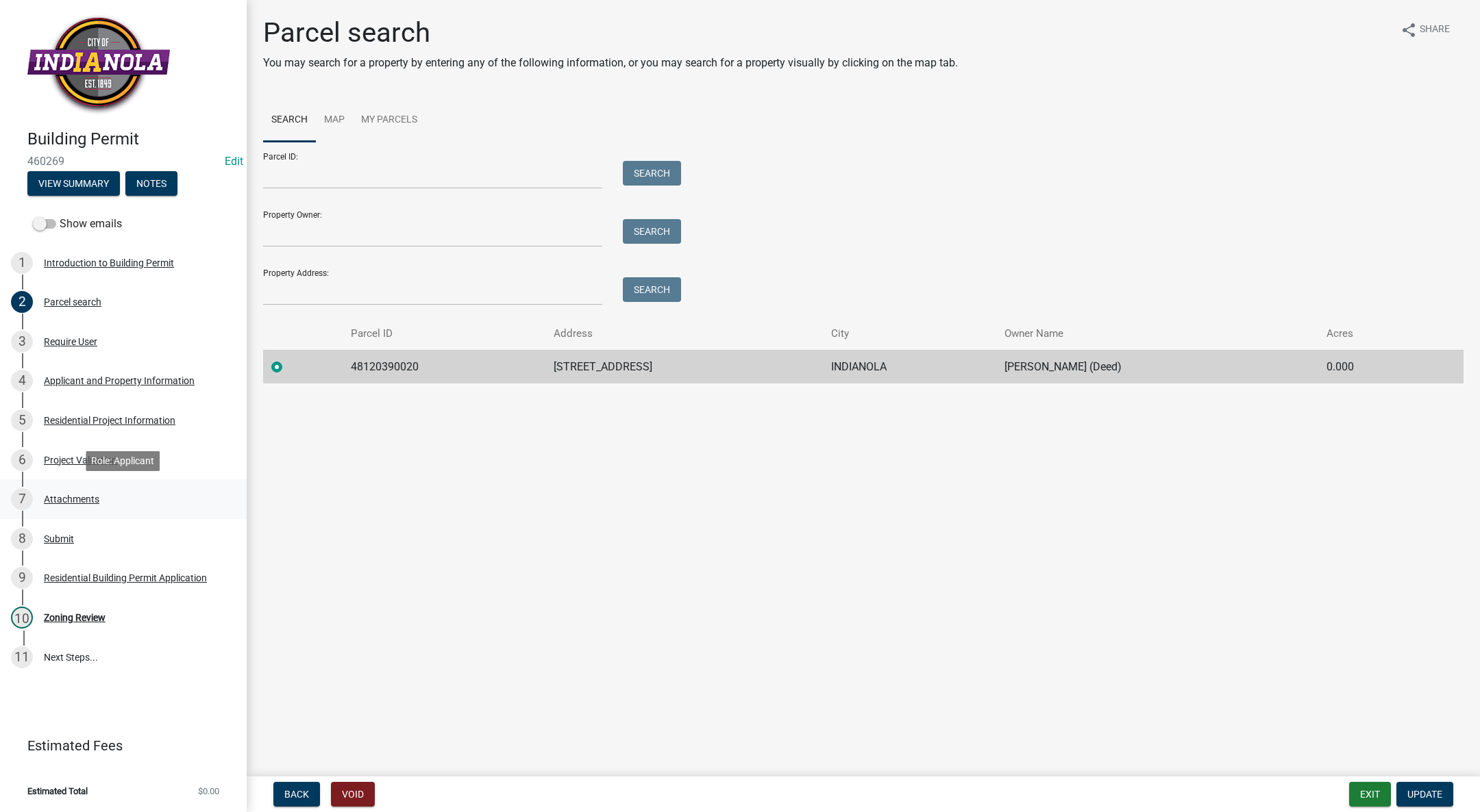
click at [63, 491] on div "7 Attachments" at bounding box center [118, 499] width 214 height 22
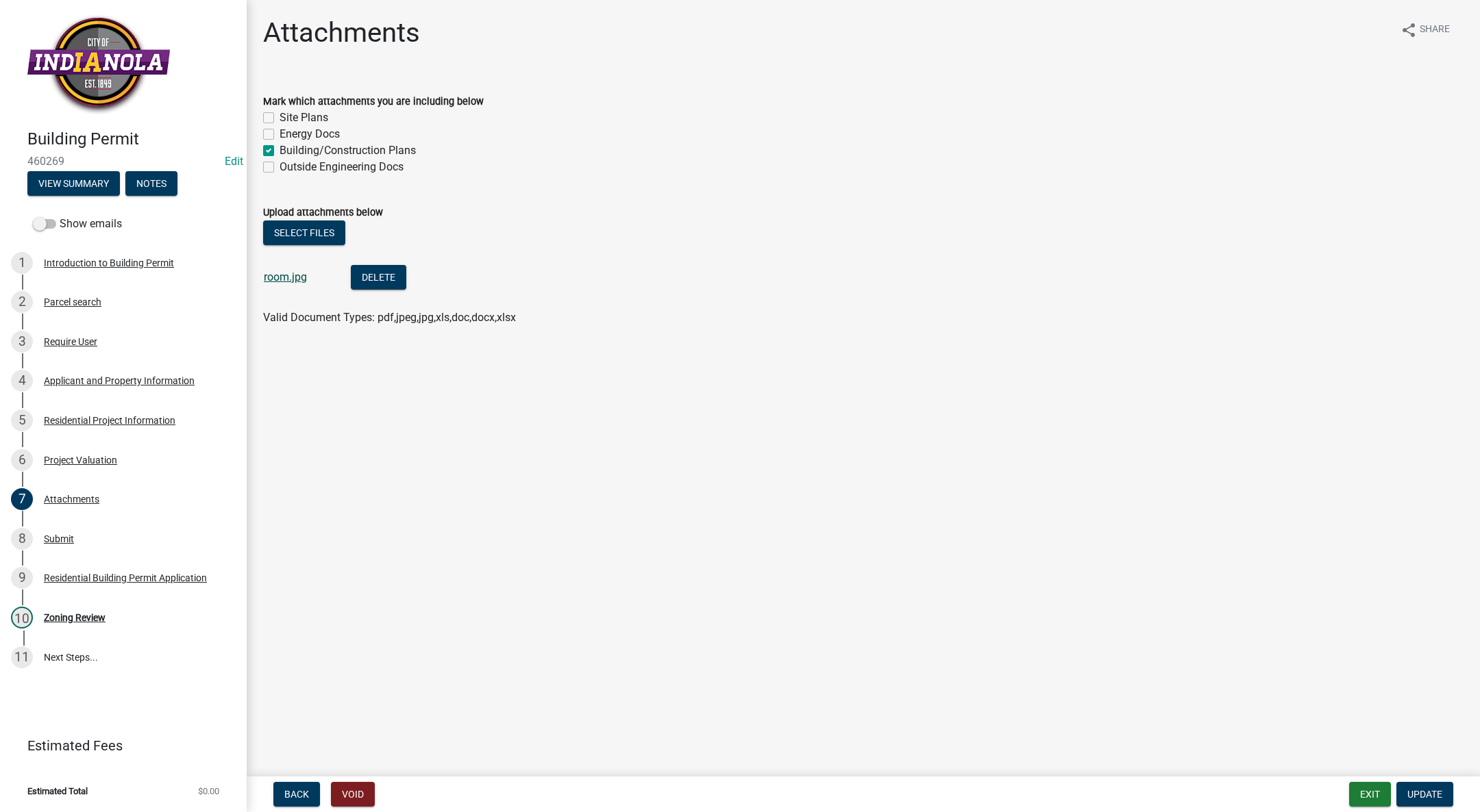
click at [298, 279] on link "room.jpg" at bounding box center [286, 277] width 43 height 13
click at [109, 417] on div "Residential Project Information" at bounding box center [110, 421] width 132 height 10
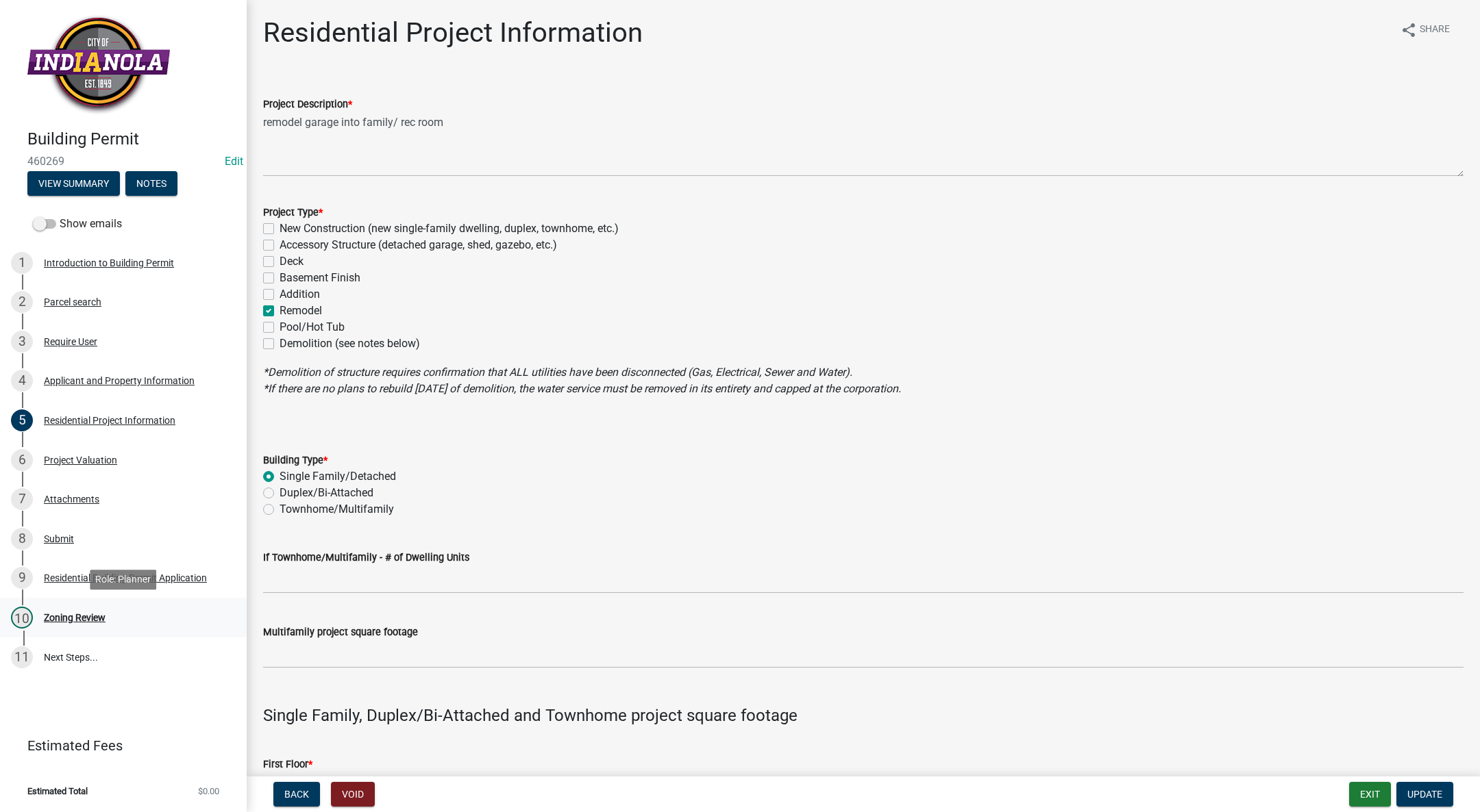
click at [58, 622] on div "Zoning Review" at bounding box center [75, 618] width 62 height 10
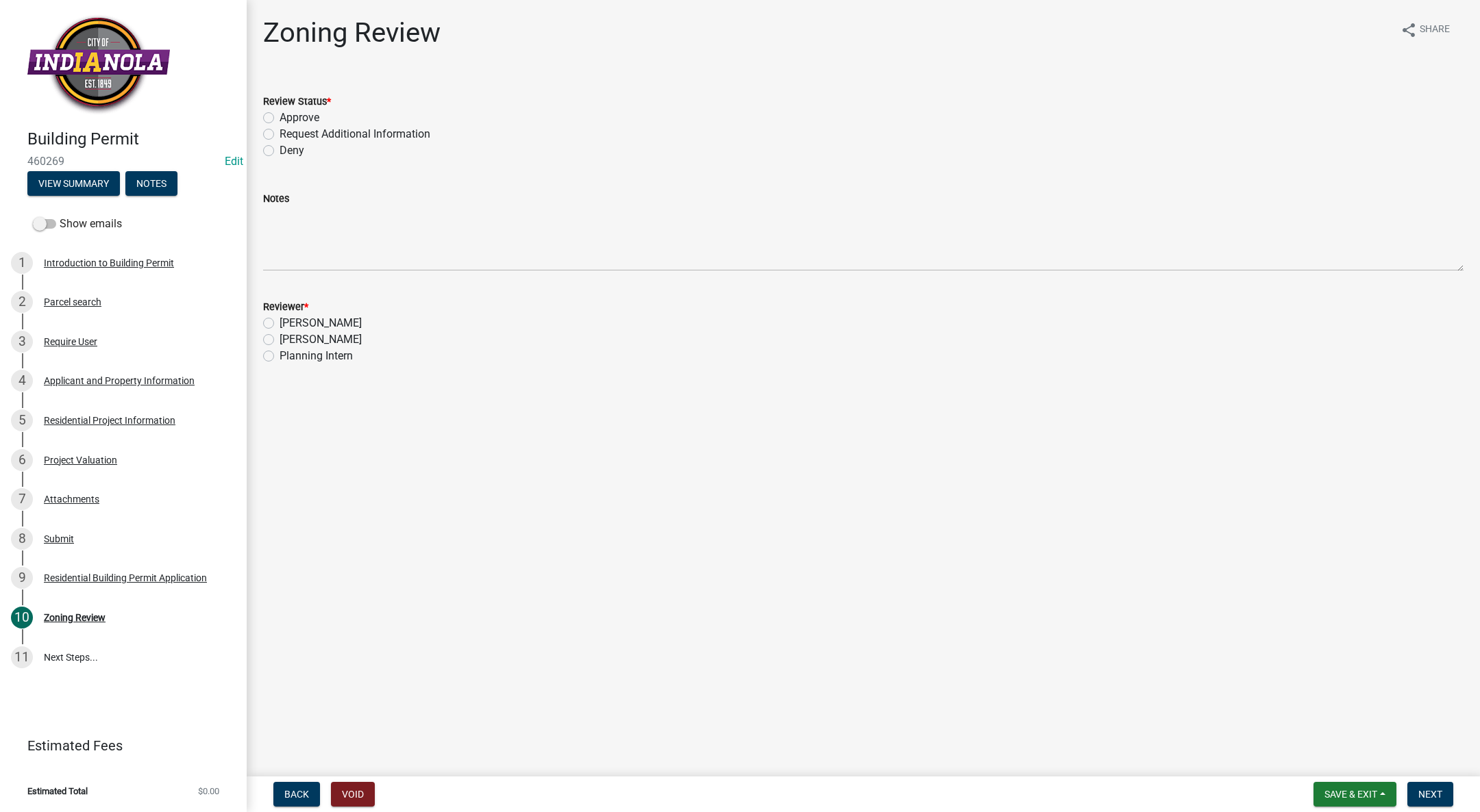
click at [279, 137] on label "Request Additional Information" at bounding box center [354, 134] width 151 height 17
click at [279, 135] on input "Request Additional Information" at bounding box center [283, 130] width 9 height 9
radio input "true"
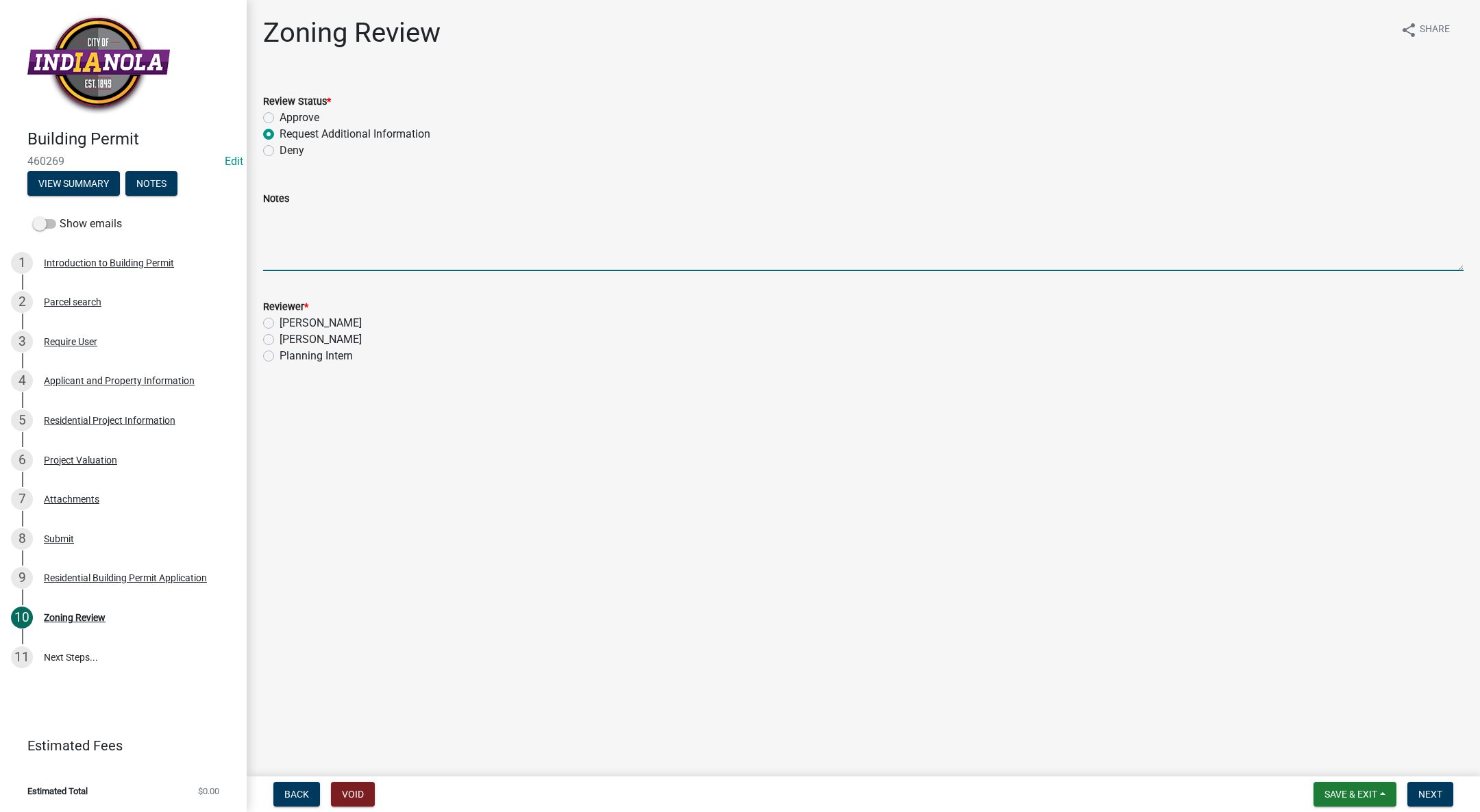
click at [326, 226] on textarea "Notes" at bounding box center [863, 238] width 1200 height 64
type textarea "Please confirm garage has frost protected footings."
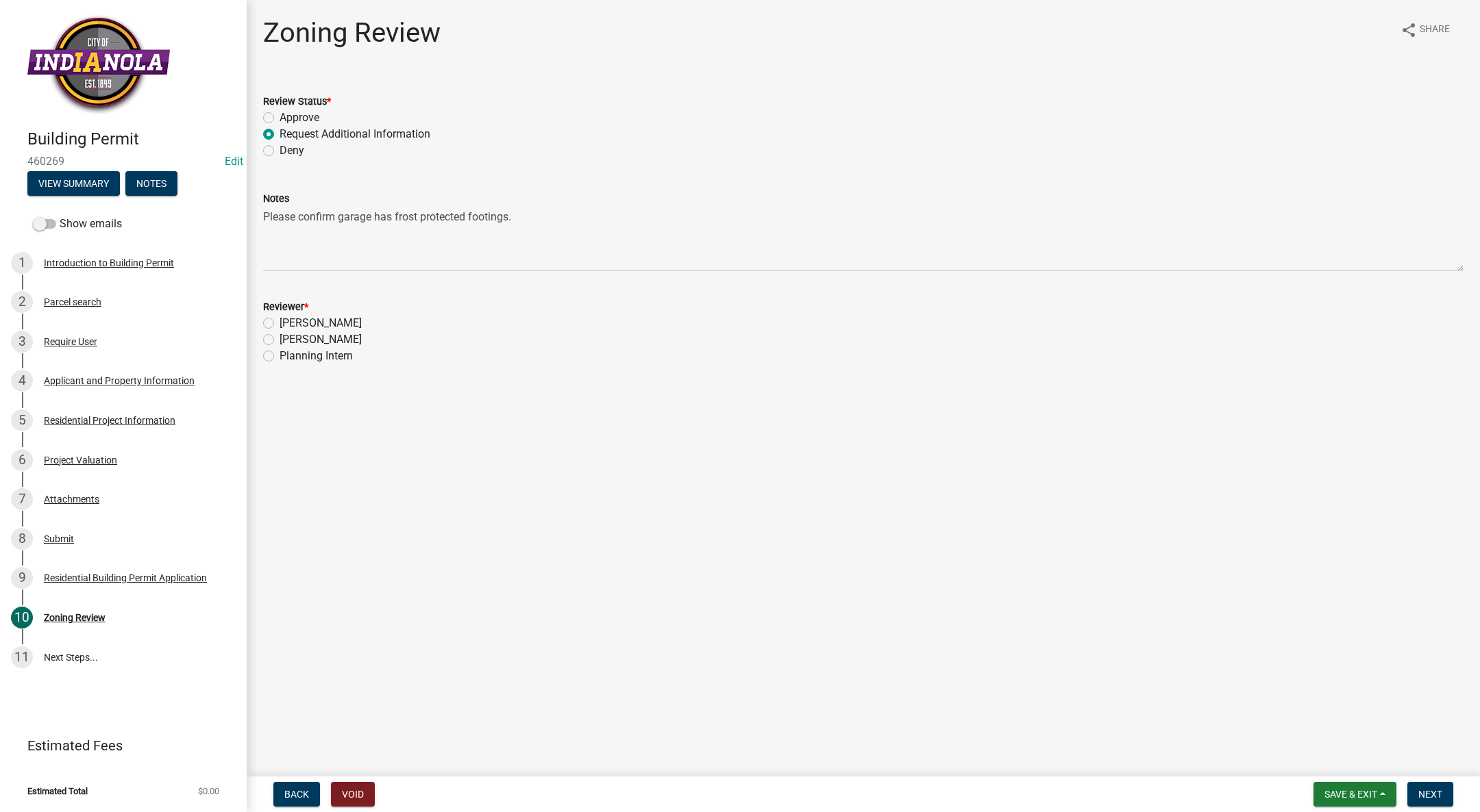
drag, startPoint x: 526, startPoint y: 212, endPoint x: 245, endPoint y: 224, distance: 281.3
click at [245, 224] on div "Building Permit 460269 Edit View Summary Notes Show emails 1 Introduction to Bu…" at bounding box center [740, 406] width 1480 height 812
click at [455, 437] on main "Zoning Review share Share Review Status * Approve Request Additional Informatio…" at bounding box center [863, 386] width 1233 height 771
click at [114, 458] on div "Project Valuation" at bounding box center [81, 461] width 73 height 10
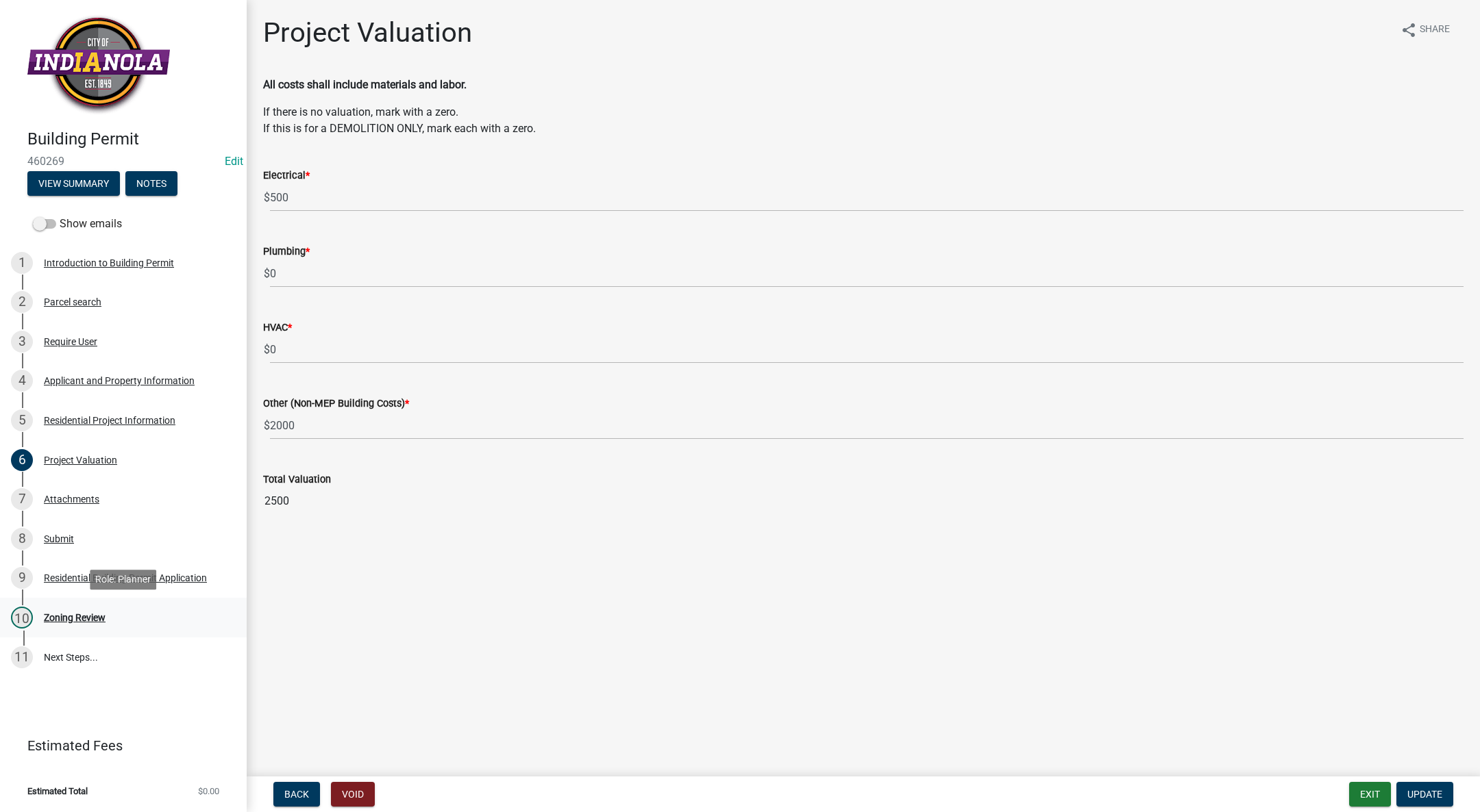
click at [79, 617] on div "Zoning Review" at bounding box center [75, 618] width 62 height 10
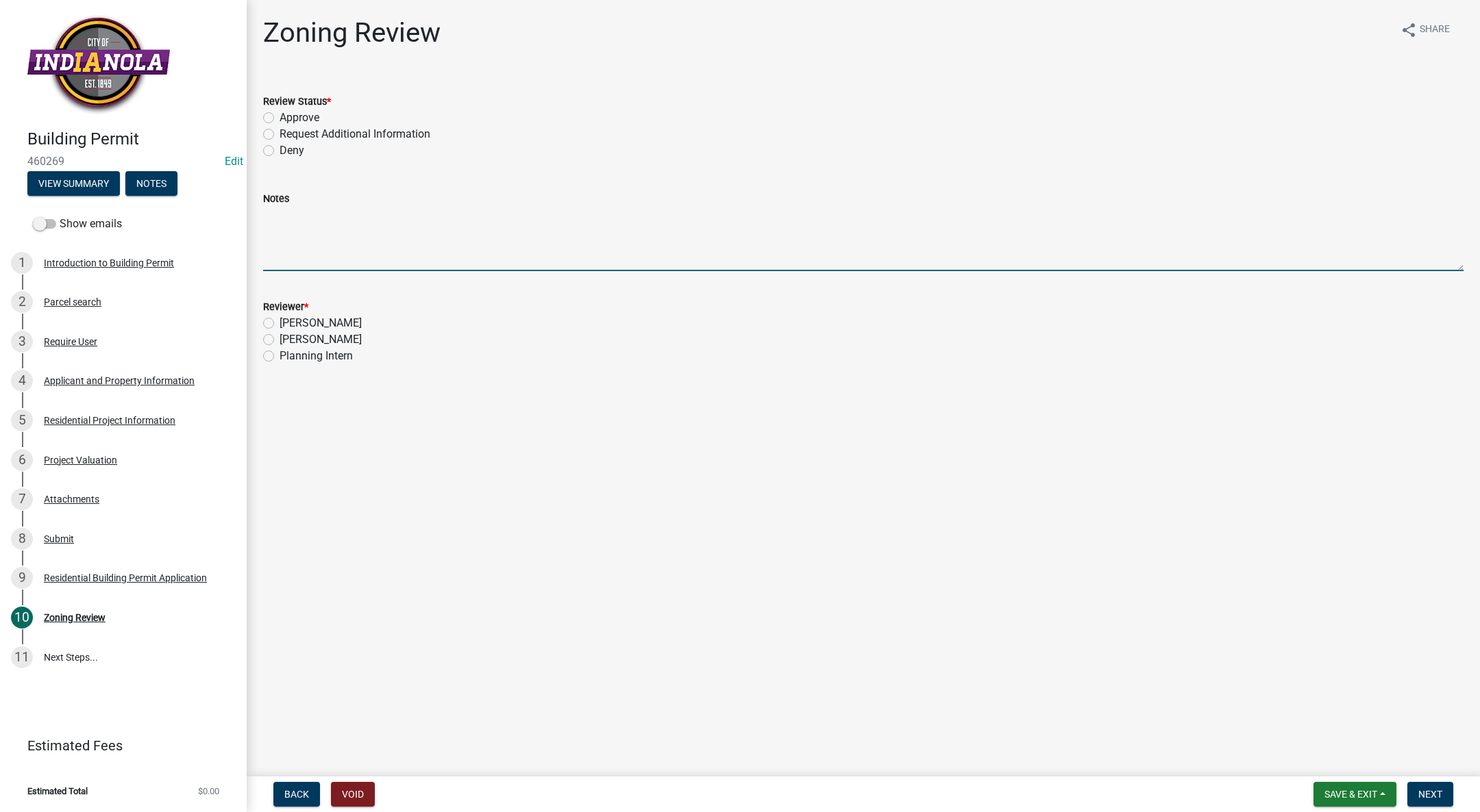
click at [323, 218] on textarea "Notes" at bounding box center [863, 238] width 1200 height 64
type textarea "Please confirm garage has frost protected footings."
